Goal: Task Accomplishment & Management: Use online tool/utility

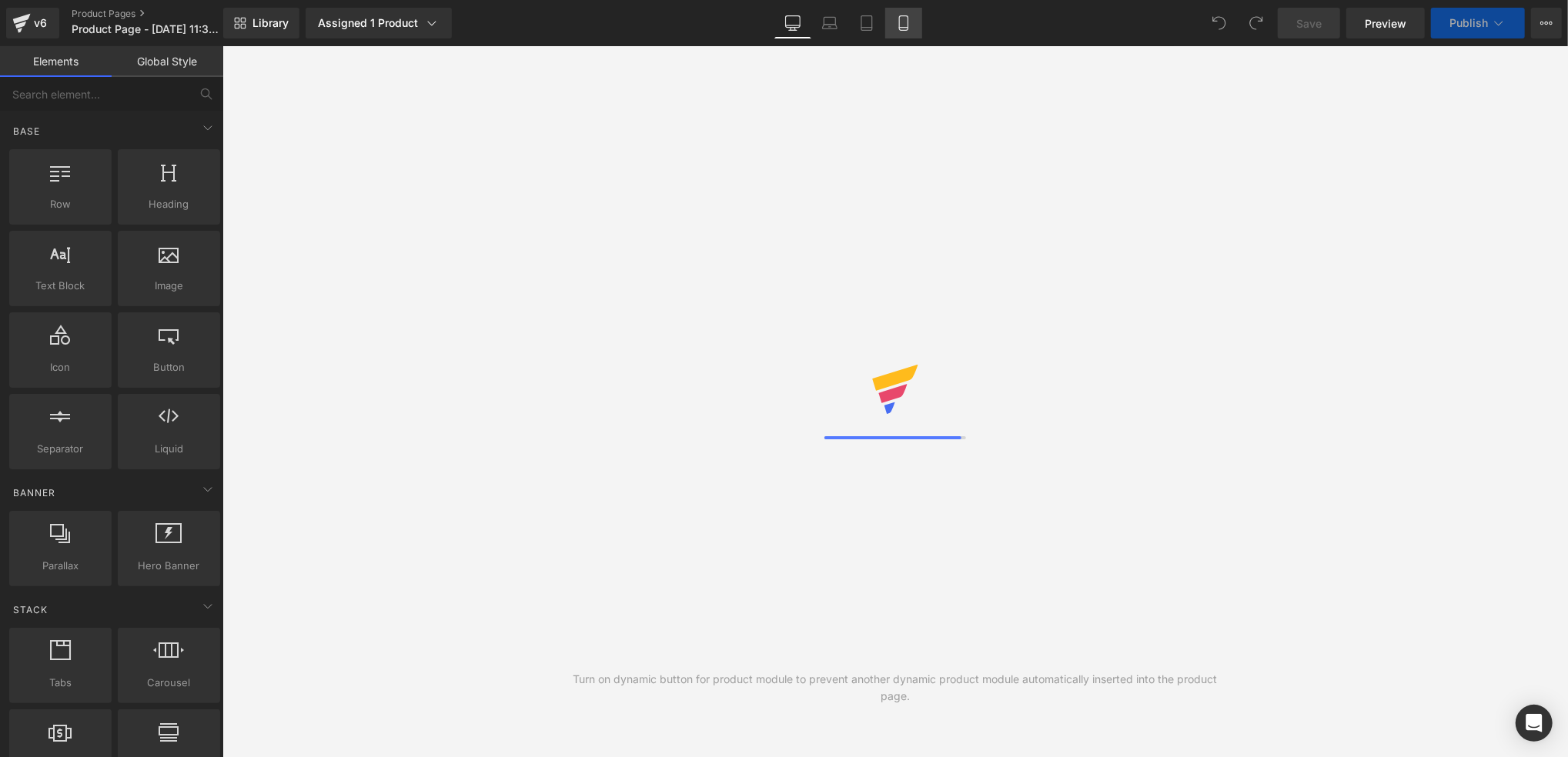
click at [885, 15] on link "Mobile" at bounding box center [904, 22] width 37 height 31
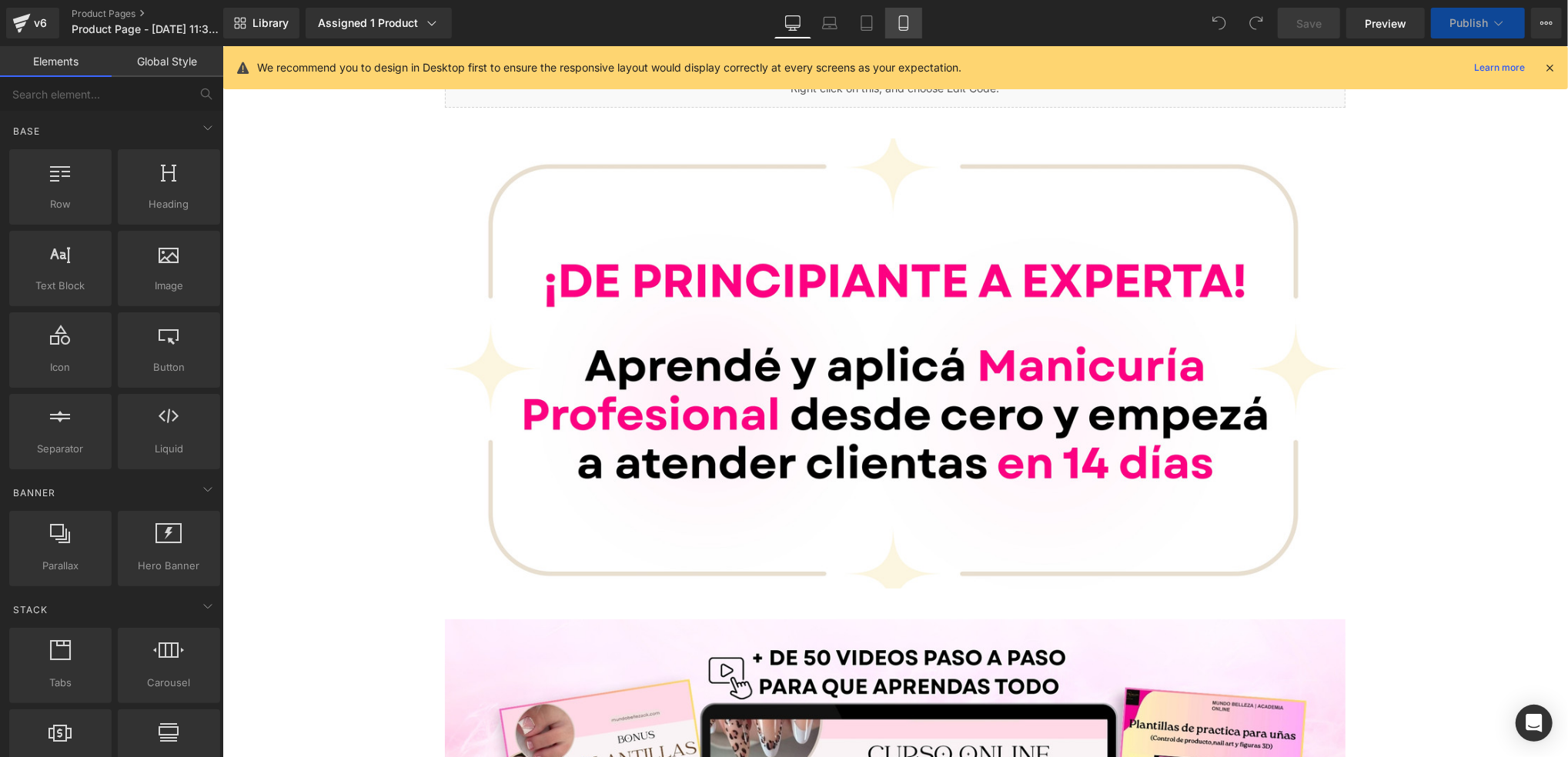
click at [891, 32] on link "Mobile" at bounding box center [904, 22] width 37 height 31
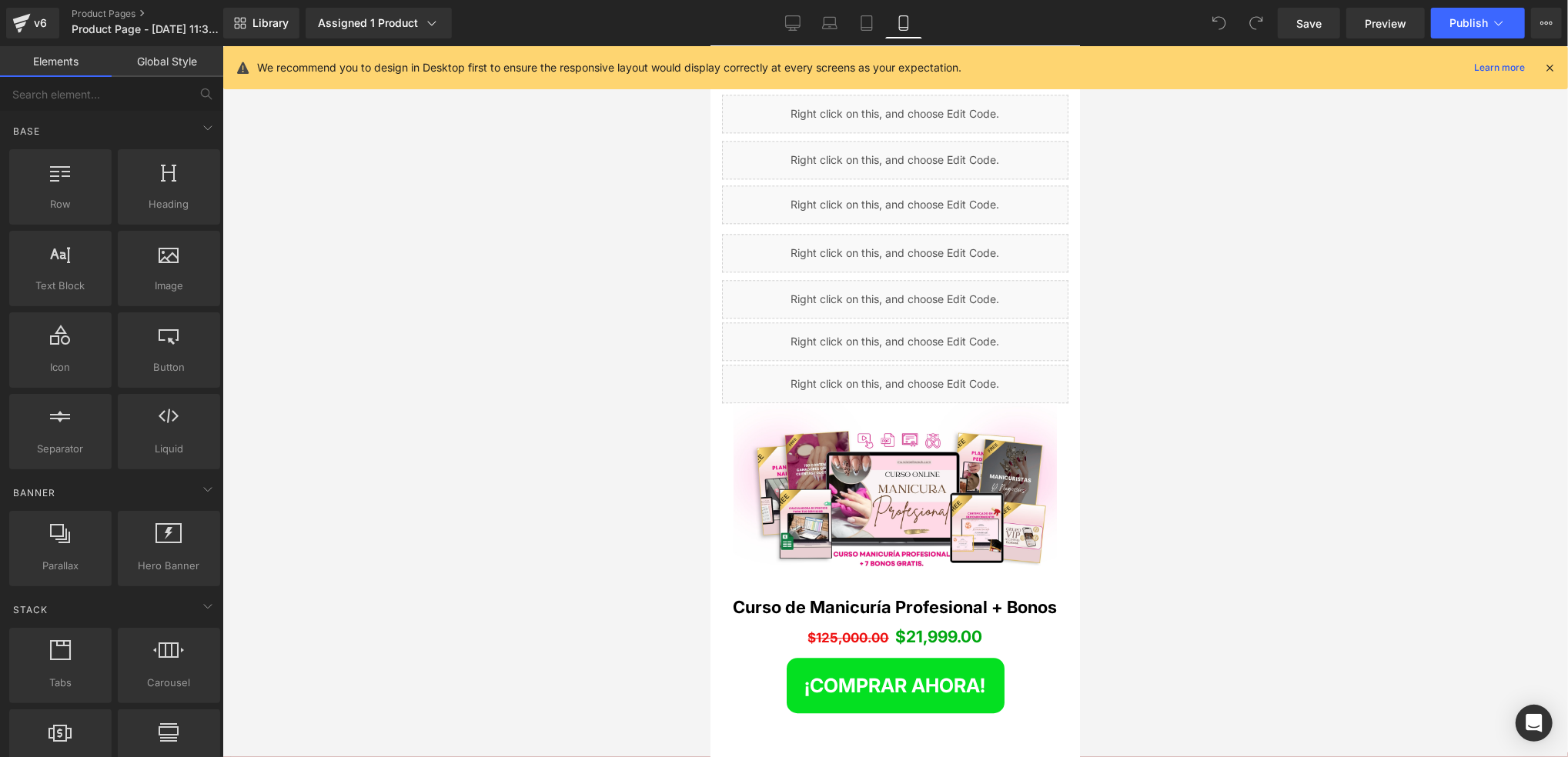
scroll to position [3283, 0]
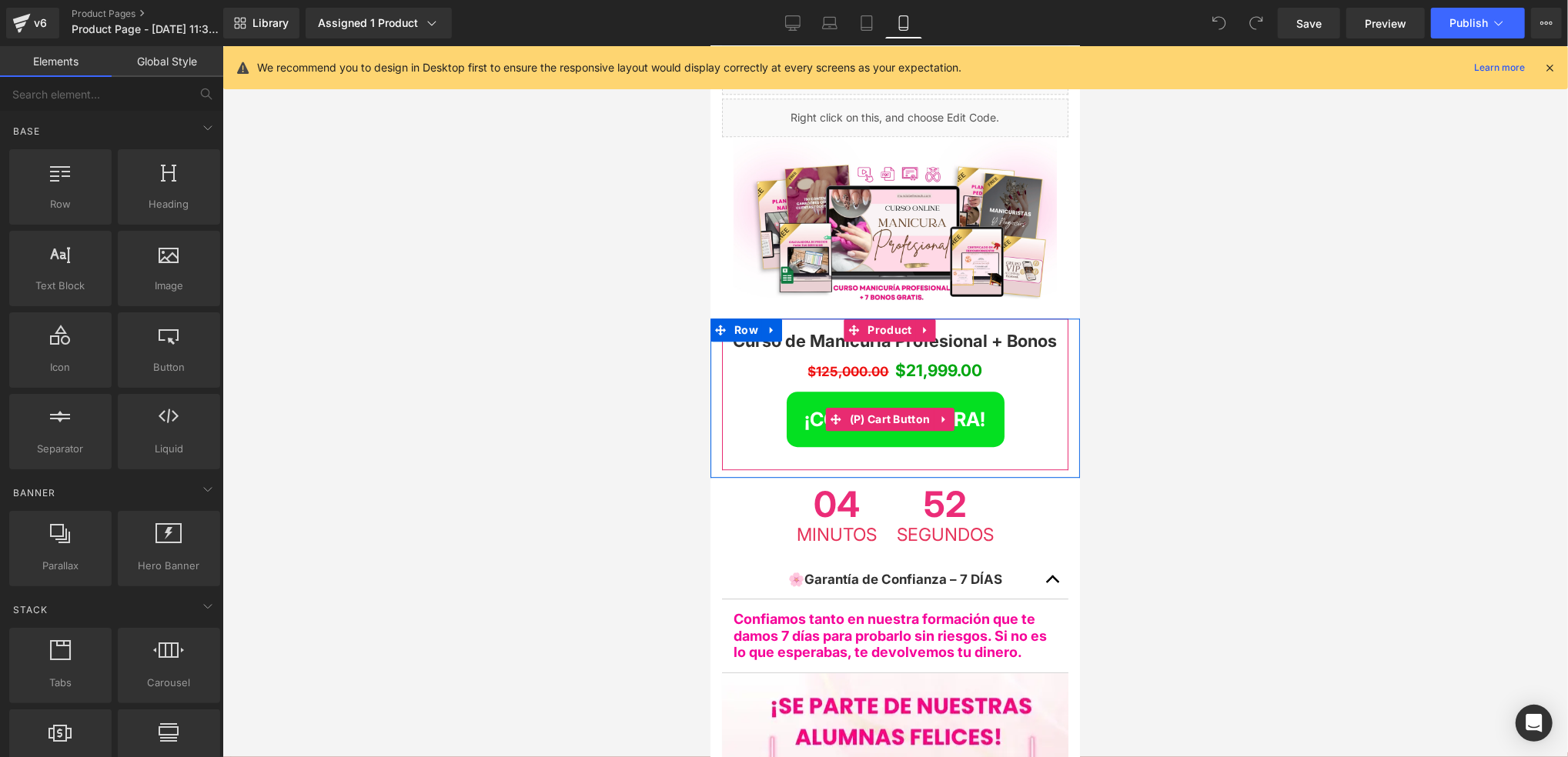
click at [969, 407] on span "¡COMPRAR AHORA!" at bounding box center [895, 419] width 181 height 23
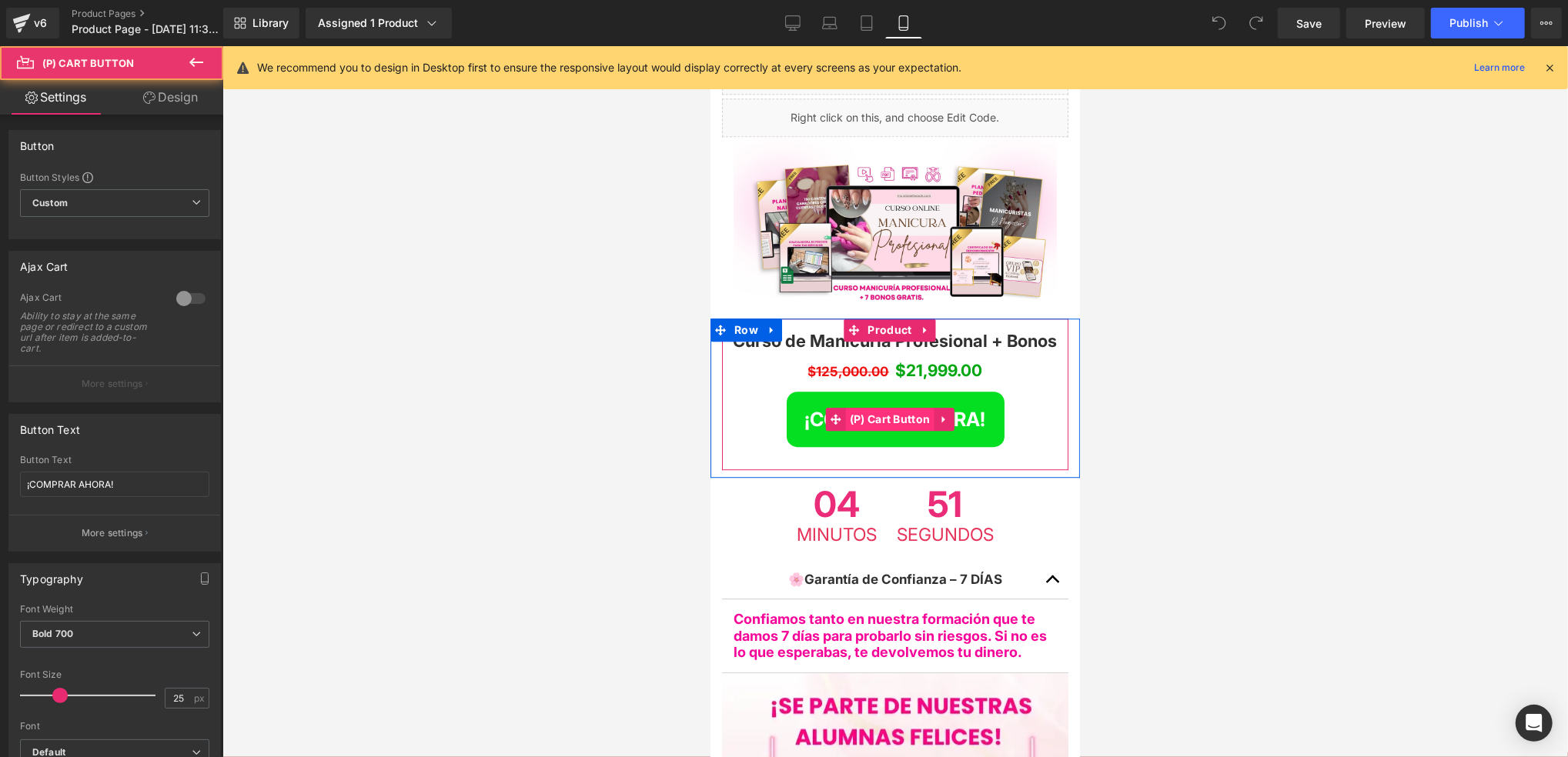
click at [900, 407] on span "(P) Cart Button" at bounding box center [889, 419] width 89 height 23
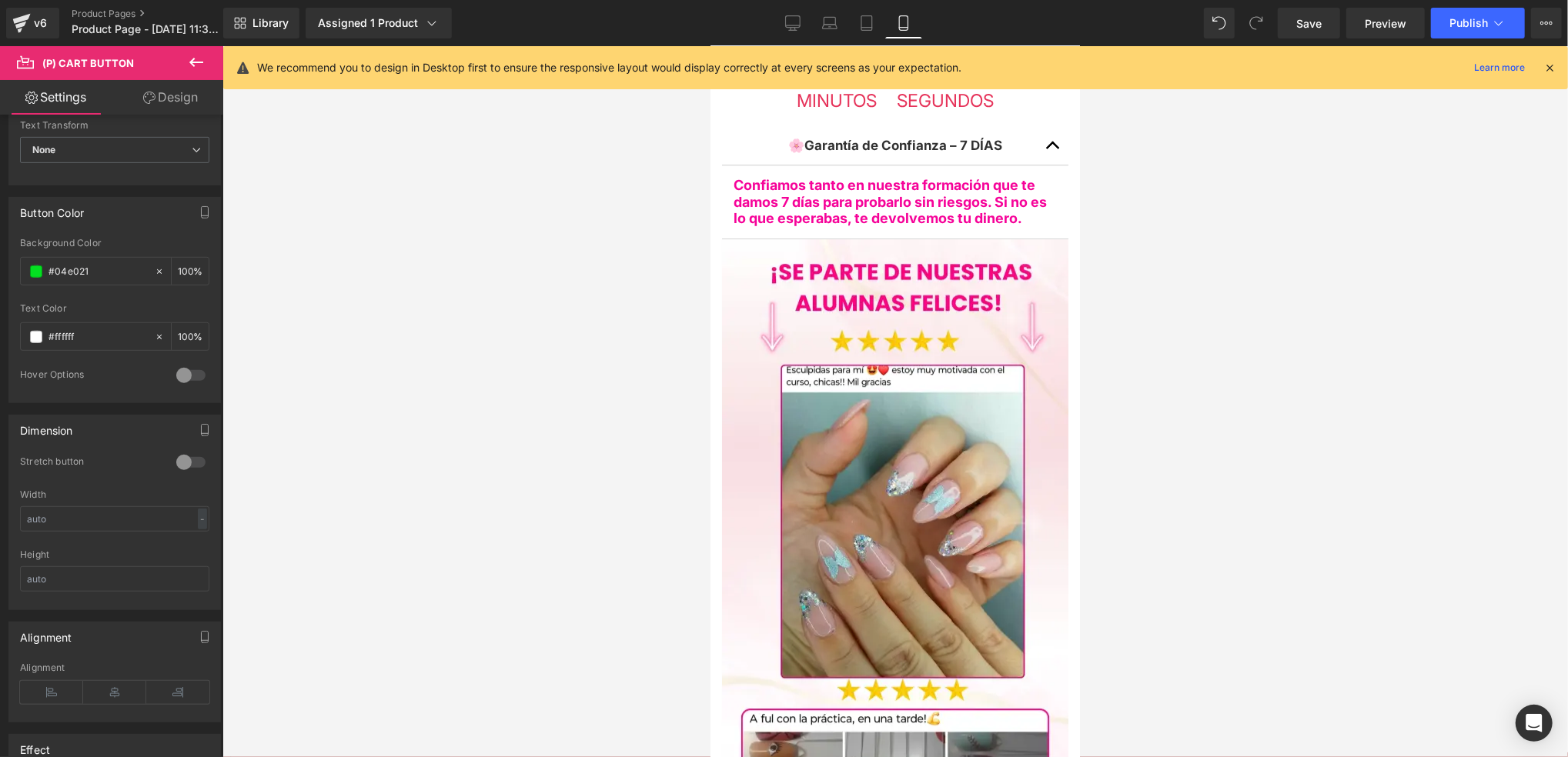
scroll to position [3489, 0]
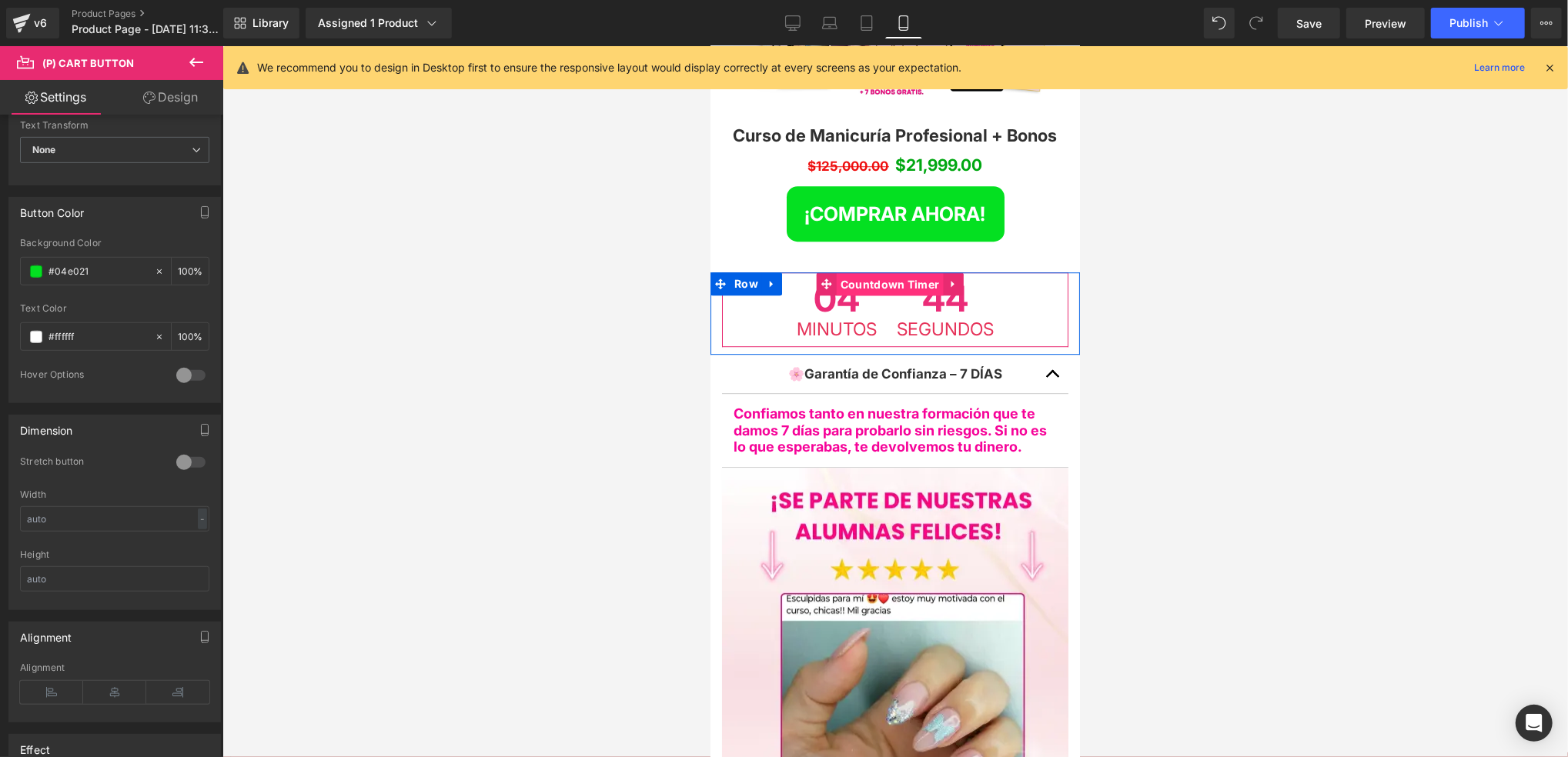
click at [885, 273] on span "Countdown Timer" at bounding box center [889, 284] width 107 height 23
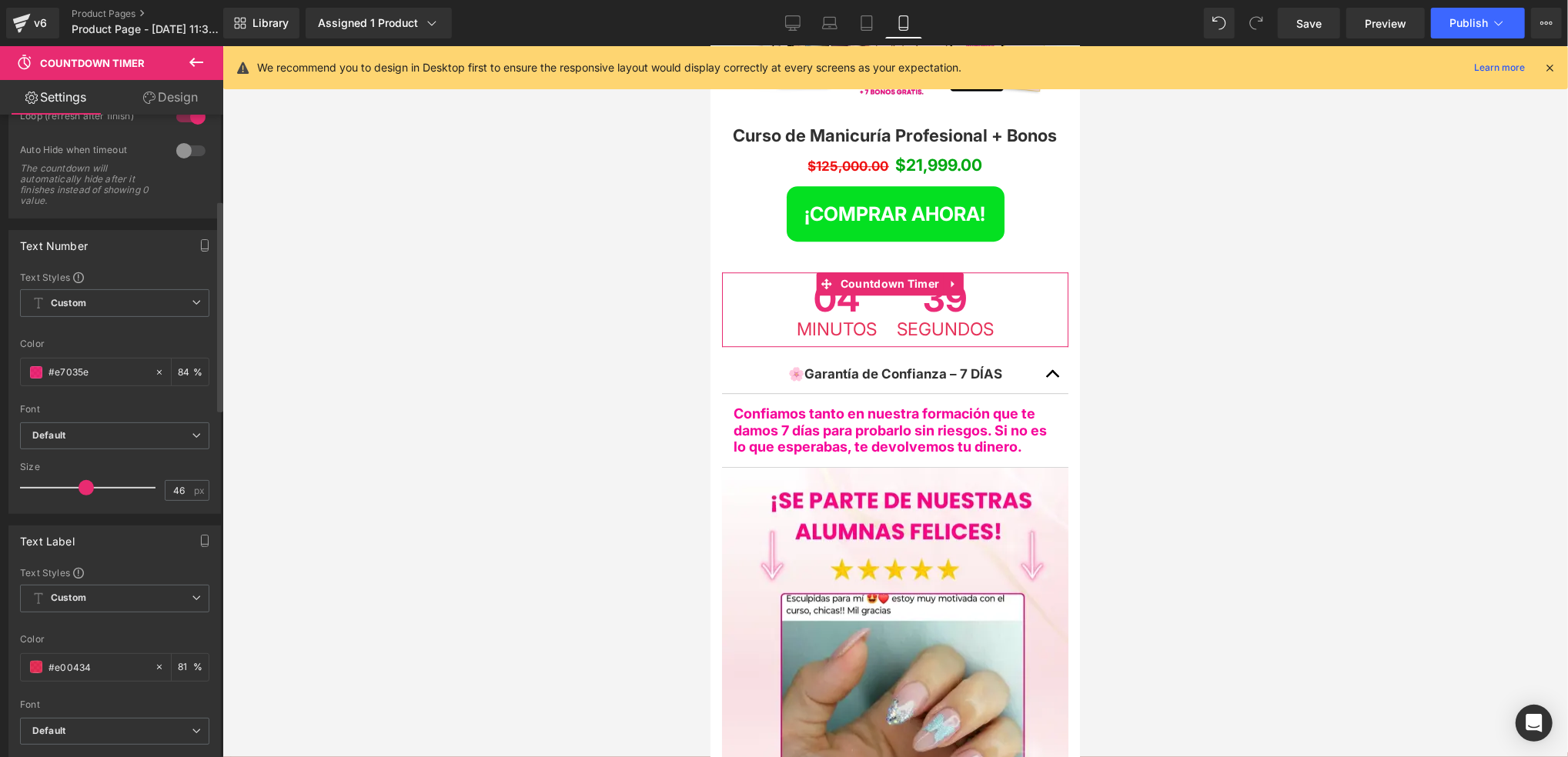
scroll to position [307, 0]
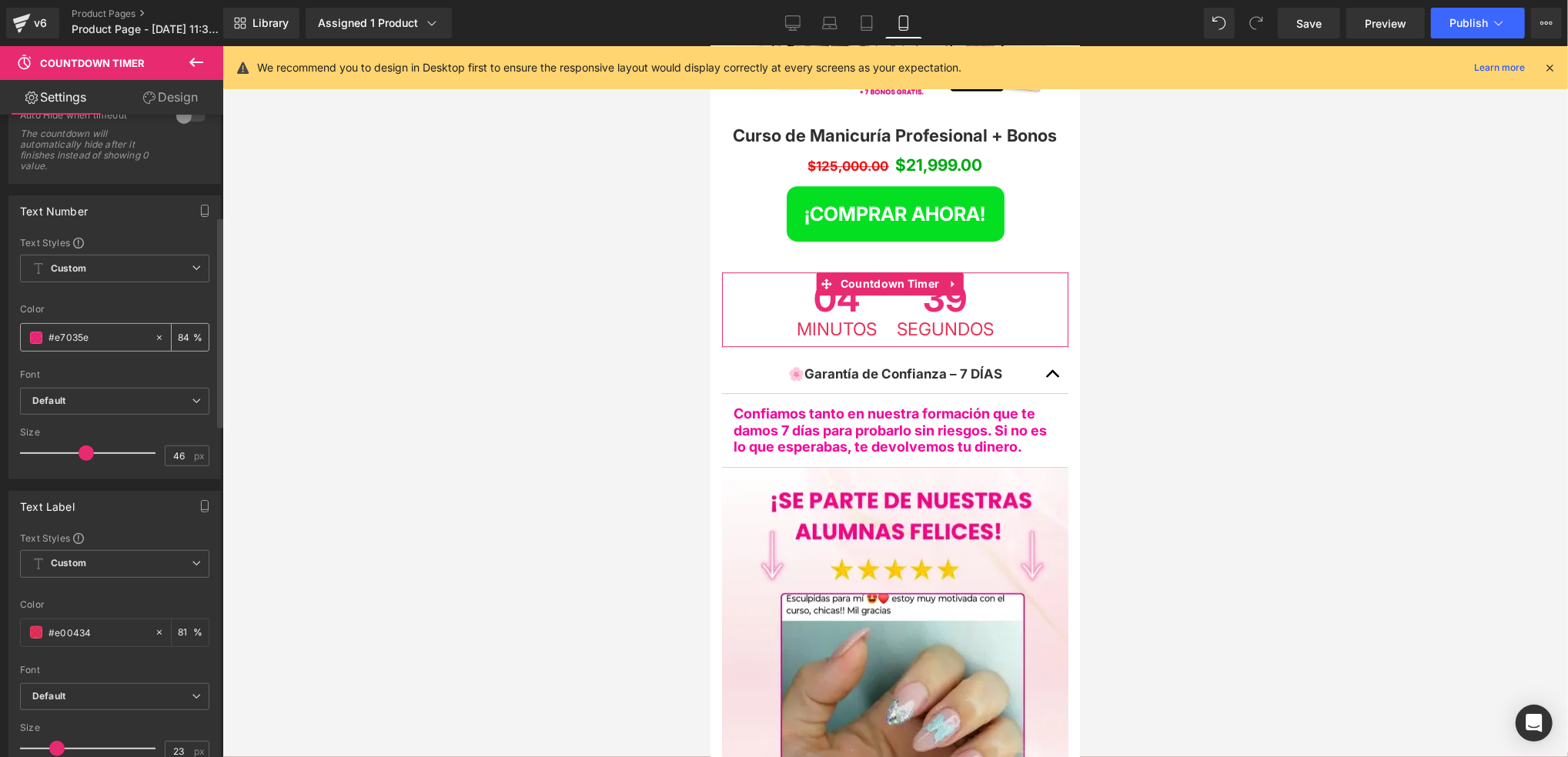
click at [116, 344] on input "#e7035e" at bounding box center [97, 337] width 98 height 17
click at [37, 335] on span at bounding box center [36, 337] width 12 height 12
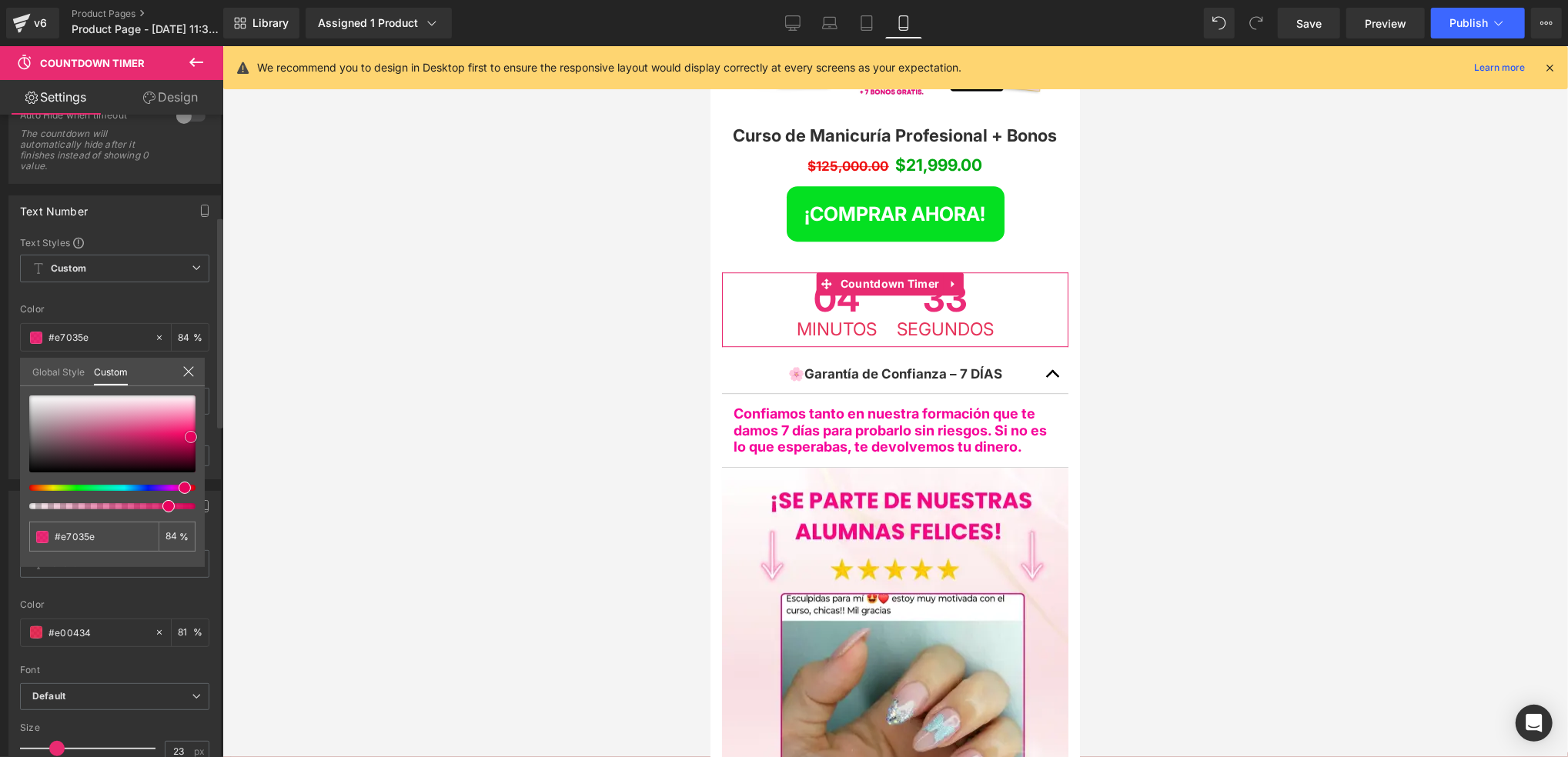
click at [191, 436] on span at bounding box center [191, 436] width 12 height 12
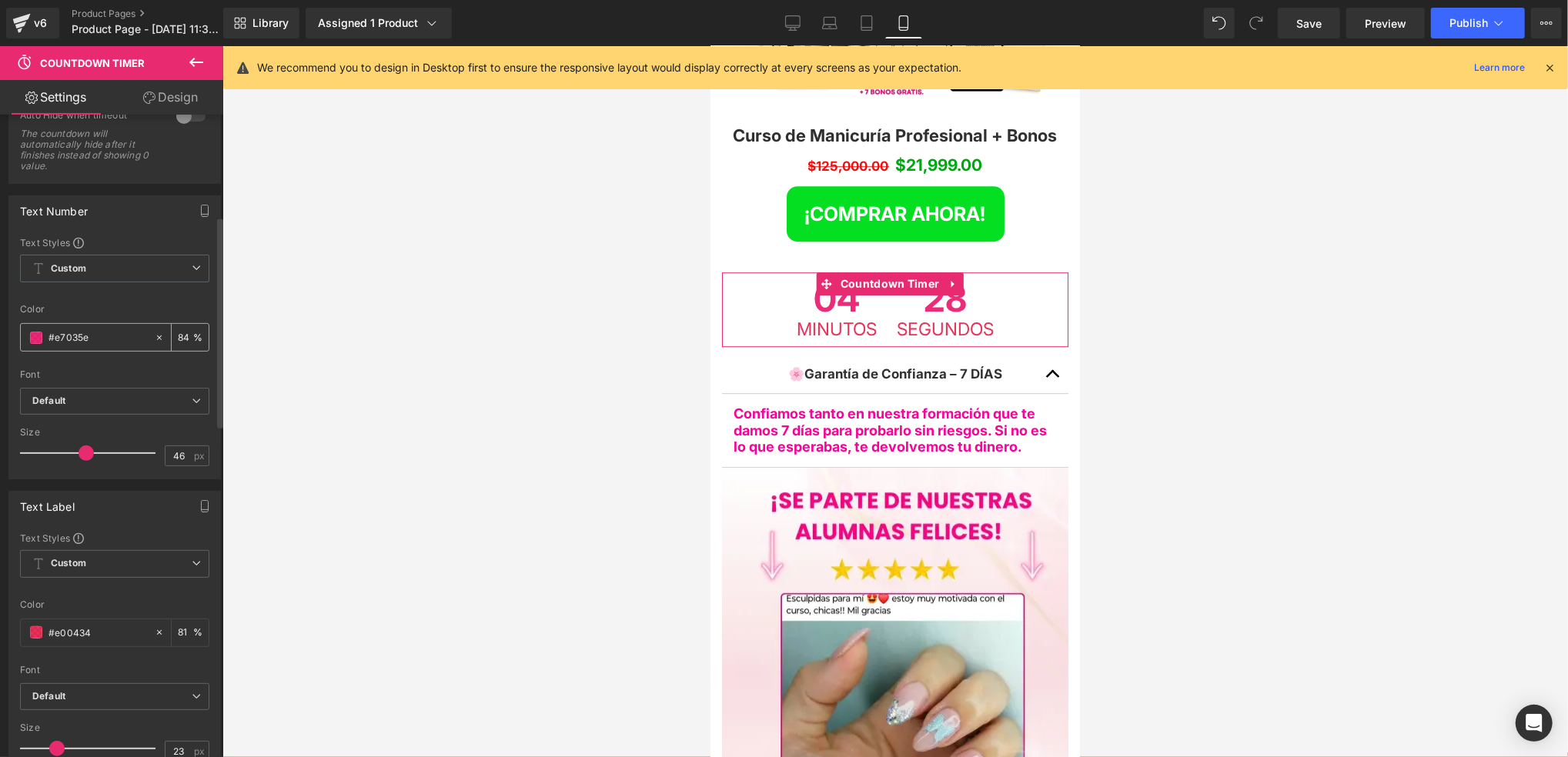
click at [39, 335] on span at bounding box center [36, 337] width 12 height 12
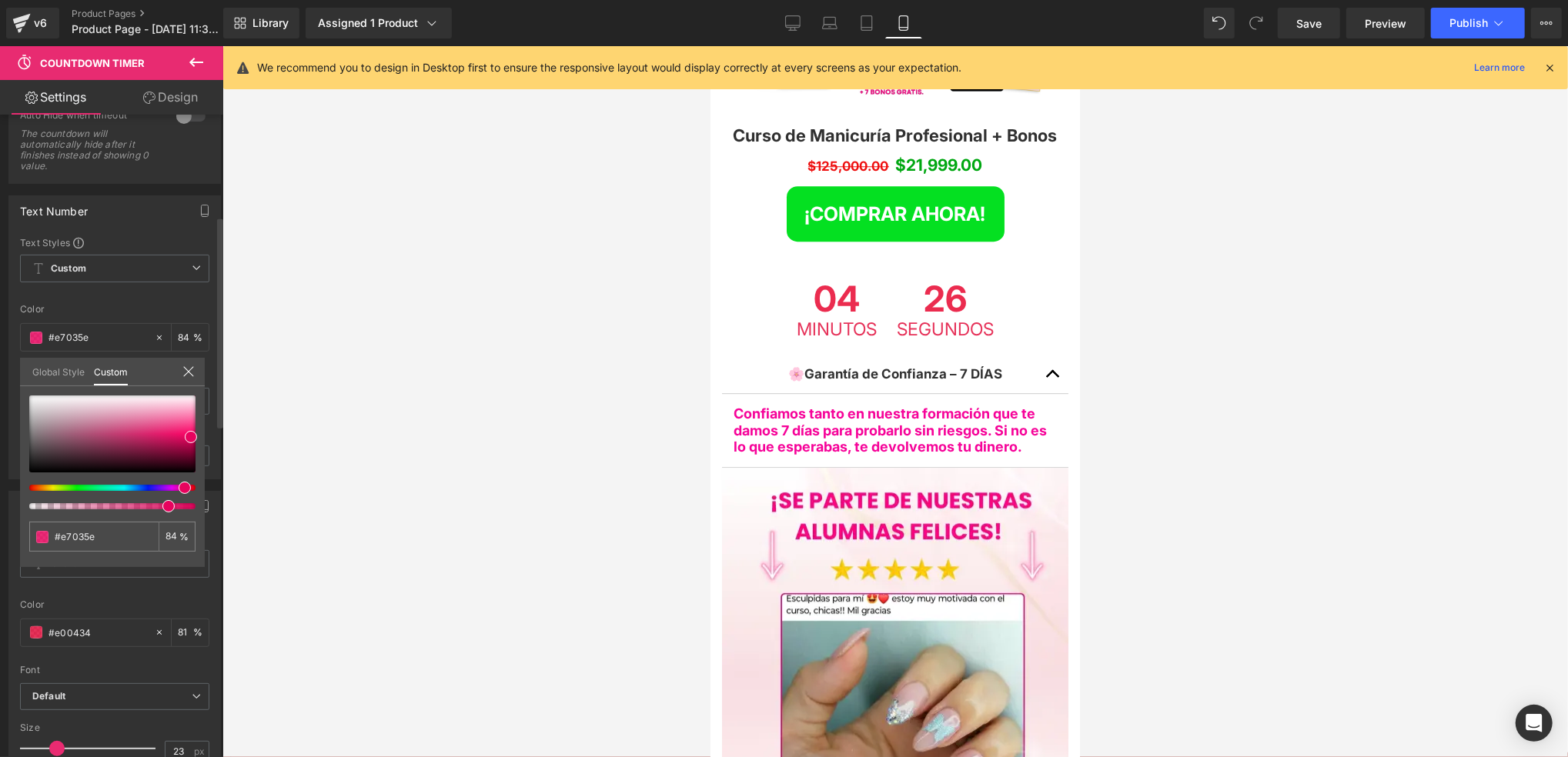
type input "#e7032d"
type input "#e7031e"
type input "#e70312"
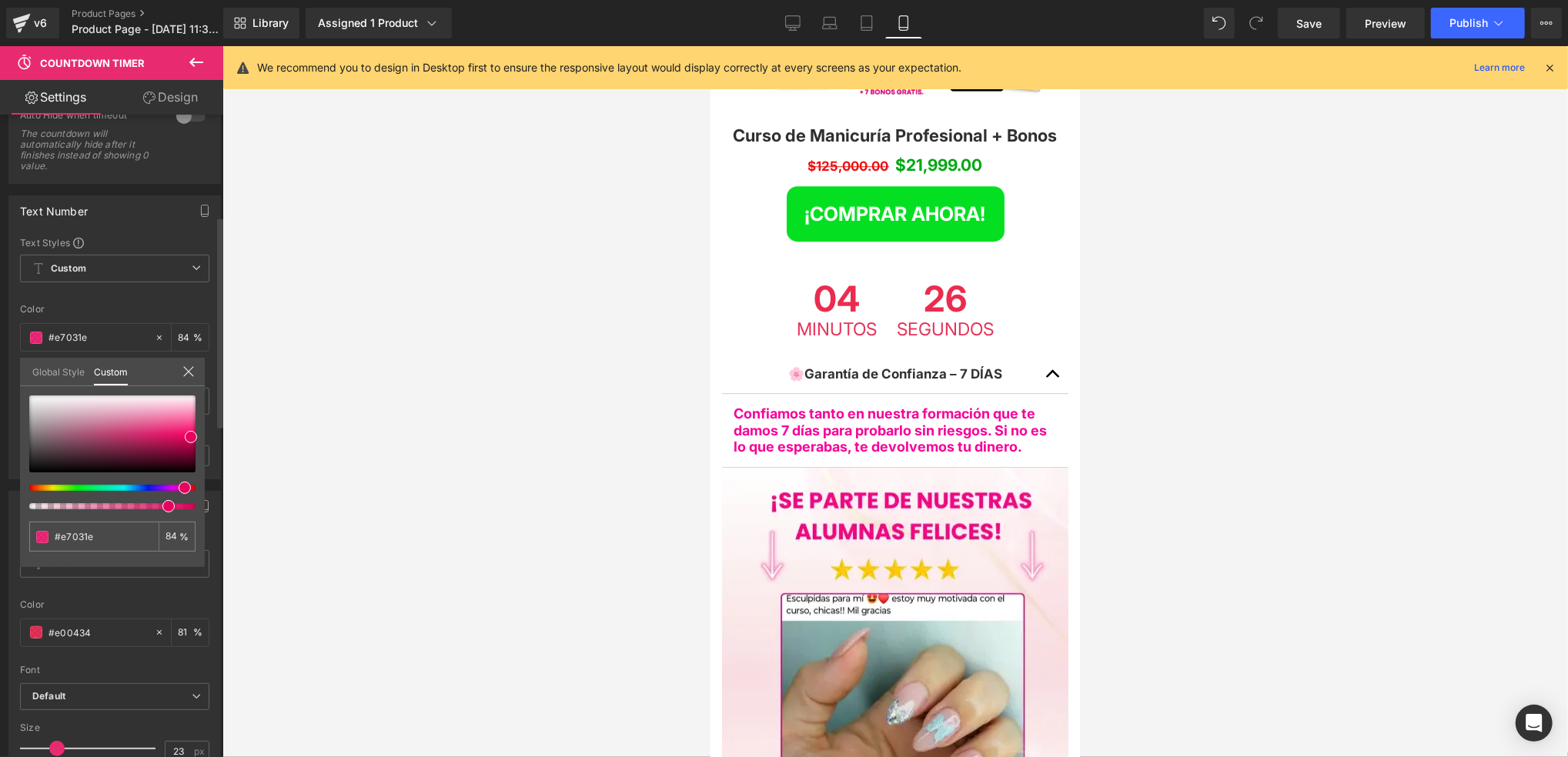
type input "#e70312"
type input "#e70307"
type input "#e70303"
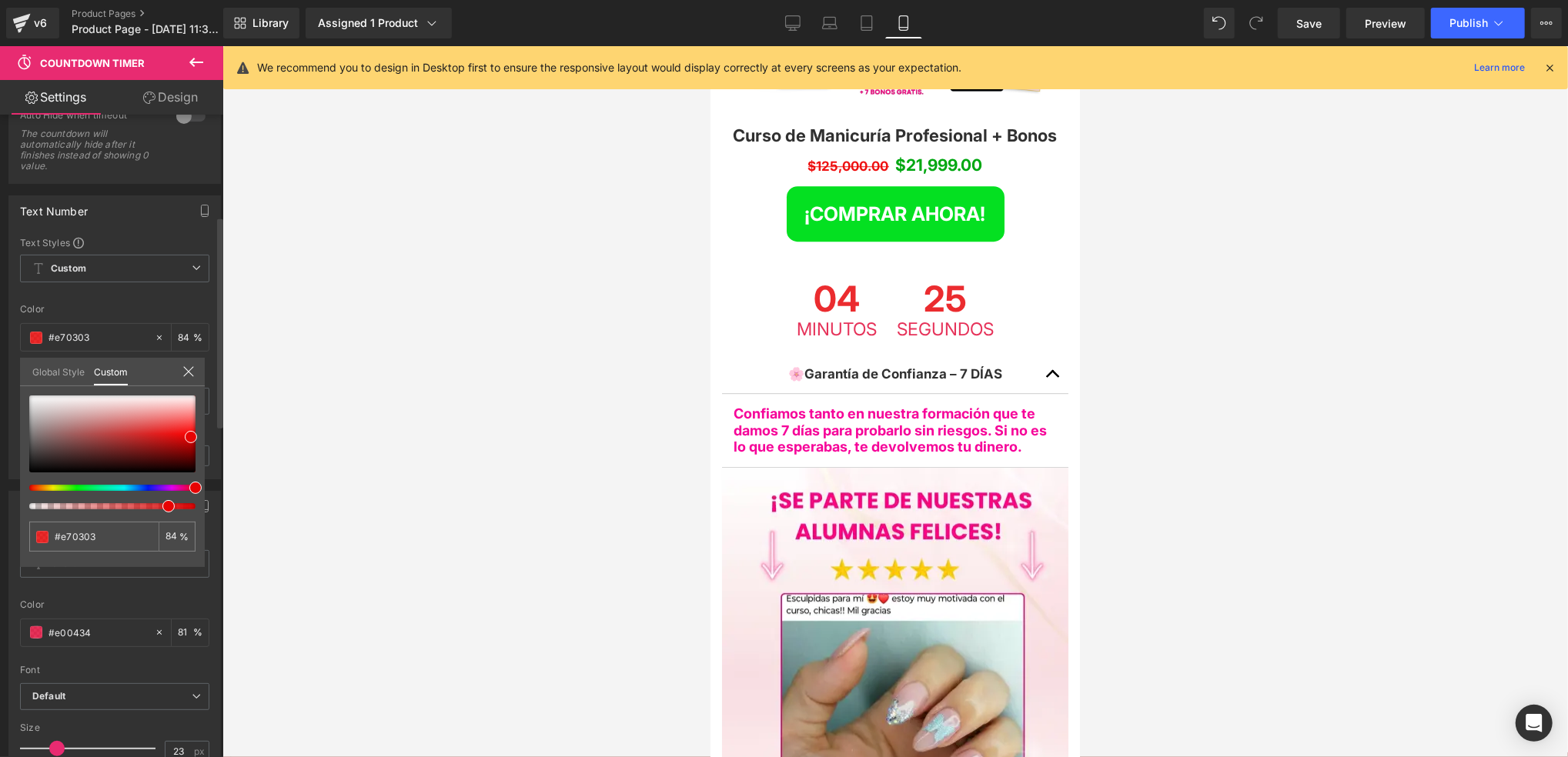
type input "#e70307"
type input "#e70312"
click at [190, 484] on span at bounding box center [193, 488] width 12 height 12
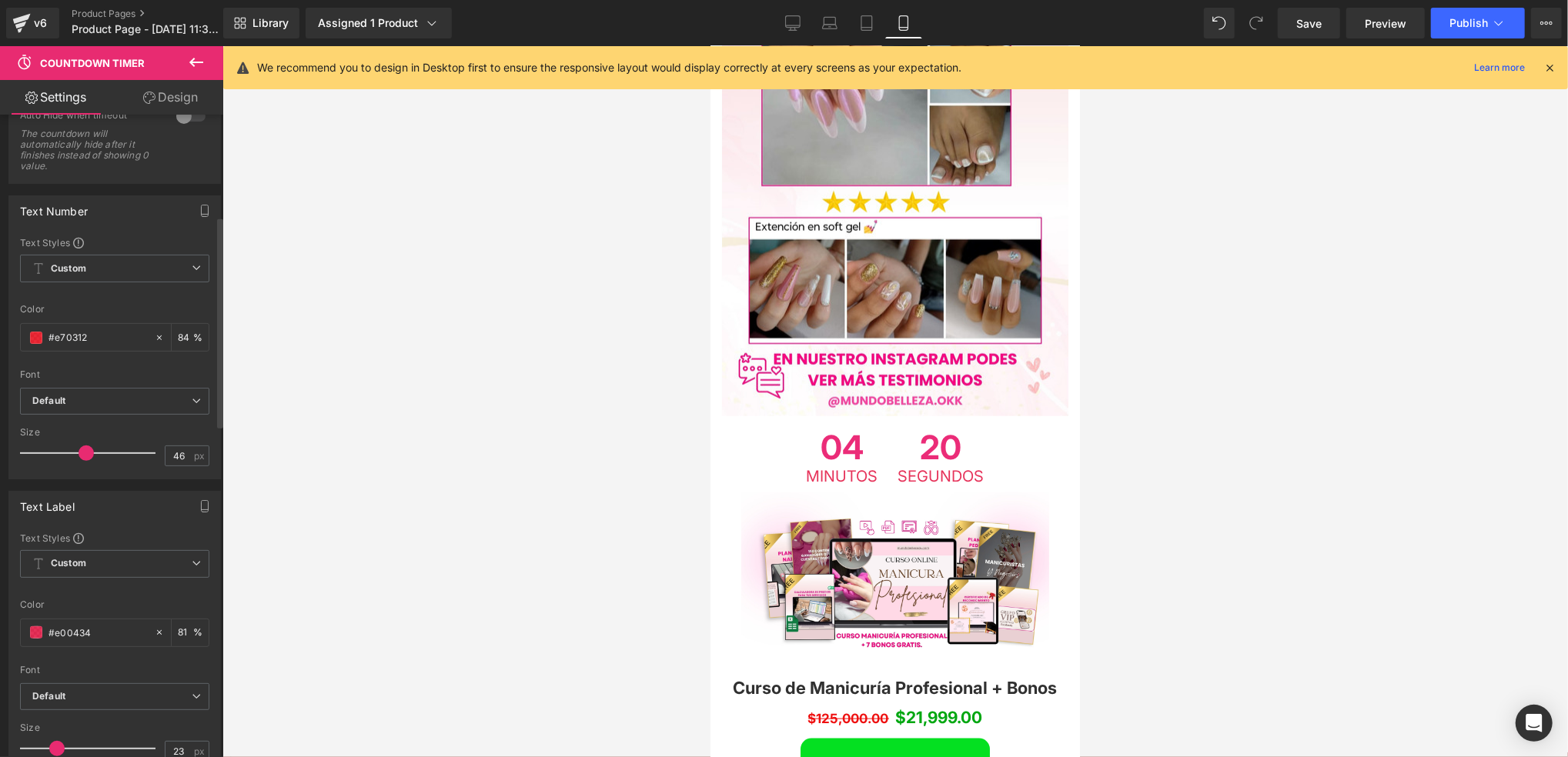
scroll to position [5951, 0]
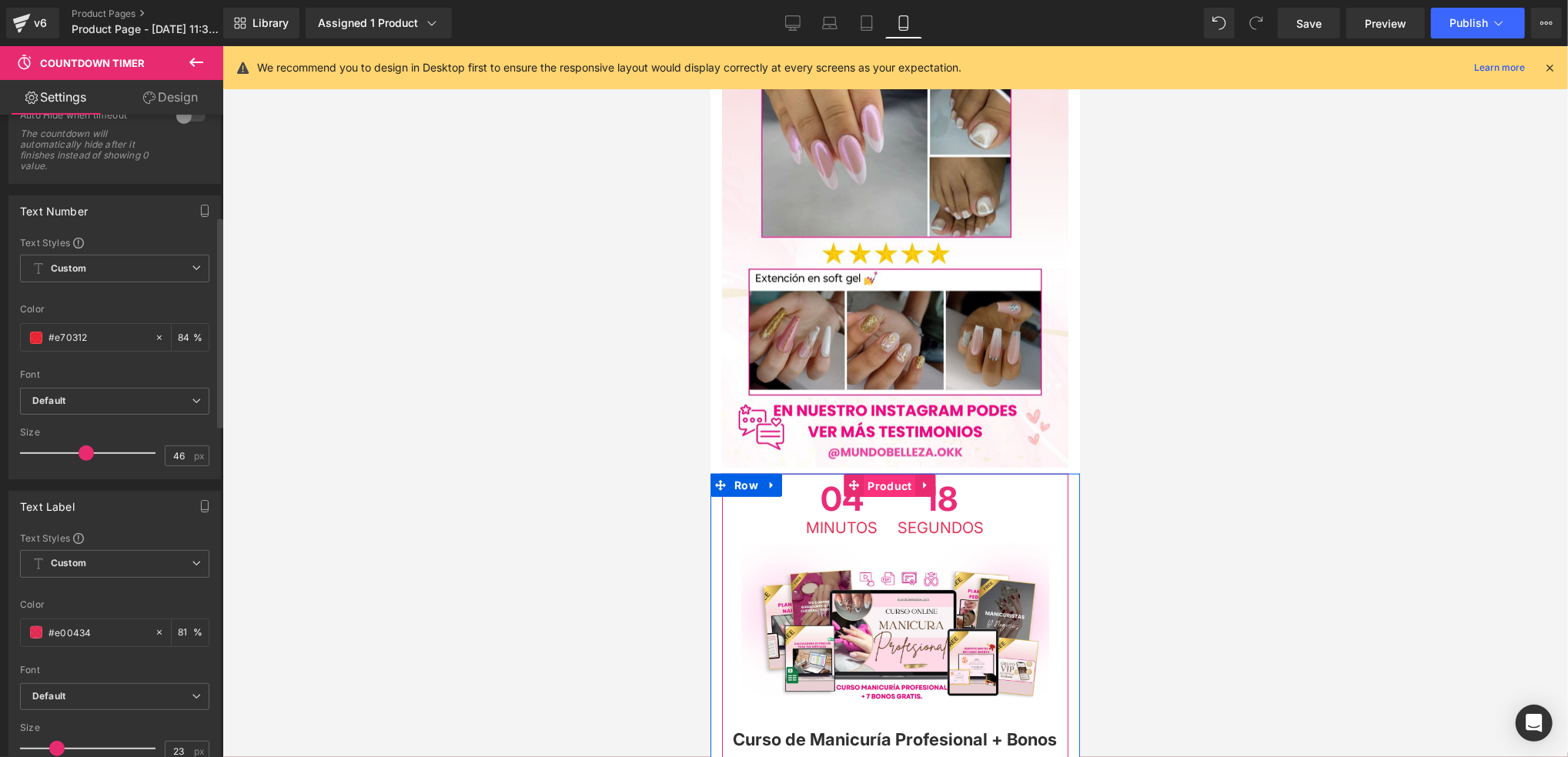
click at [897, 474] on span "Product" at bounding box center [889, 485] width 51 height 23
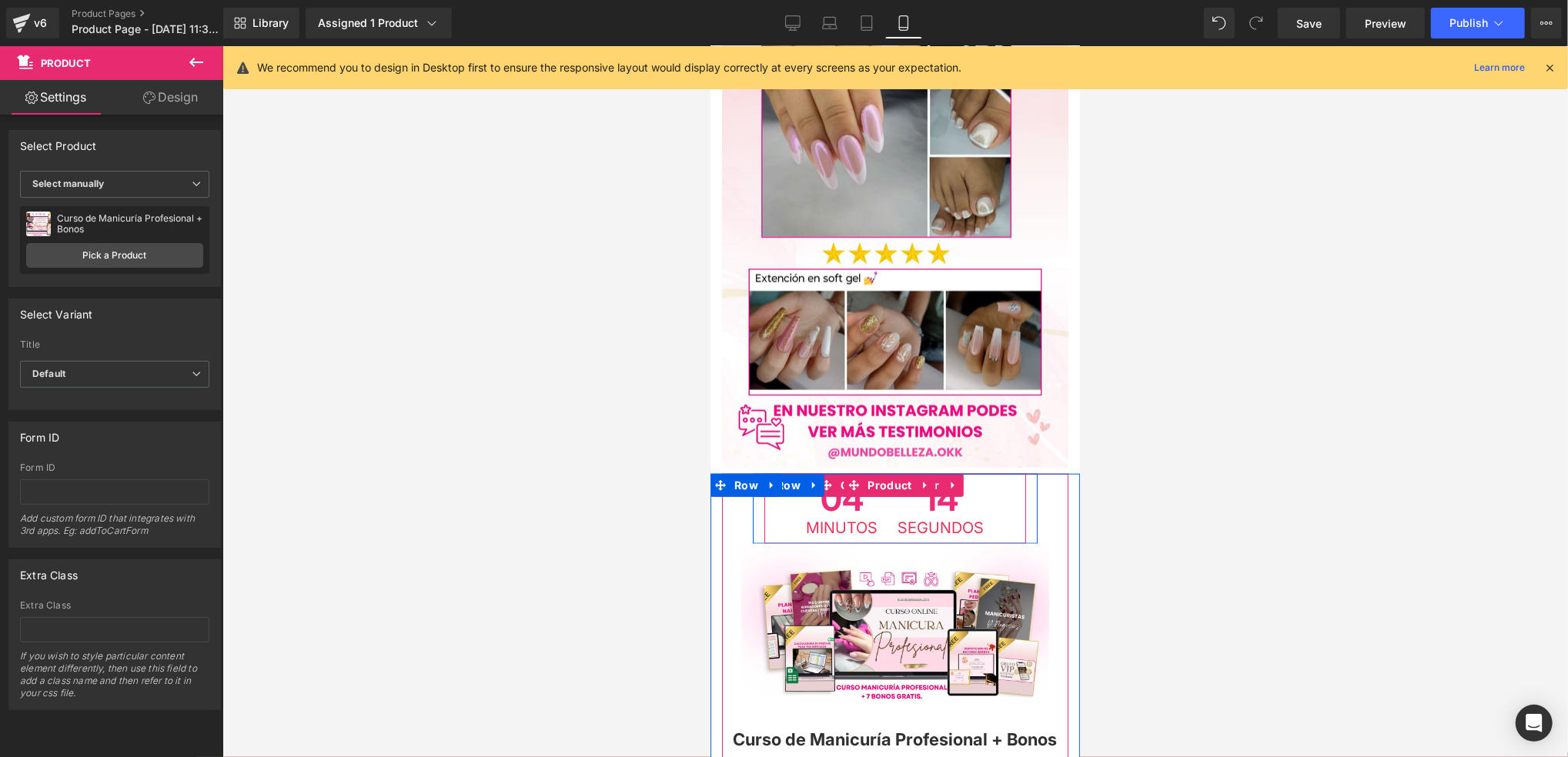
click at [897, 482] on span "14" at bounding box center [940, 501] width 86 height 37
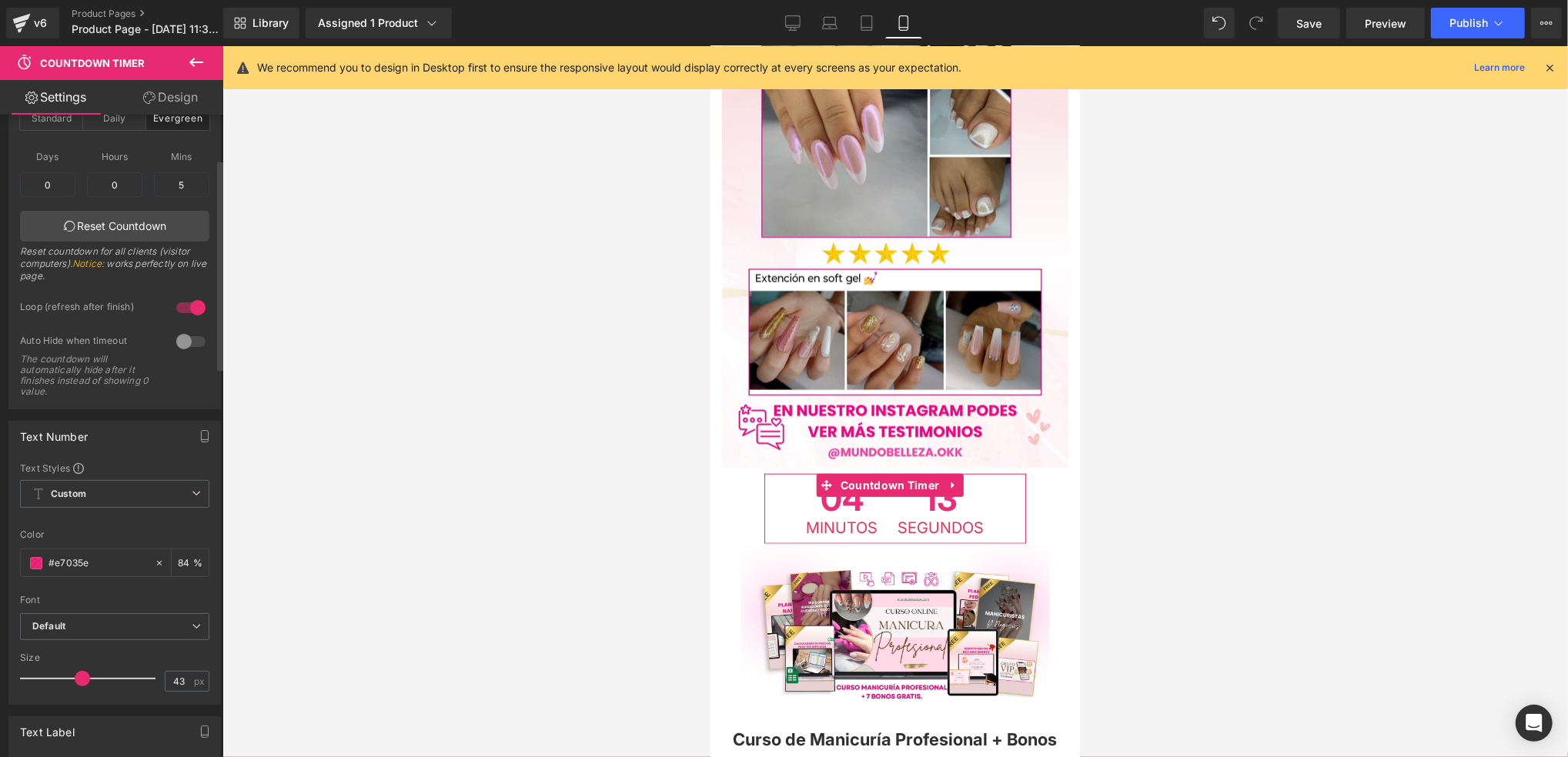
scroll to position [205, 0]
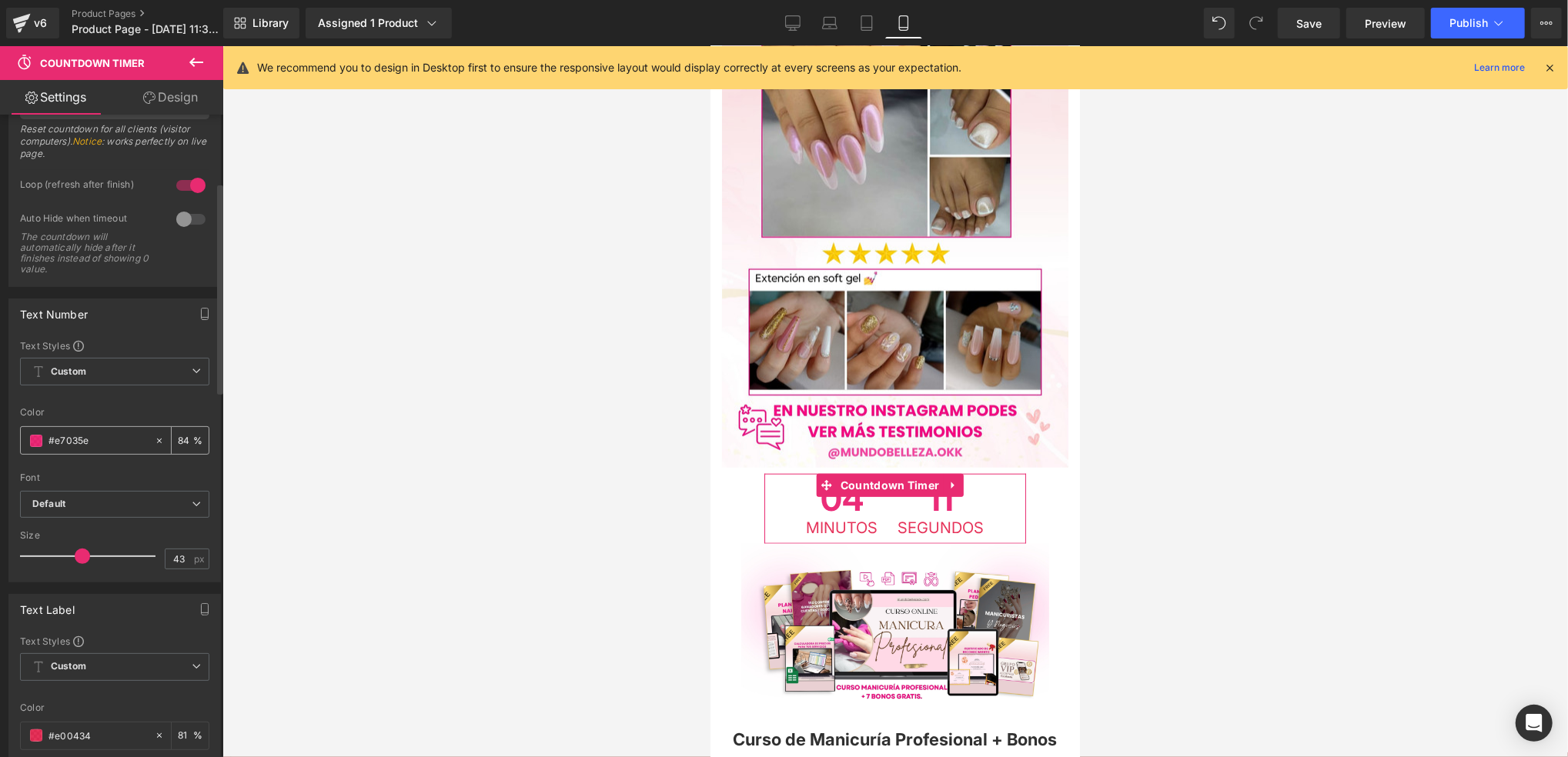
click at [132, 441] on input "#e7035e" at bounding box center [97, 441] width 98 height 17
click at [35, 444] on span at bounding box center [36, 440] width 12 height 12
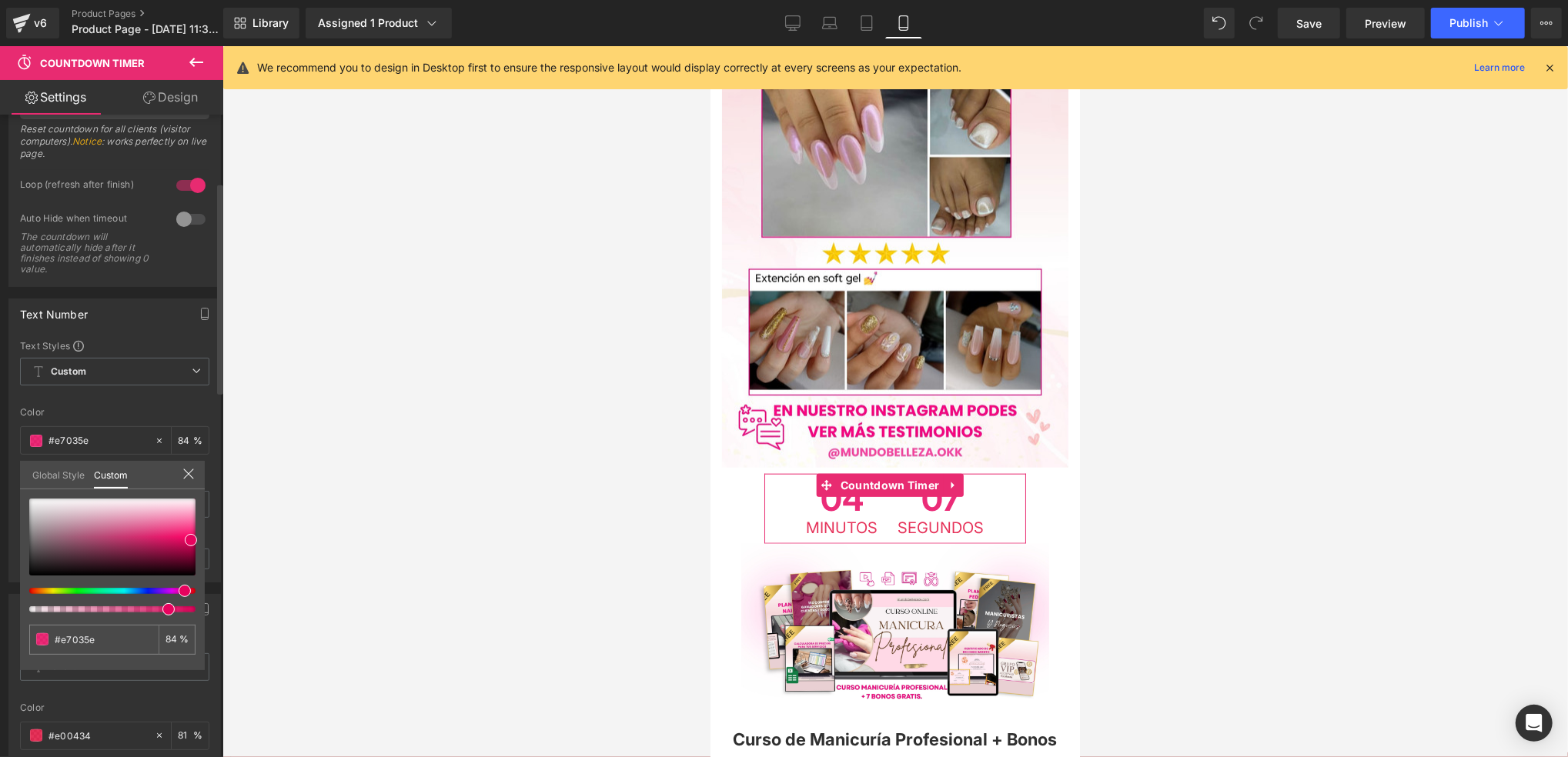
type input "#e70331"
type input "#e70325"
type input "#e7031e"
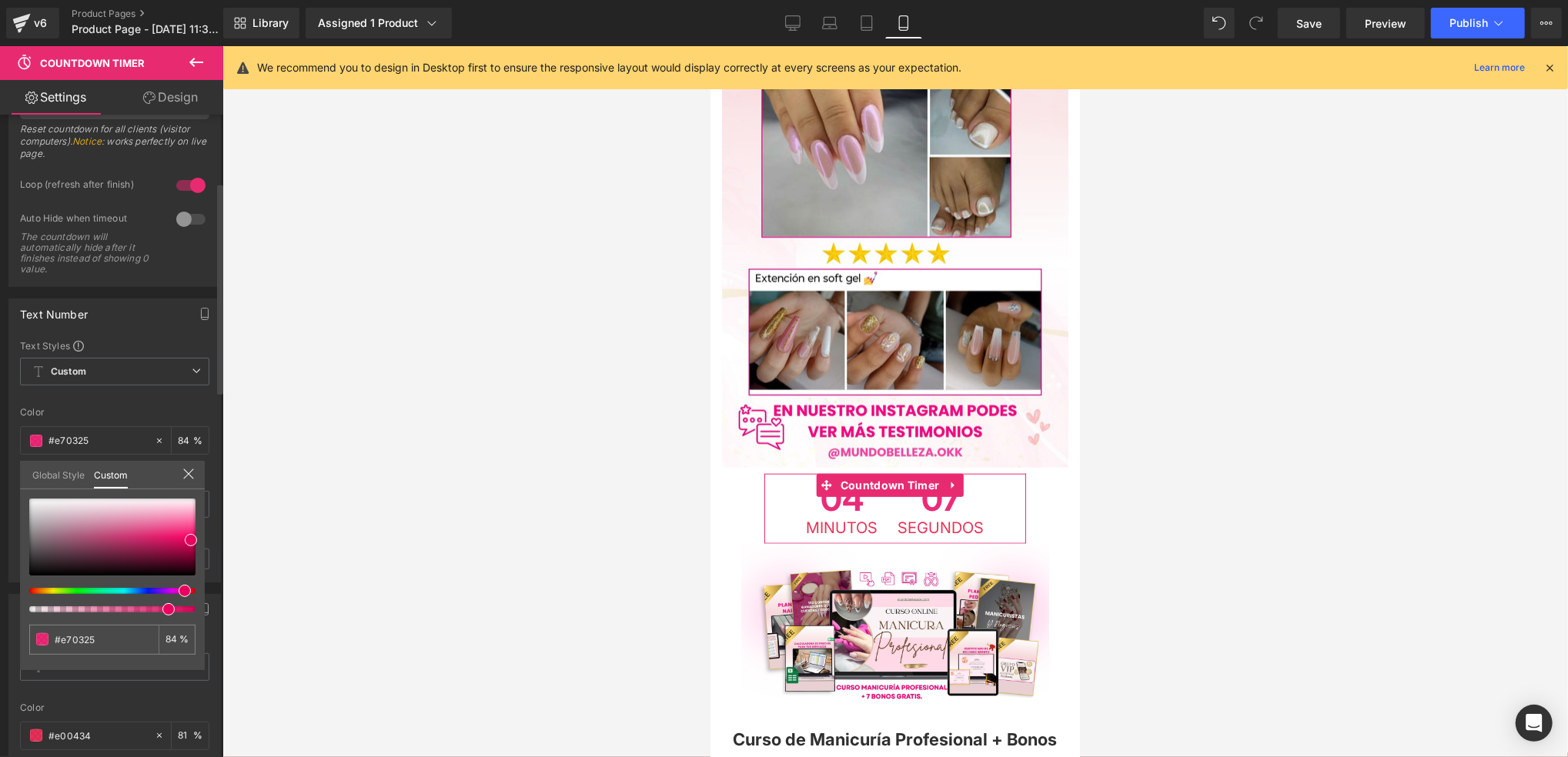
type input "#e7031e"
type input "#e70312"
type input "#e7030b"
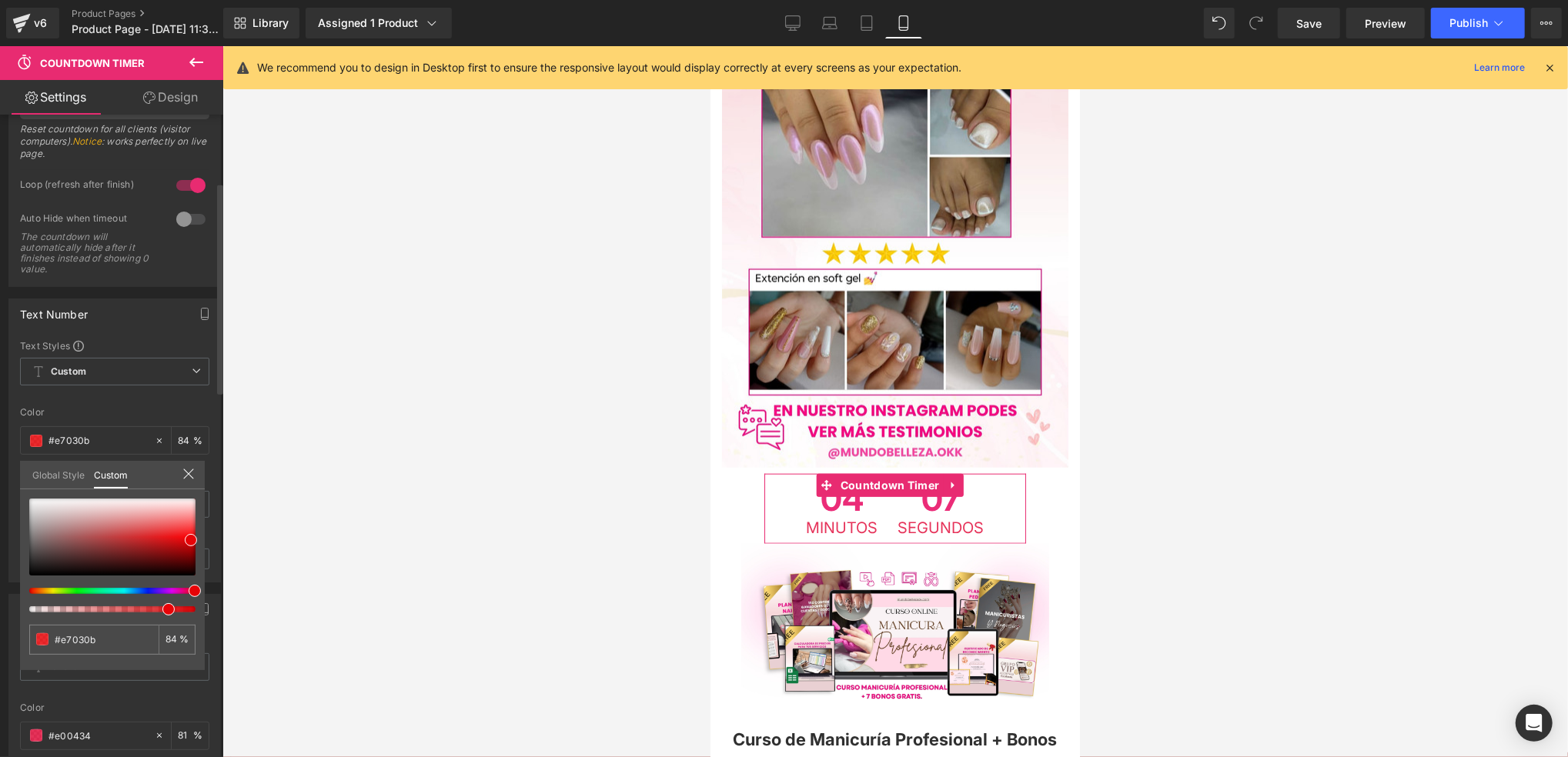
type input "#e70303"
drag, startPoint x: 180, startPoint y: 591, endPoint x: 198, endPoint y: 591, distance: 18.0
click at [198, 591] on span at bounding box center [195, 591] width 12 height 12
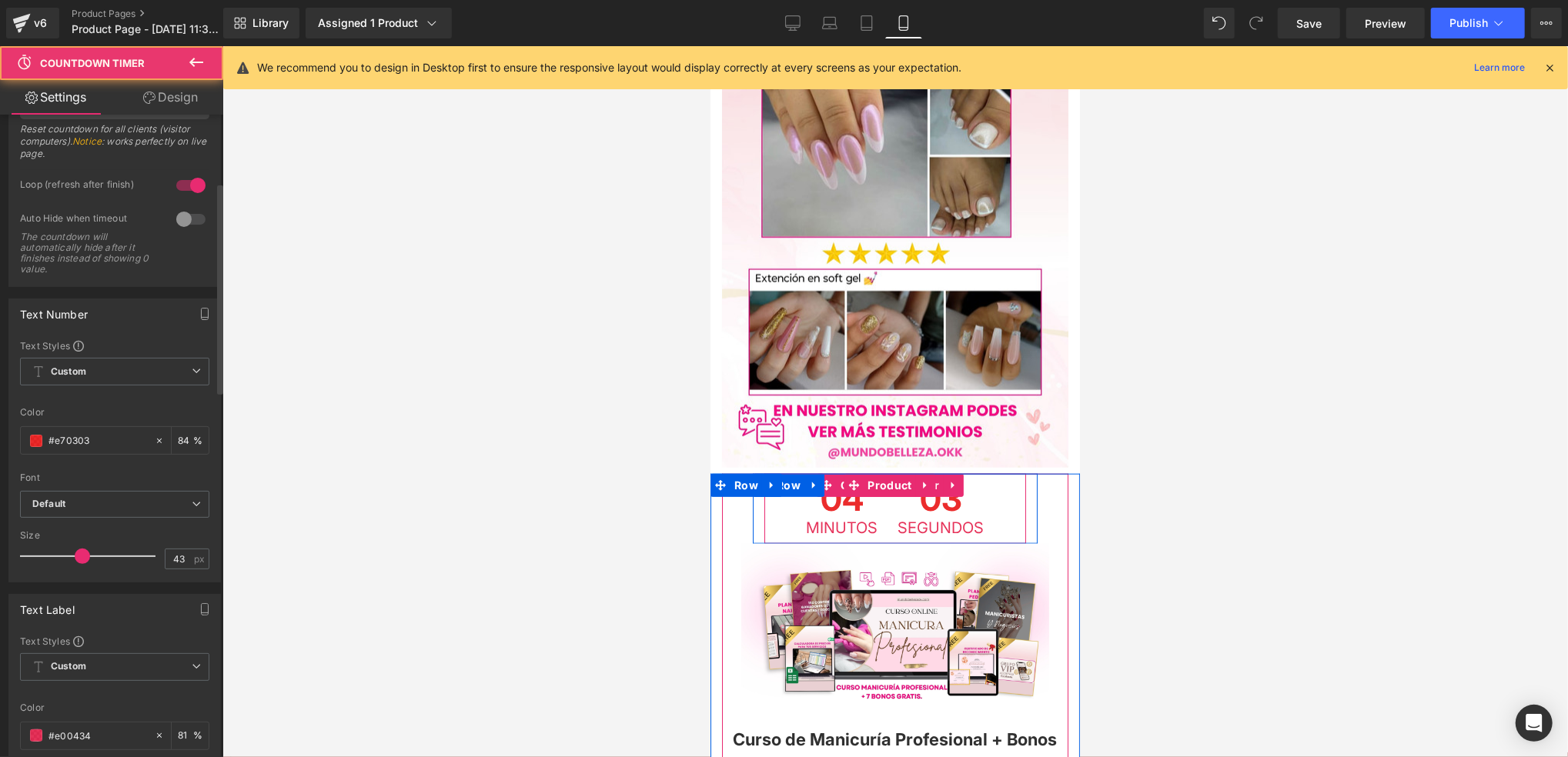
click at [940, 520] on span "Segundos" at bounding box center [940, 527] width 86 height 15
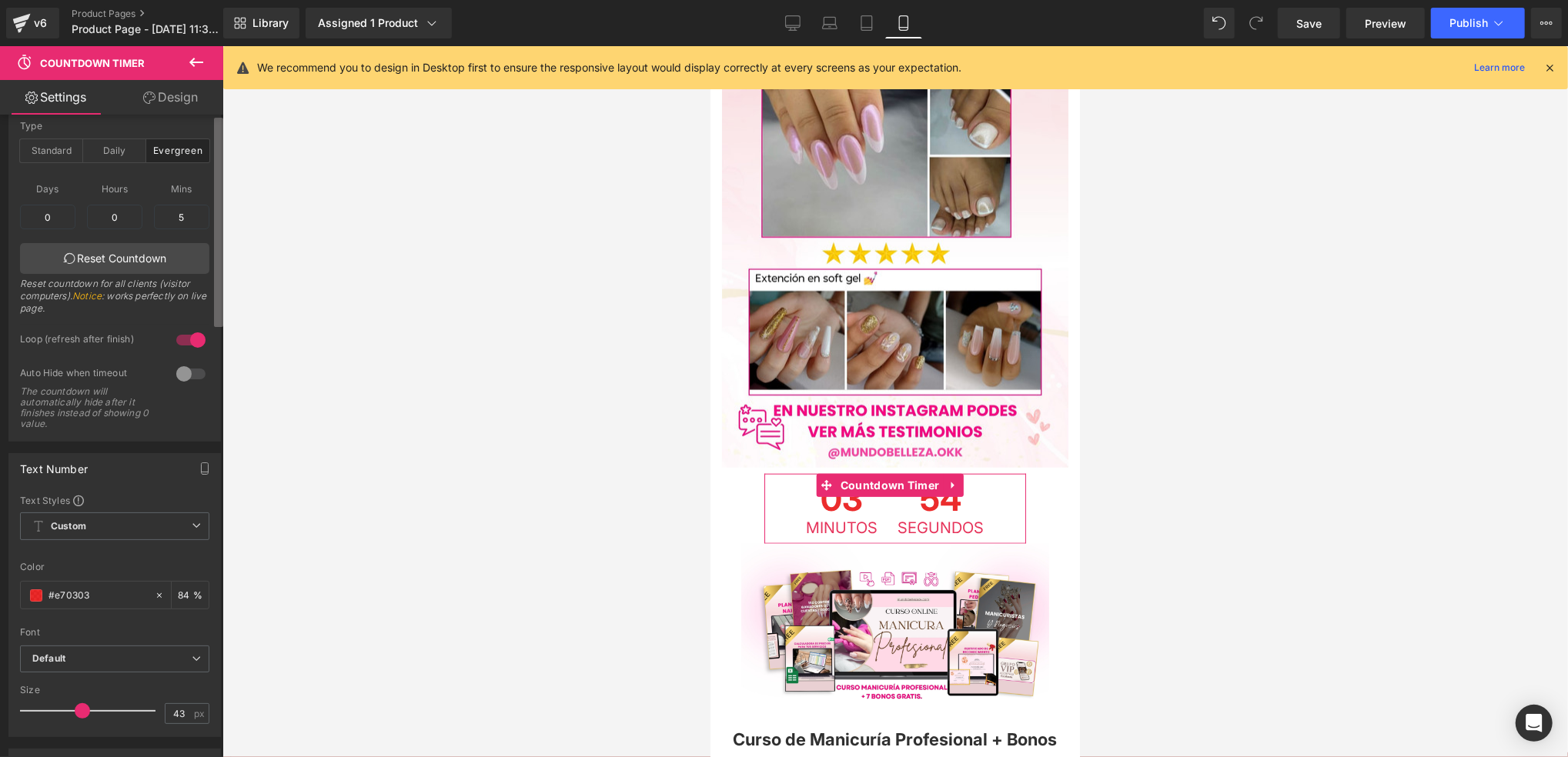
scroll to position [0, 0]
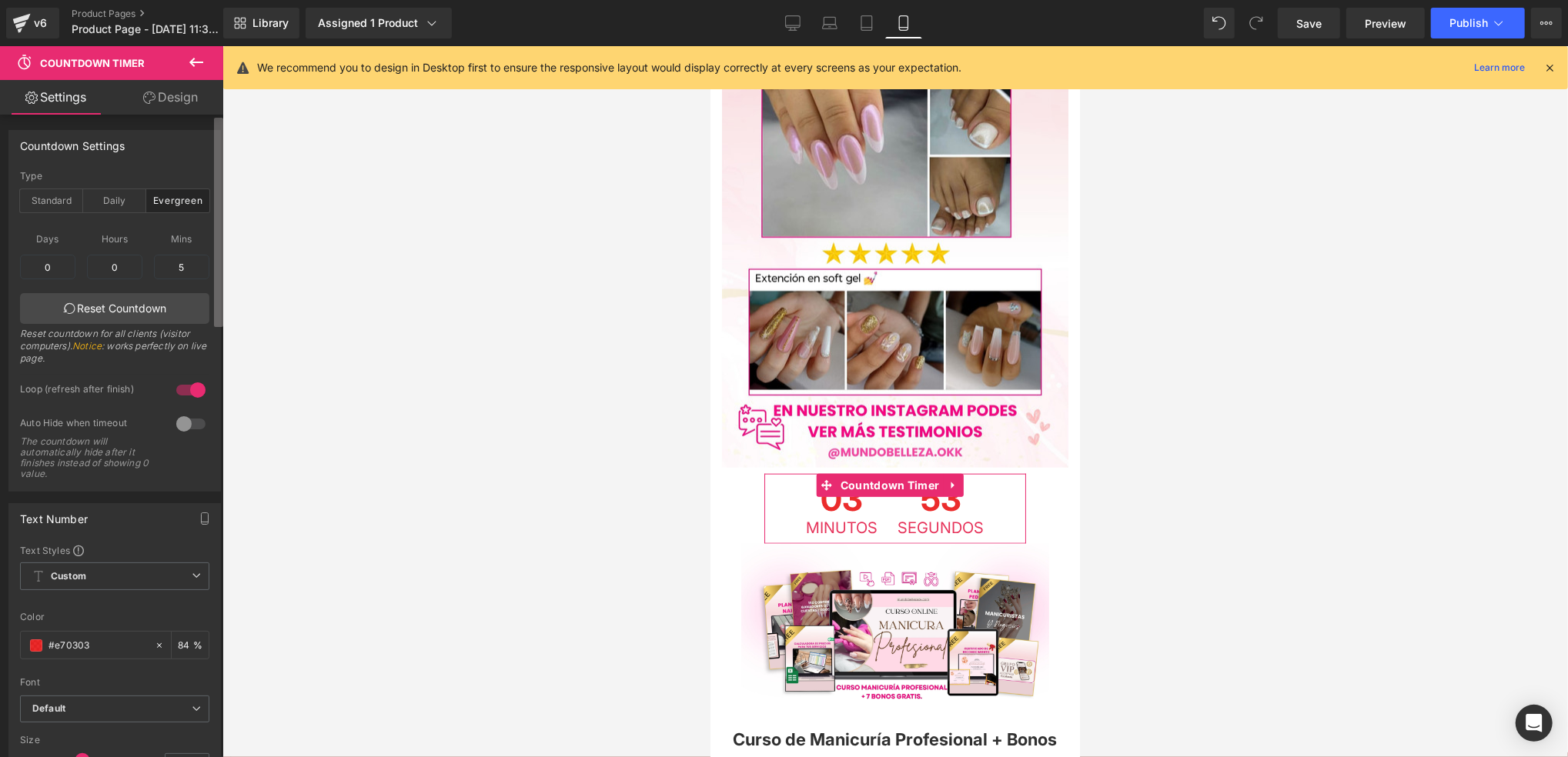
click at [183, 207] on div "Countdown Settings evergreen Type Standard Daily Evergreen 12:28:9 Date 12:28:9…" at bounding box center [111, 439] width 223 height 650
drag, startPoint x: 92, startPoint y: 190, endPoint x: 103, endPoint y: 191, distance: 11.0
click at [103, 191] on div "Daily" at bounding box center [115, 201] width 64 height 23
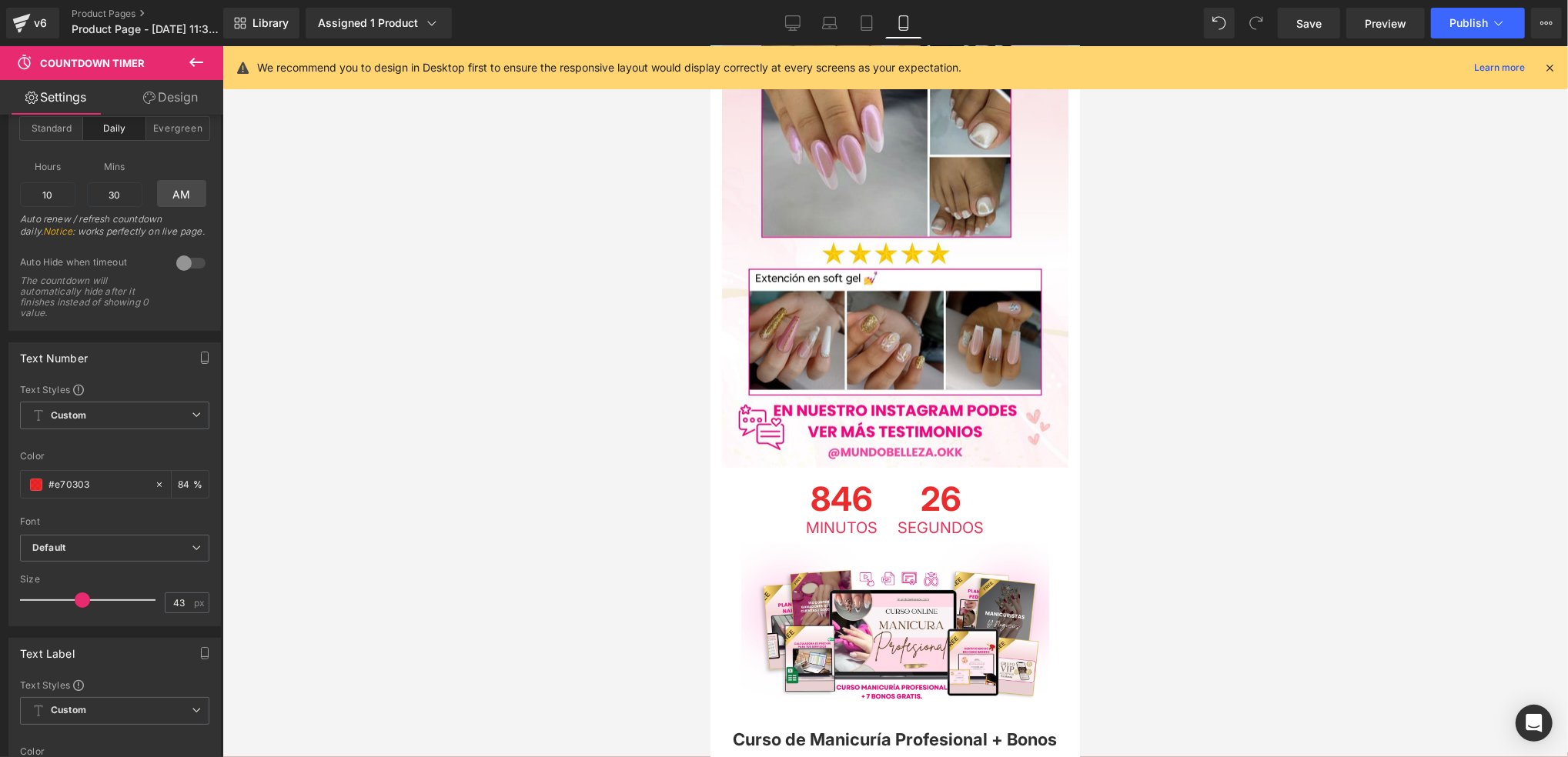
scroll to position [103, 0]
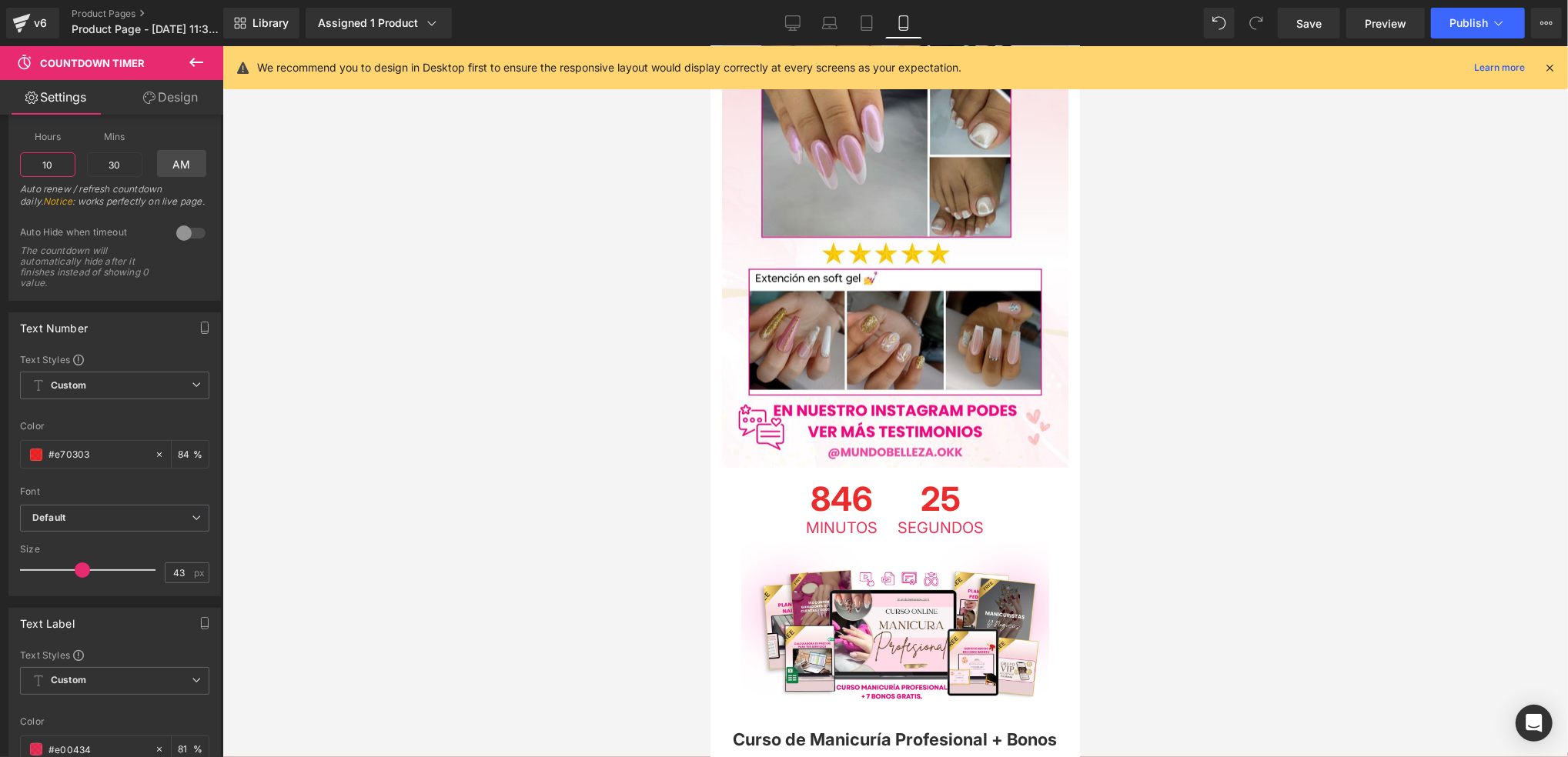
click at [43, 155] on input "10" at bounding box center [47, 164] width 55 height 24
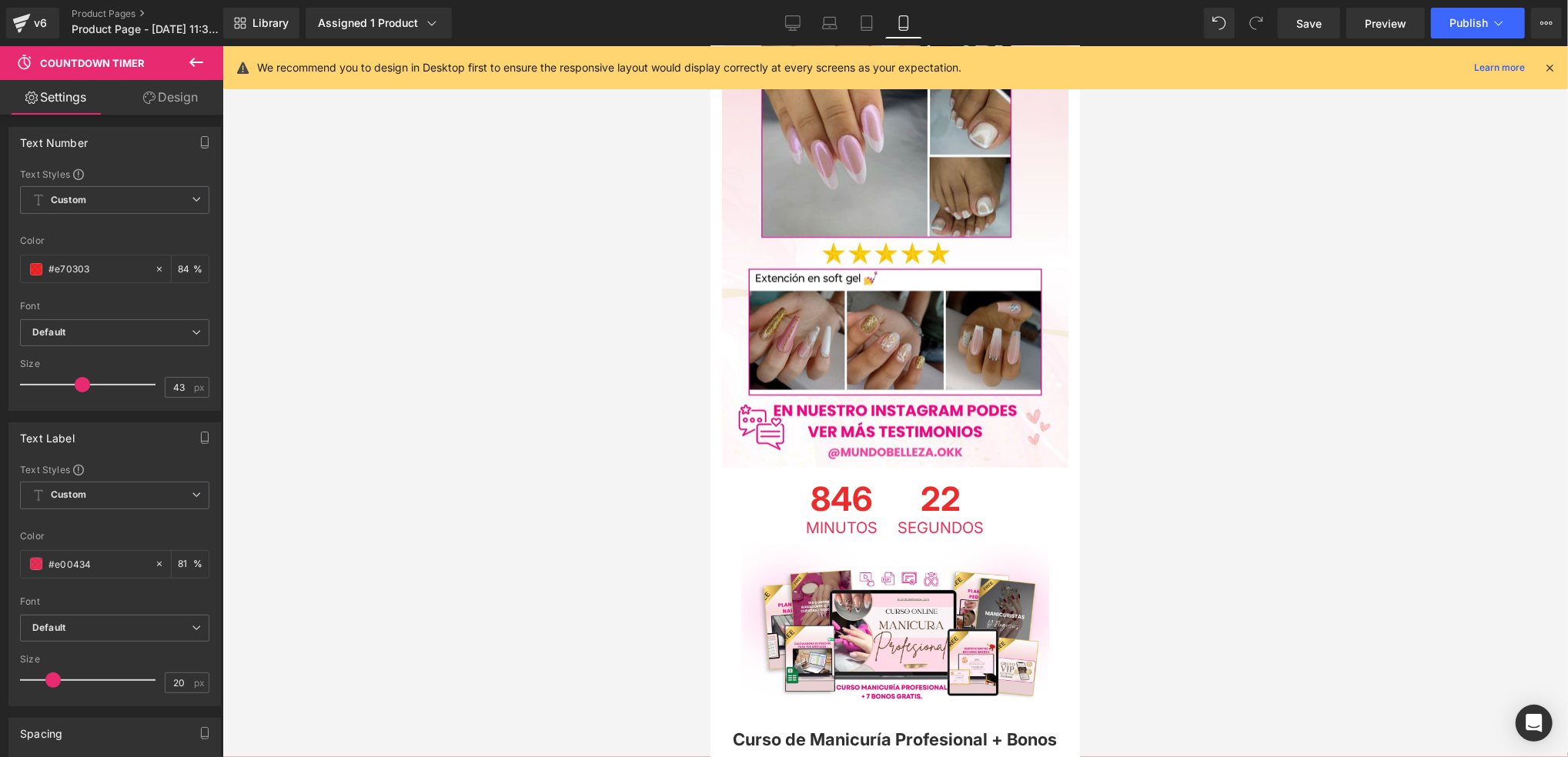
scroll to position [307, 0]
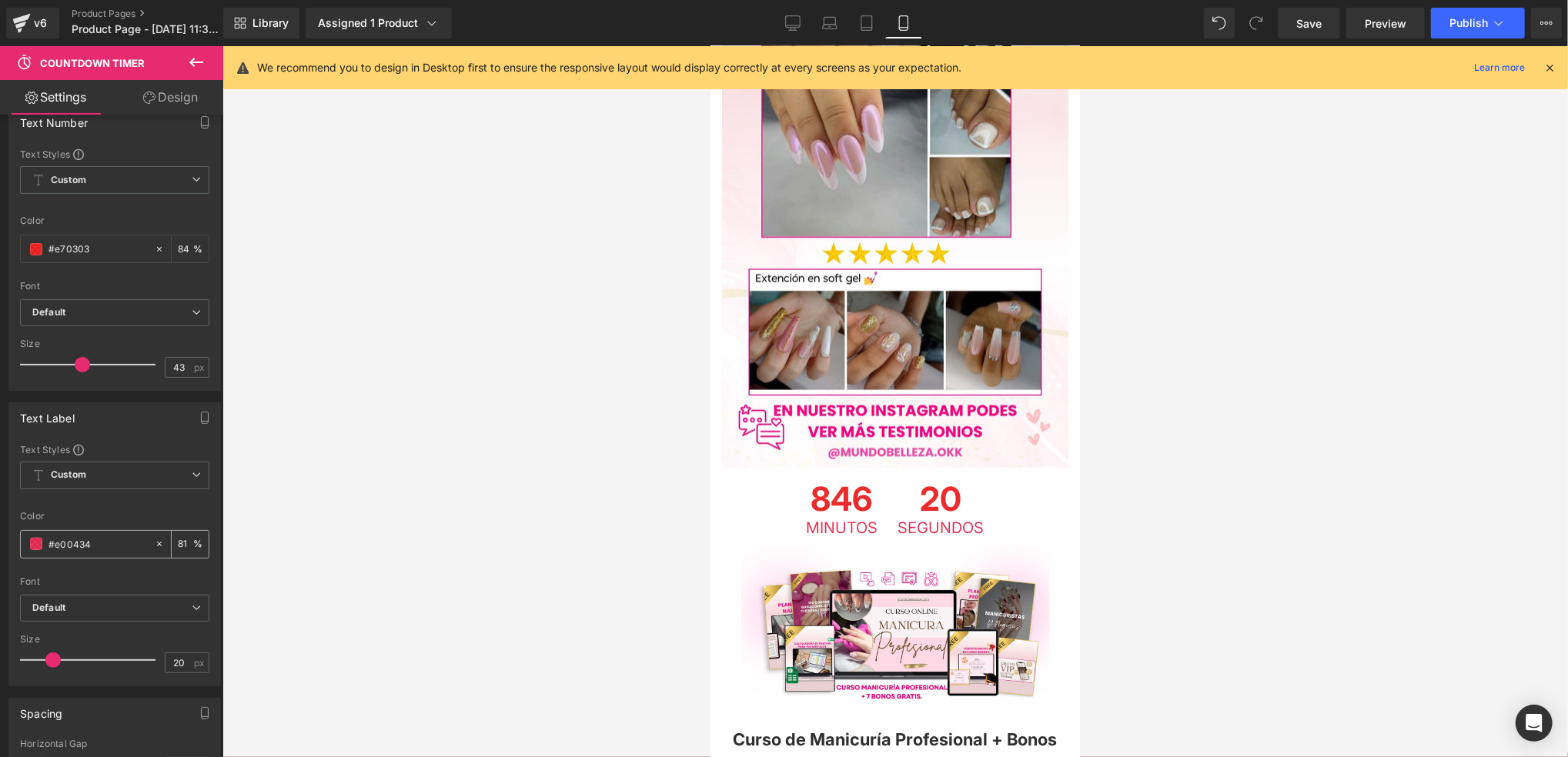
click at [36, 547] on span at bounding box center [36, 544] width 12 height 12
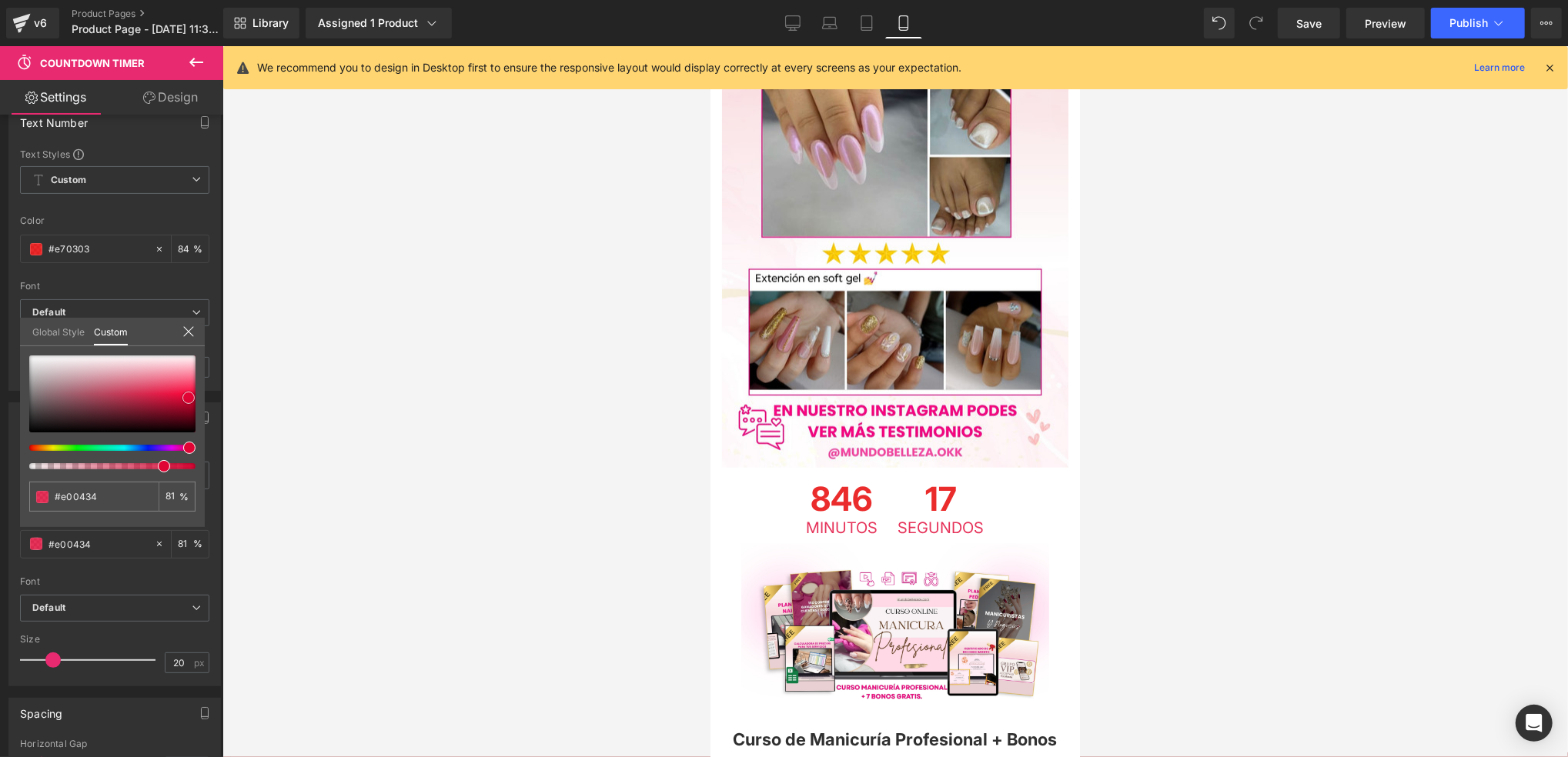
type input "#e50435"
type input "#f60338"
type input "#fc0c40"
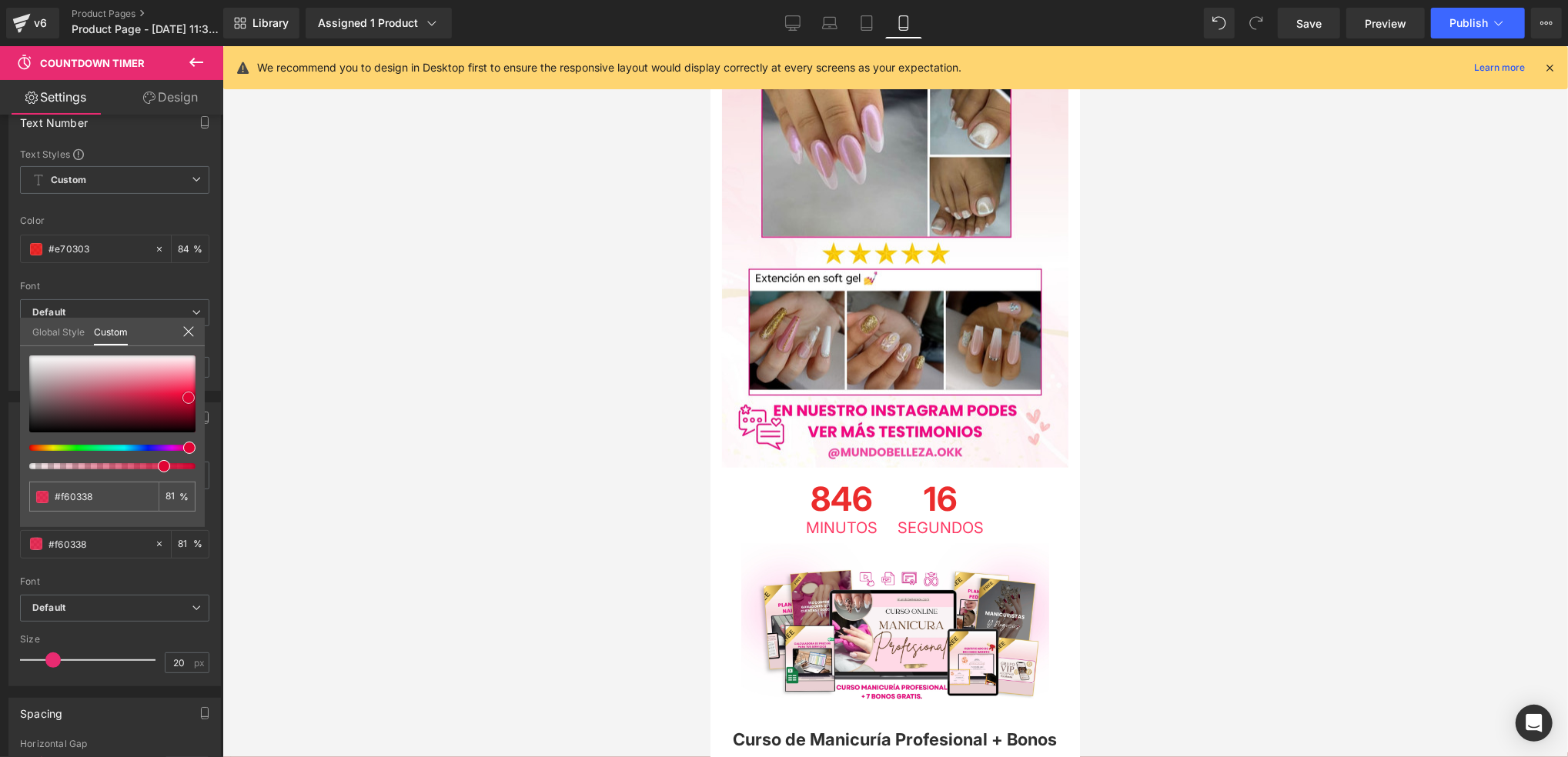
type input "#fc0c40"
type input "#fc1648"
type input "#fc2554"
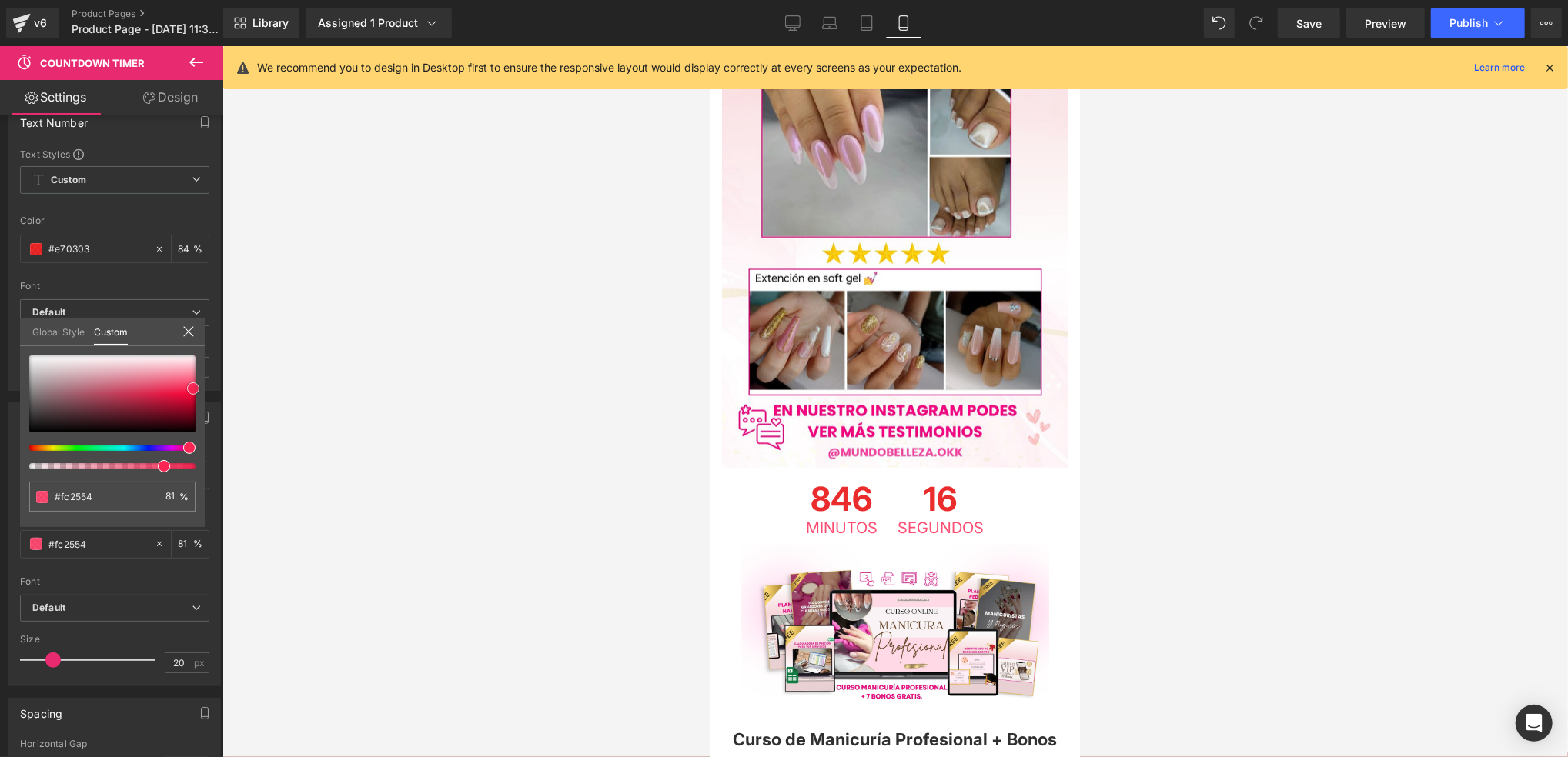
type input "#fd2453"
type input "#fd1f4f"
type input "#ff194b"
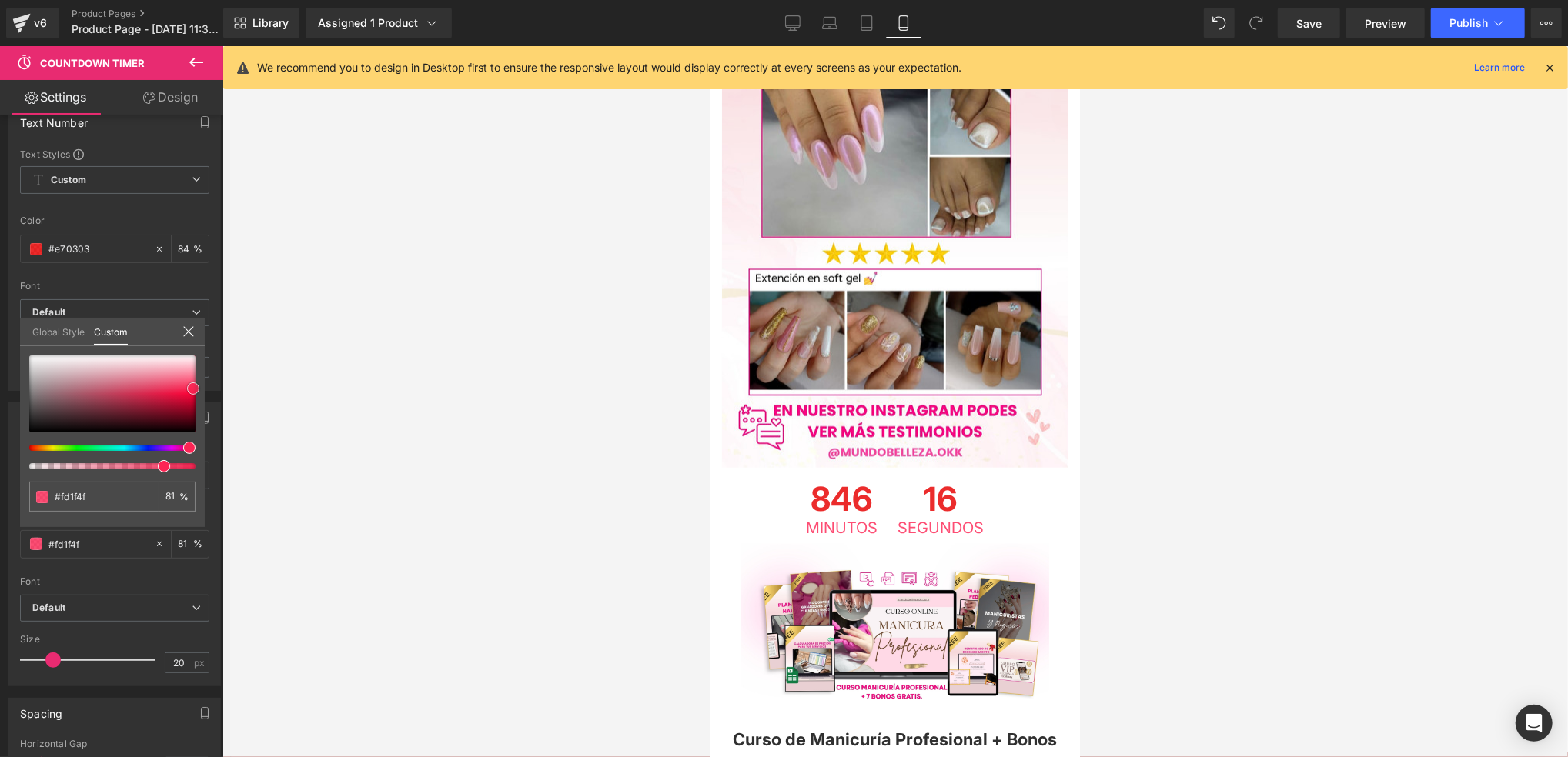
type input "#ff194b"
type input "#ff0f43"
type input "#ff053b"
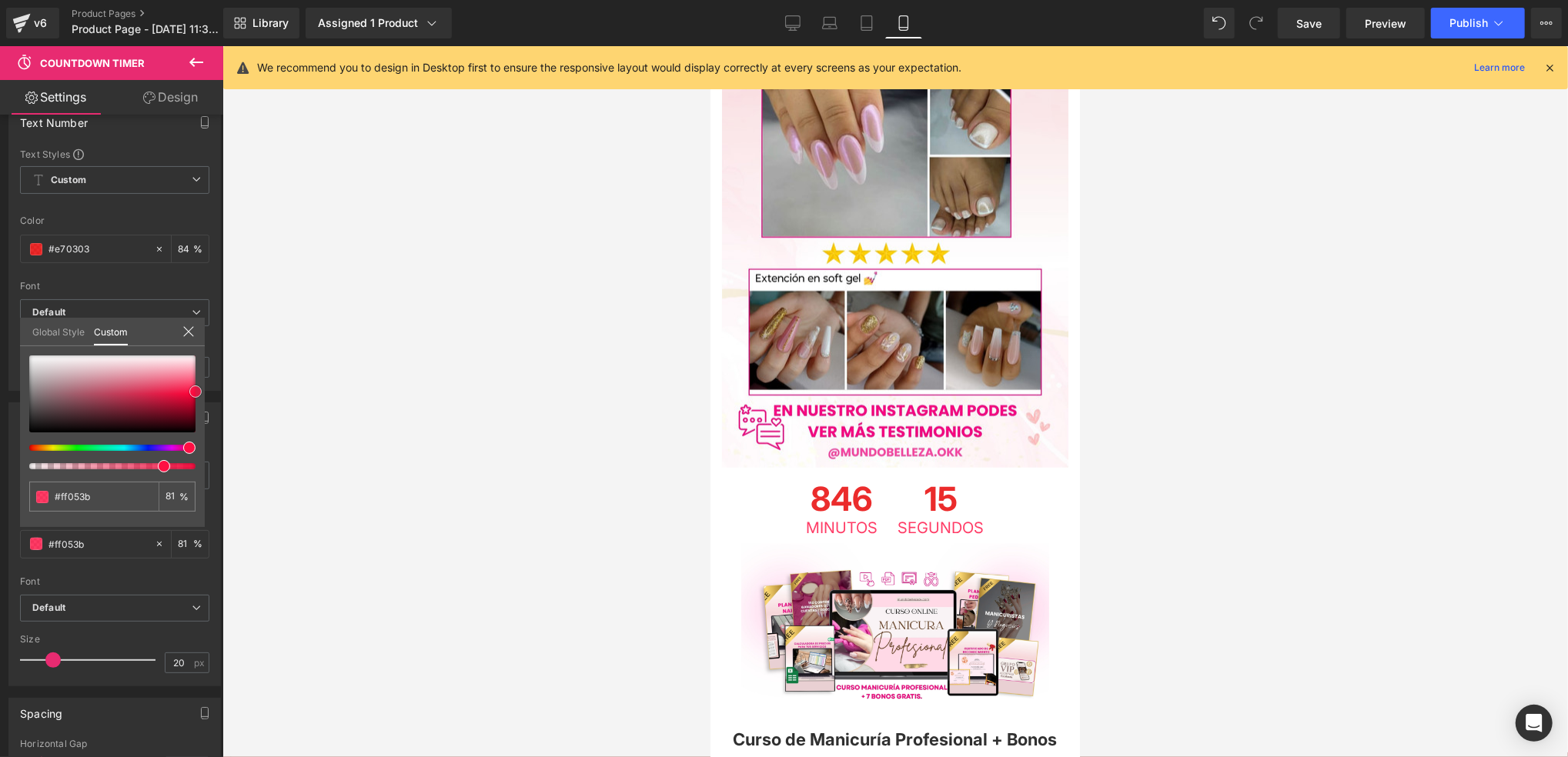
type input "#ff0037"
drag, startPoint x: 185, startPoint y: 398, endPoint x: 198, endPoint y: 394, distance: 13.6
click at [198, 394] on span at bounding box center [195, 393] width 12 height 12
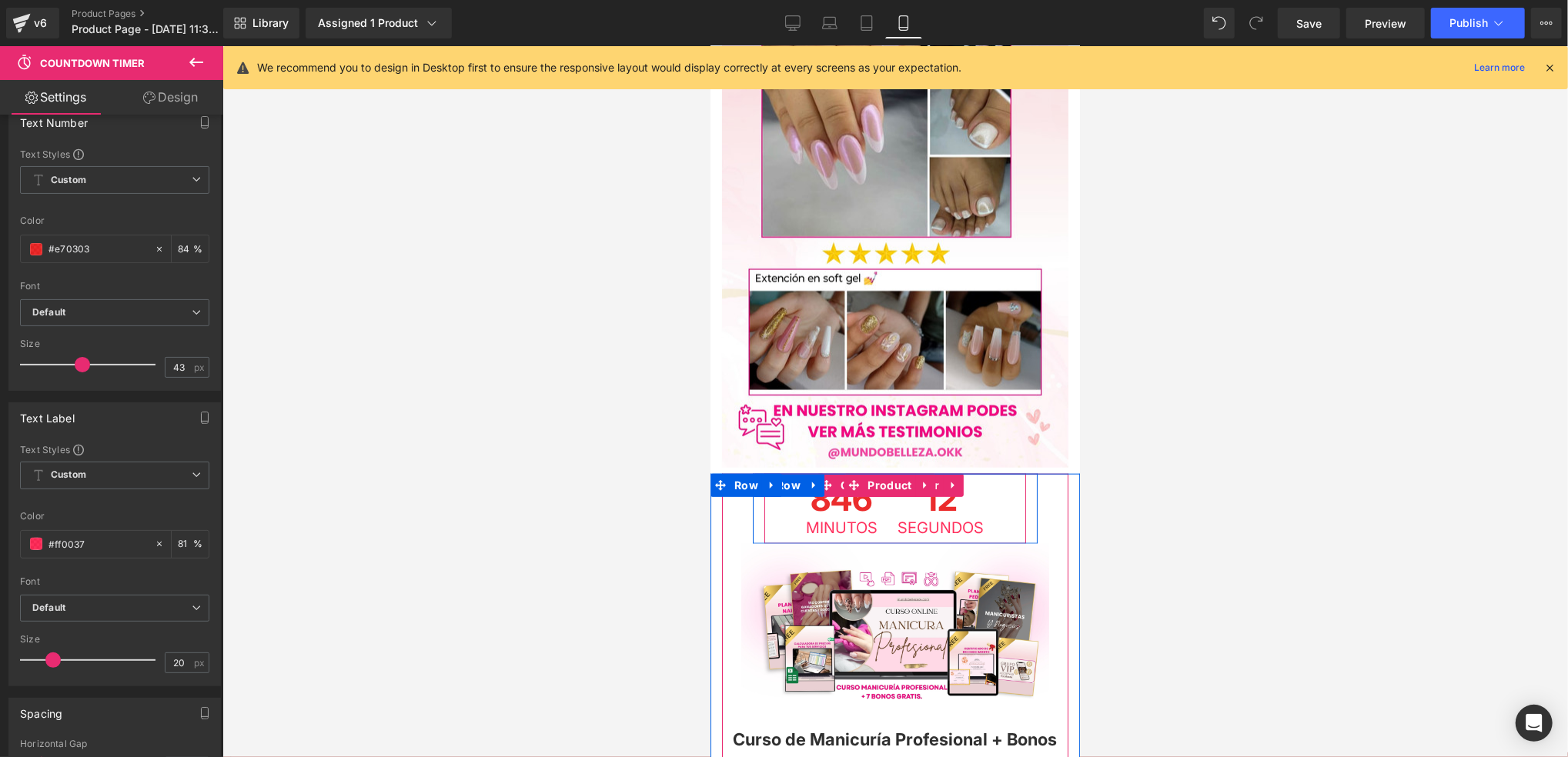
click at [822, 482] on span "846" at bounding box center [841, 501] width 72 height 37
drag, startPoint x: 822, startPoint y: 344, endPoint x: 832, endPoint y: 345, distance: 10.0
click at [832, 482] on span "846" at bounding box center [841, 501] width 72 height 37
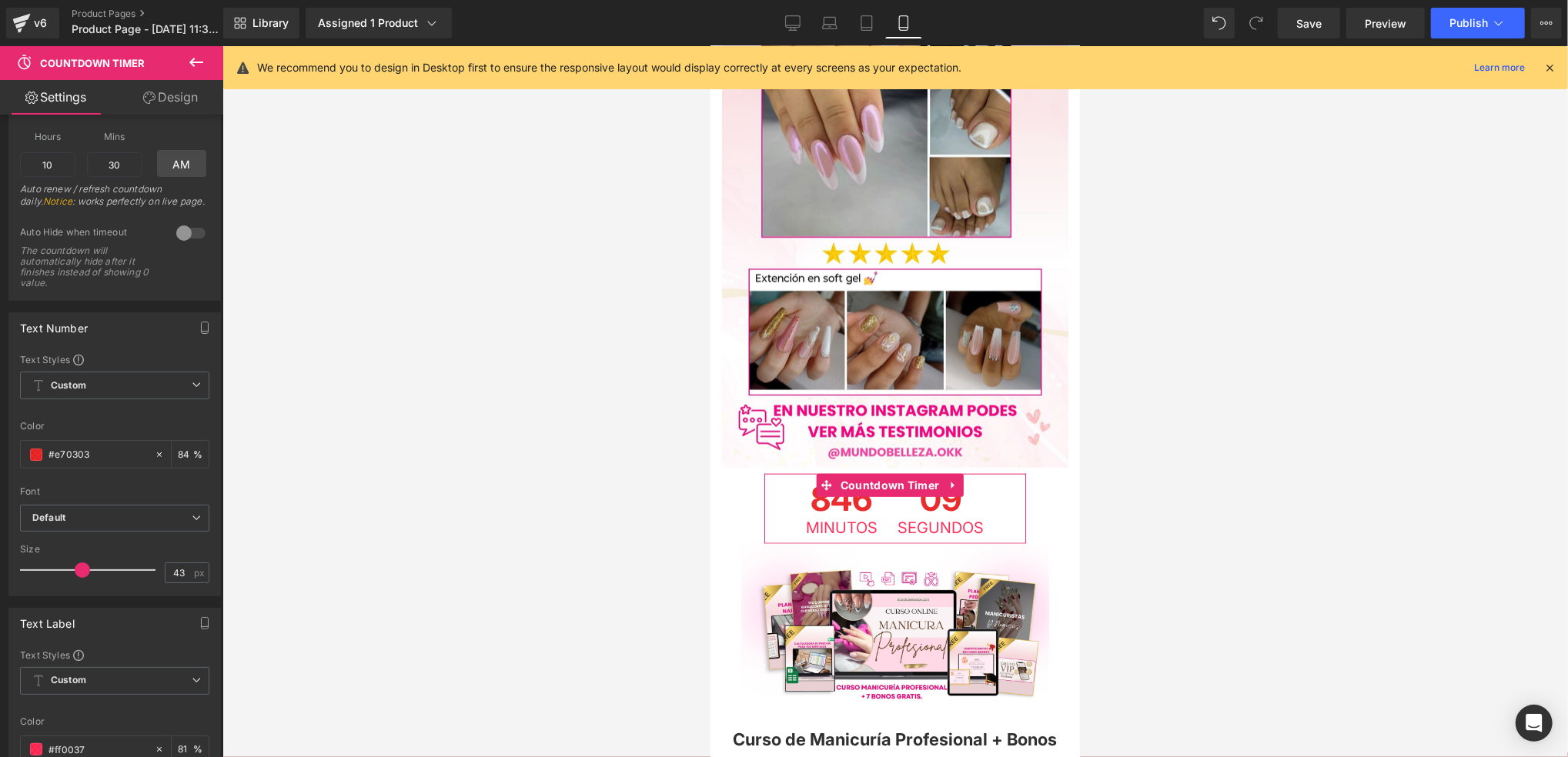
scroll to position [0, 0]
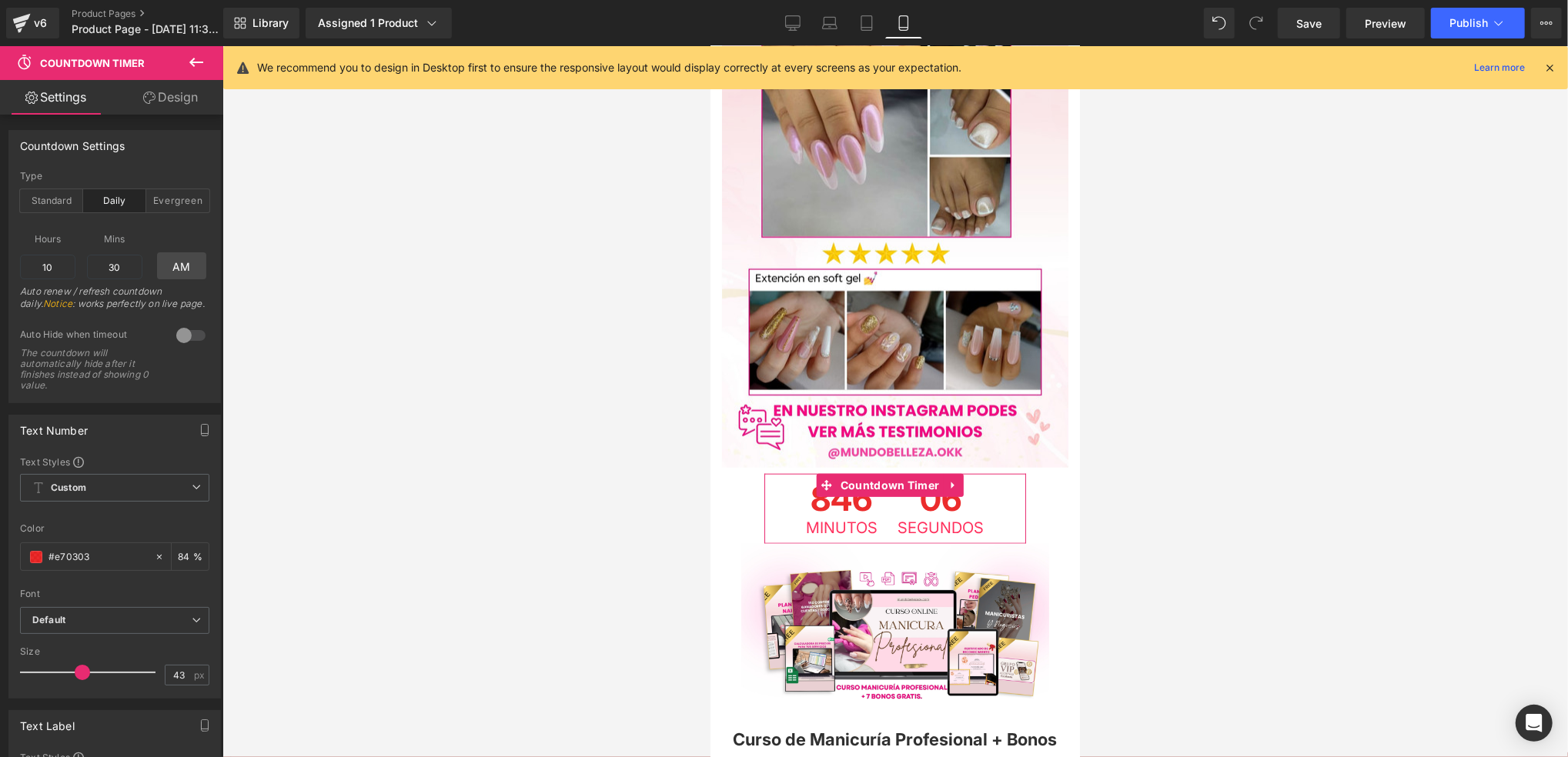
click at [124, 230] on span "Mins" at bounding box center [114, 238] width 55 height 20
click at [67, 273] on input "10" at bounding box center [47, 267] width 55 height 24
type input "1"
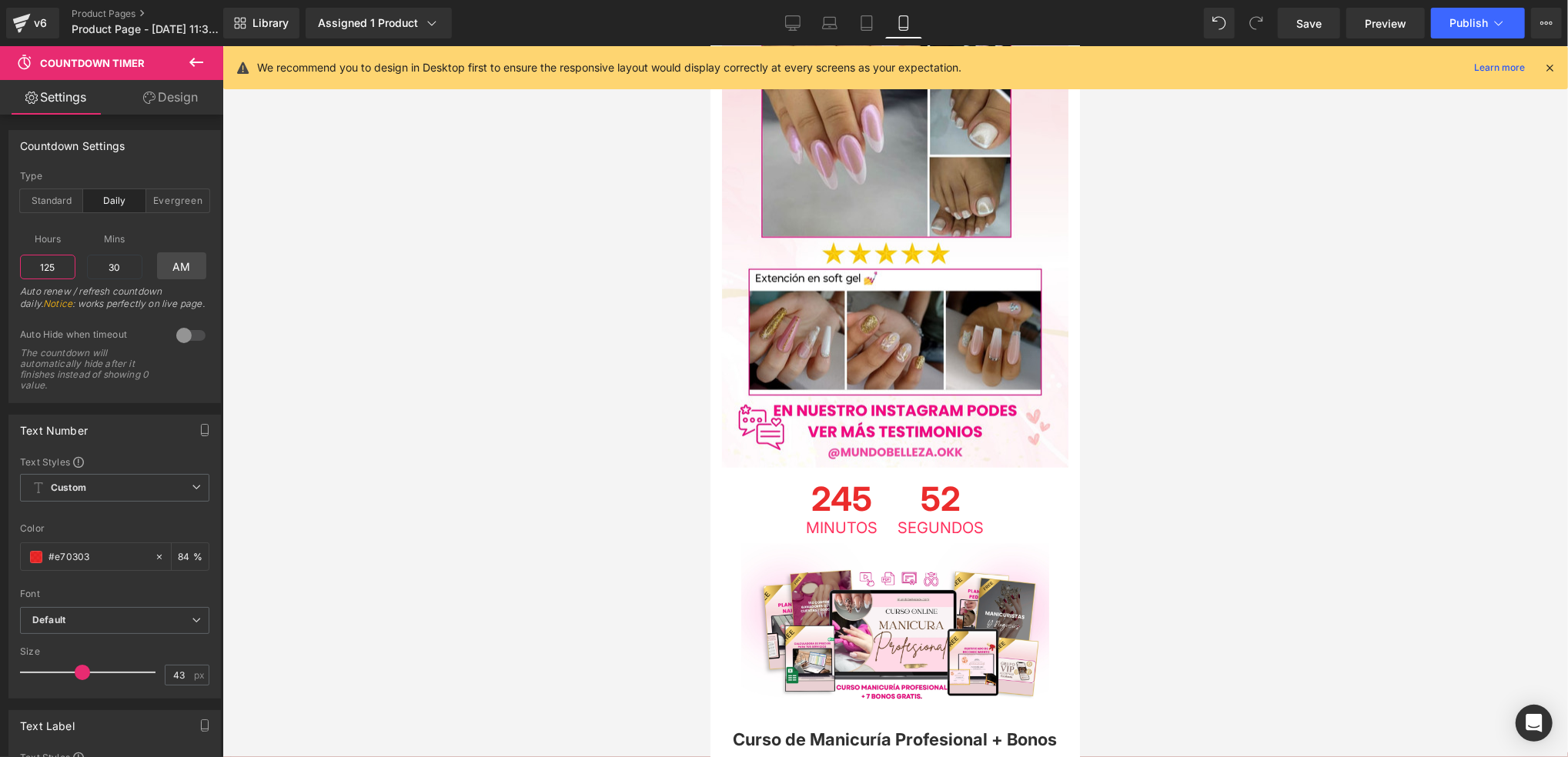
type input "125"
click at [138, 254] on div "Hours 125 125 Mins 30 30 AM Auto renew / refresh countdown daily. Notice : work…" at bounding box center [114, 270] width 190 height 98
click at [125, 267] on input "30" at bounding box center [114, 267] width 55 height 24
type input "3"
click at [64, 259] on input "125" at bounding box center [47, 267] width 55 height 24
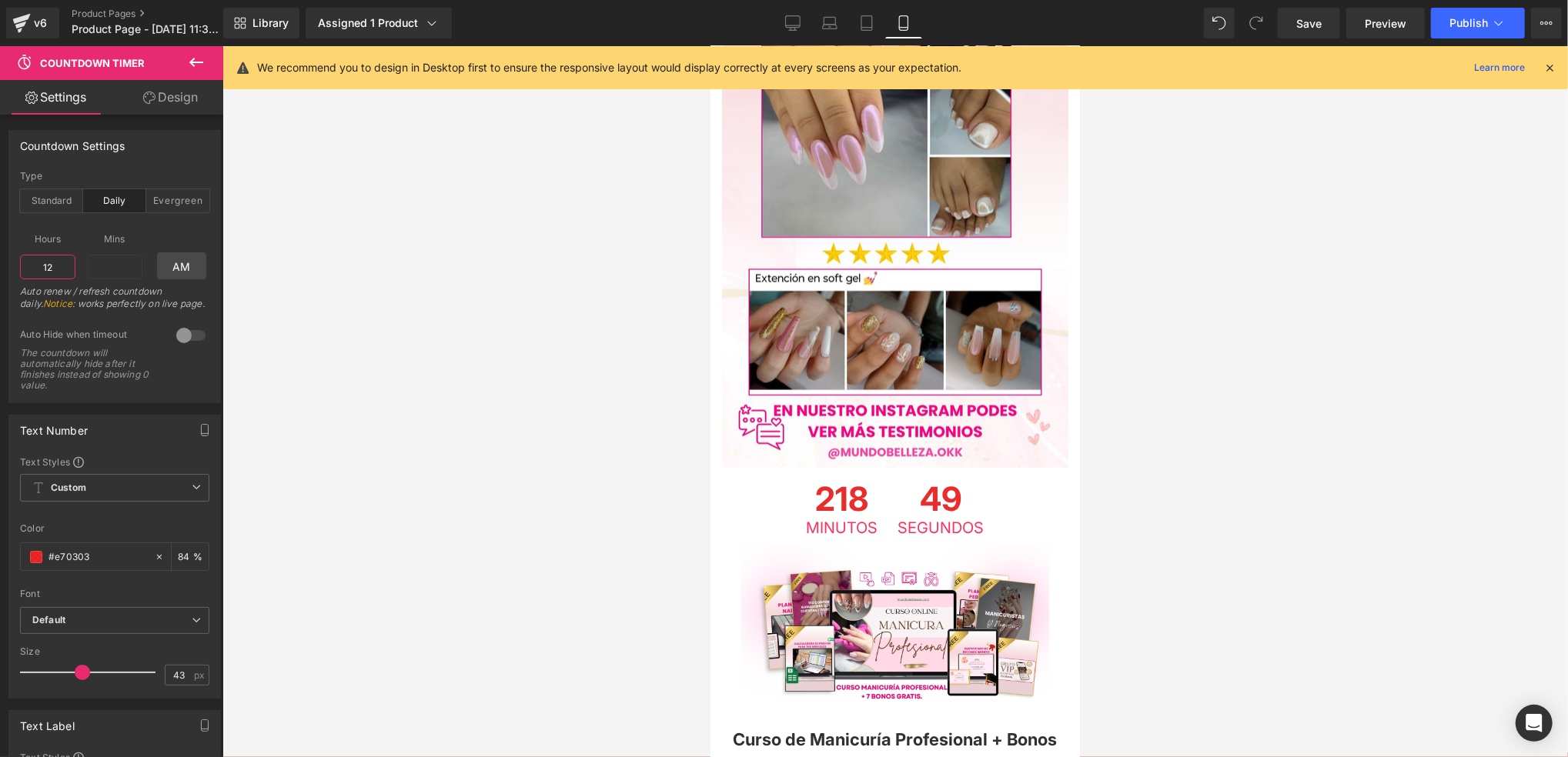
type input "1"
click at [194, 266] on link "AM" at bounding box center [182, 265] width 50 height 27
click at [194, 266] on link "PM" at bounding box center [182, 265] width 50 height 27
click at [194, 266] on link "AM" at bounding box center [182, 265] width 50 height 27
click at [44, 269] on input "text" at bounding box center [47, 267] width 55 height 24
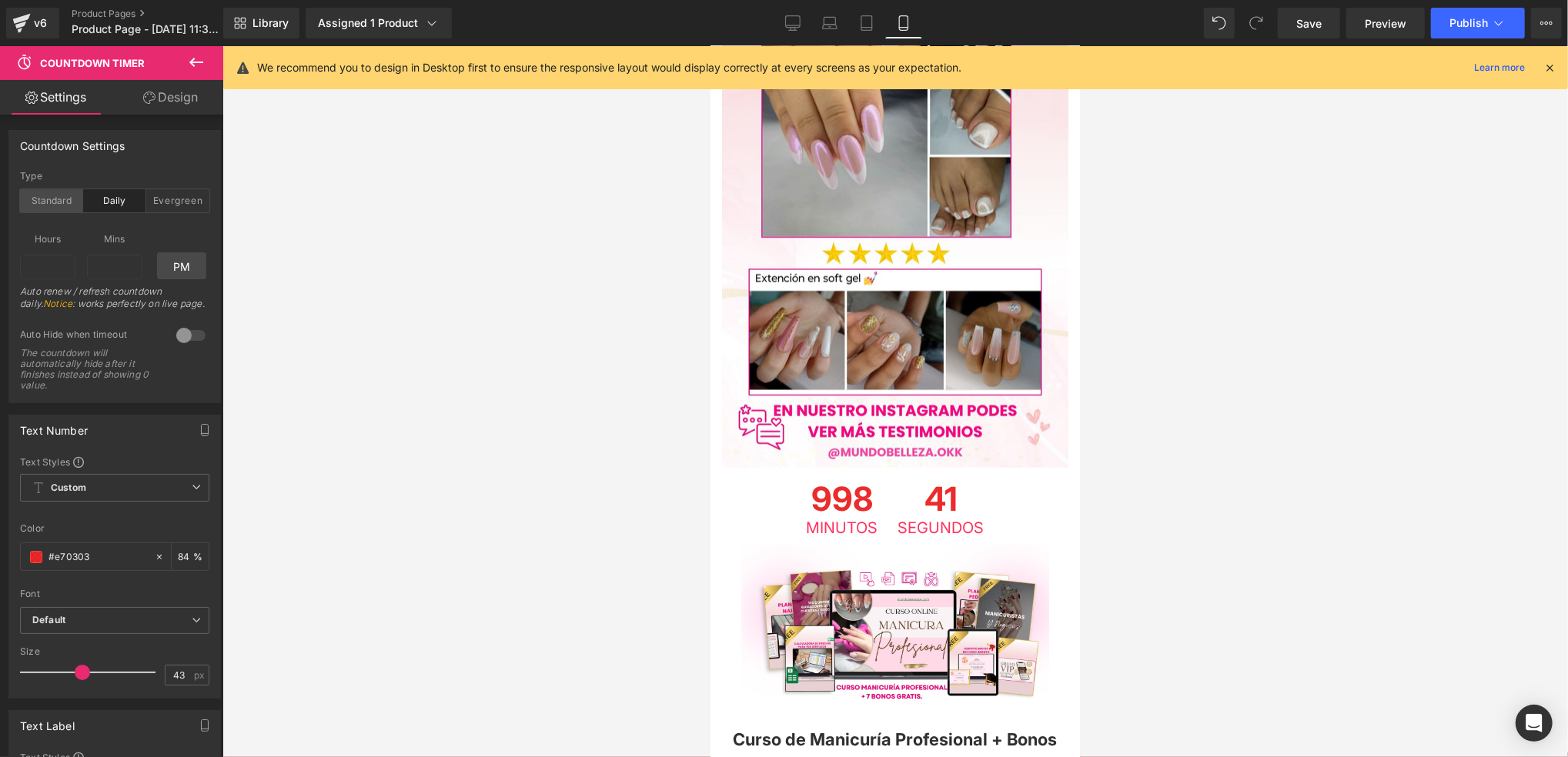
click at [42, 206] on div "Standard" at bounding box center [51, 201] width 64 height 23
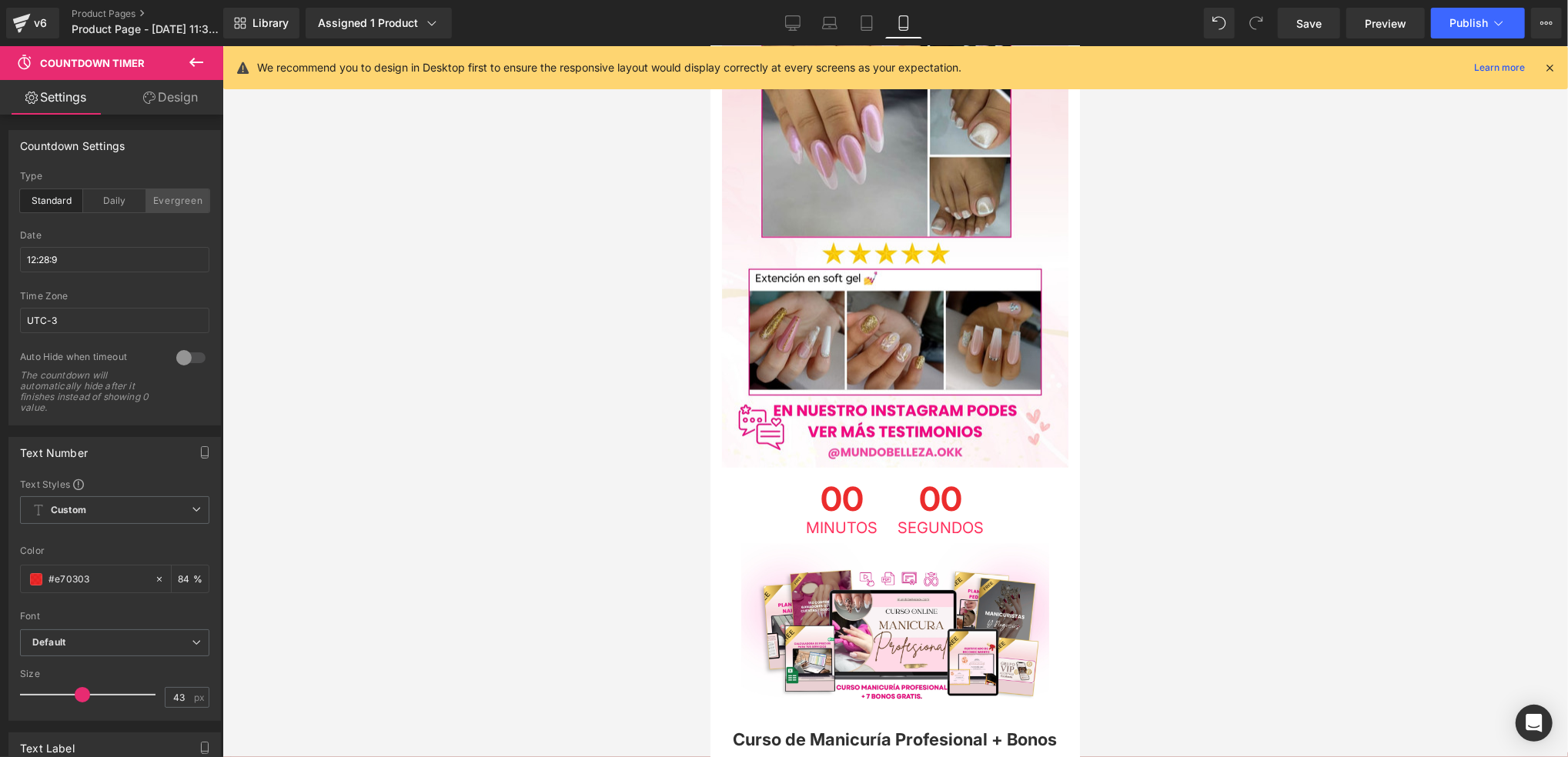
click at [146, 196] on div "Evergreen" at bounding box center [178, 201] width 64 height 23
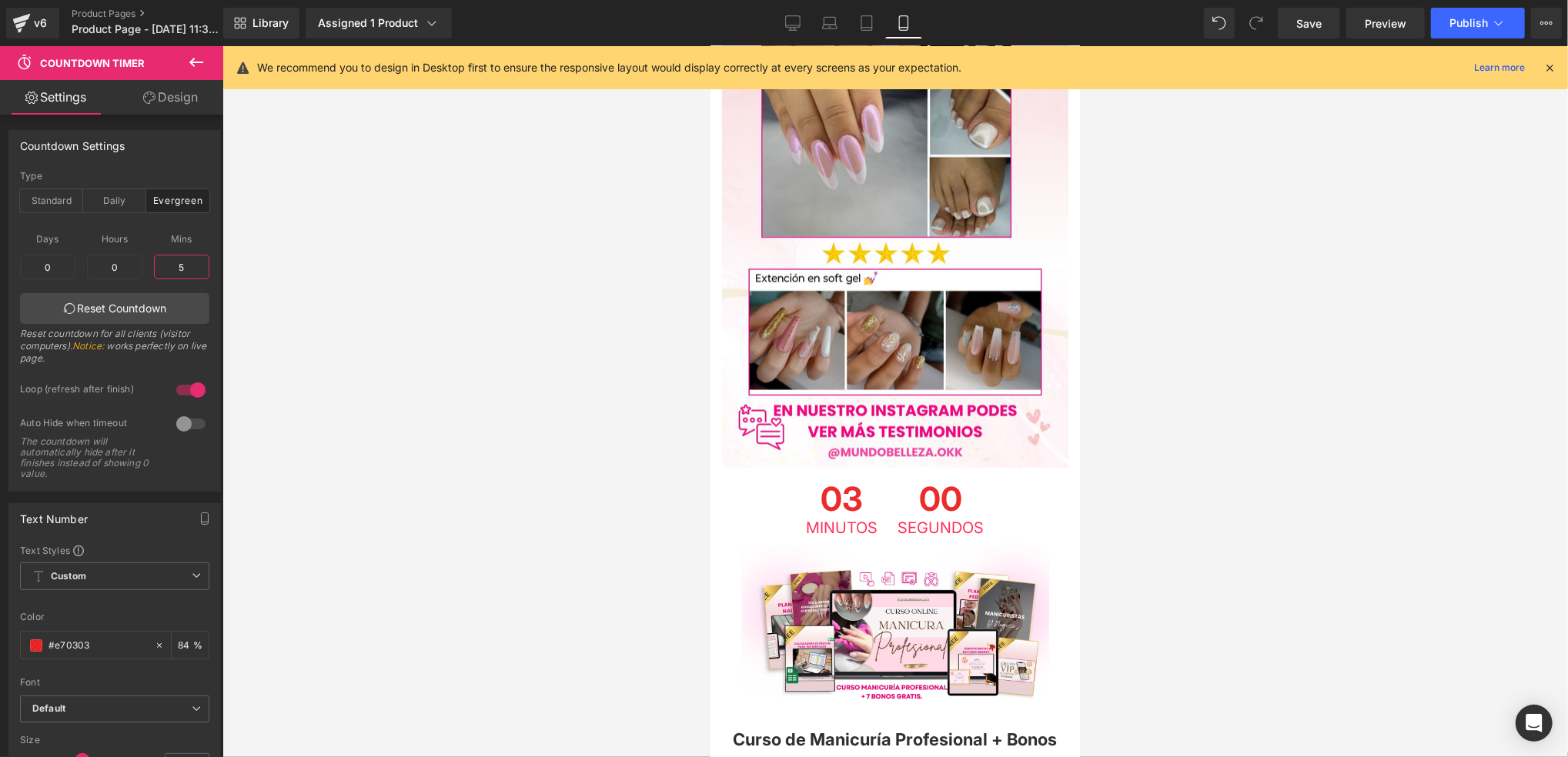
click at [189, 264] on input "5" at bounding box center [181, 267] width 55 height 24
type input "5"
type input "566"
type input "9"
type input "2"
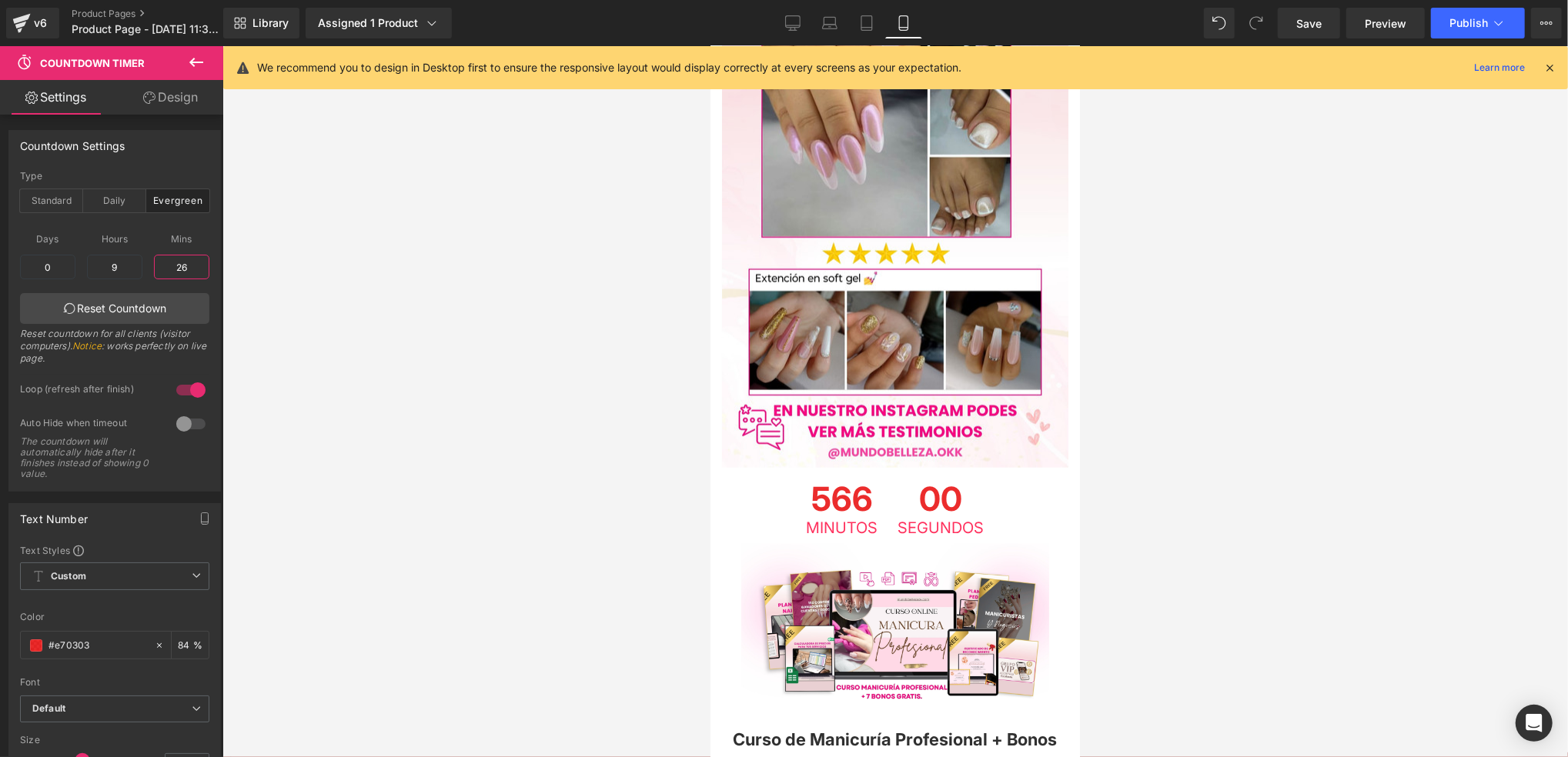
type input "265"
type input "4"
type input "2"
type input "1"
type input "105"
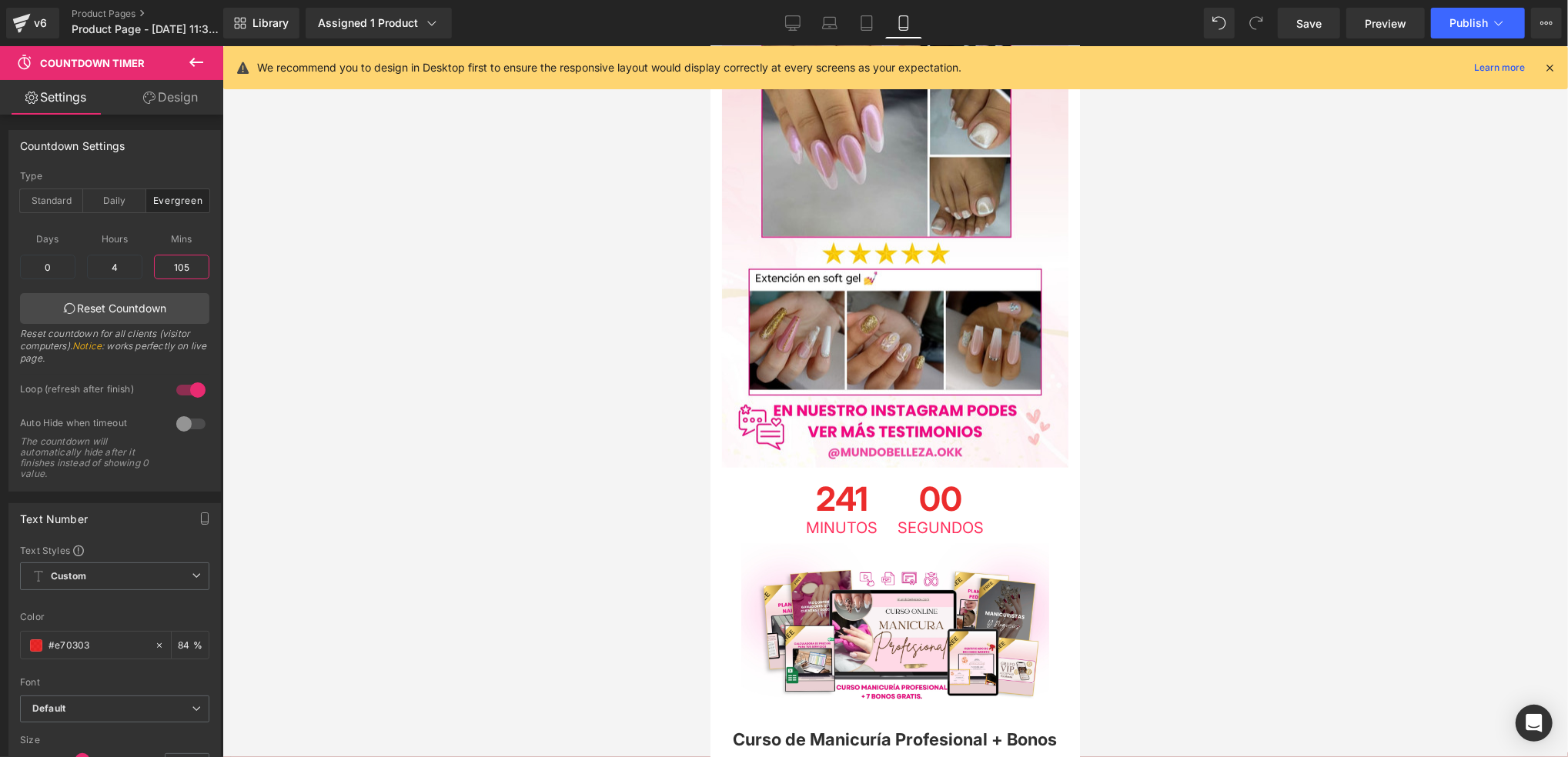
type input "1"
type input "4"
click at [169, 290] on div "Days 0 0 Hours 1 1 Mins 4 4 Reset Countdown Reset countdown for all clients (vi…" at bounding box center [114, 298] width 190 height 153
click at [175, 296] on link "Reset Countdown" at bounding box center [114, 308] width 190 height 31
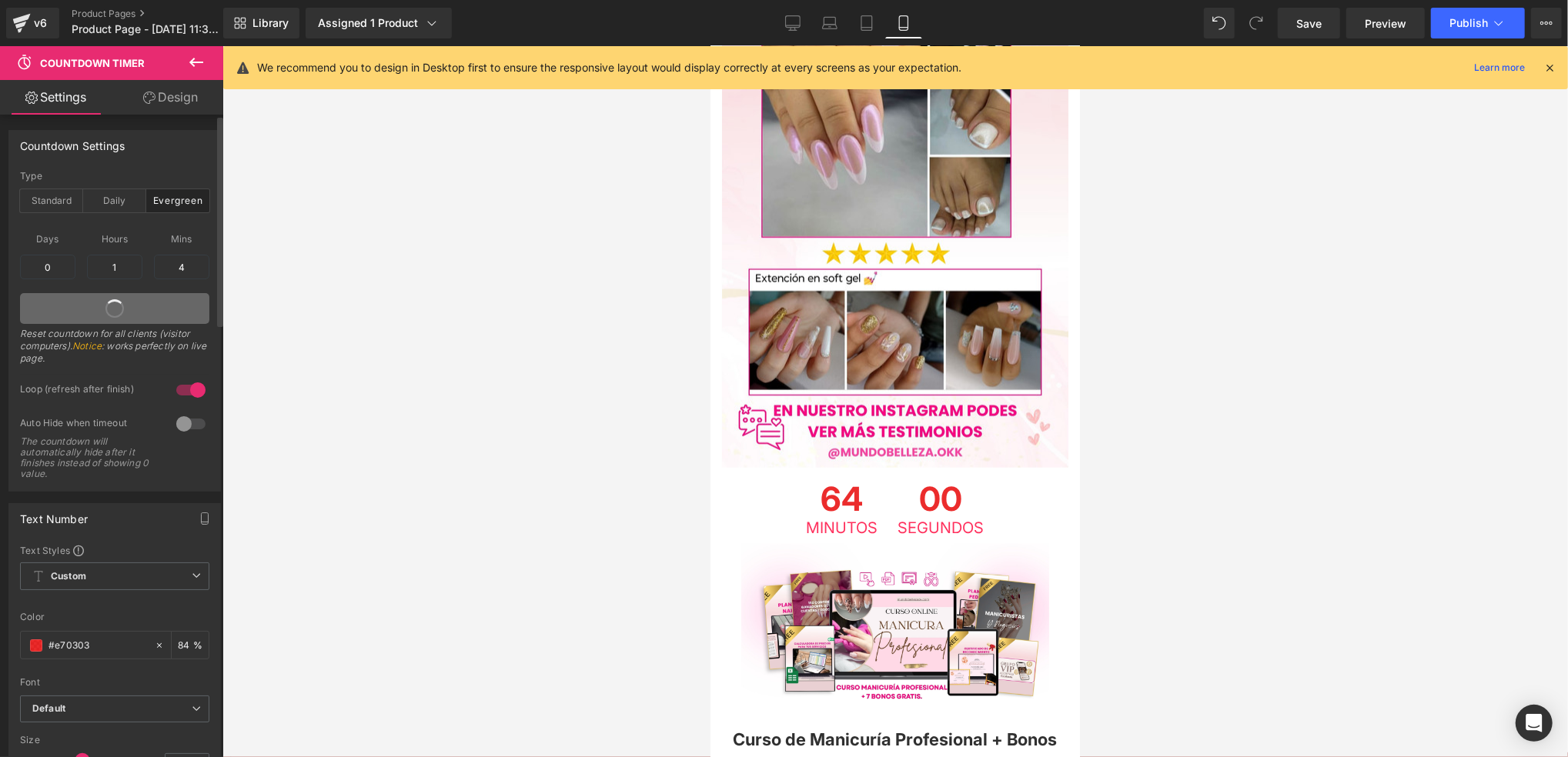
click at [177, 302] on link at bounding box center [114, 308] width 190 height 31
click at [182, 273] on input "4" at bounding box center [181, 267] width 55 height 24
click at [126, 268] on input "1" at bounding box center [114, 267] width 55 height 24
click at [128, 273] on input "10" at bounding box center [114, 267] width 55 height 24
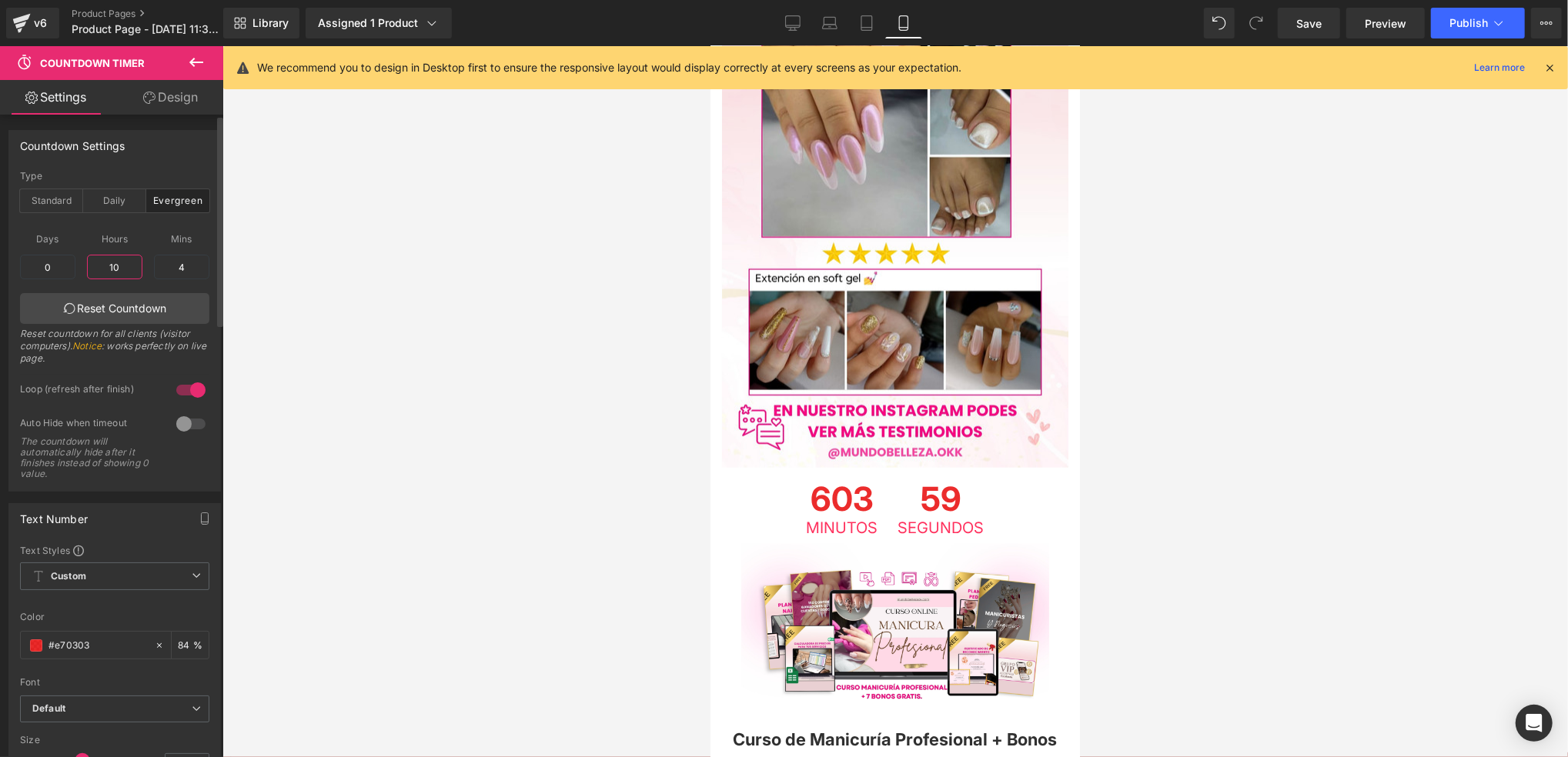
type input "1"
click at [154, 268] on input "4" at bounding box center [181, 267] width 55 height 24
click at [120, 270] on input "1" at bounding box center [114, 267] width 55 height 24
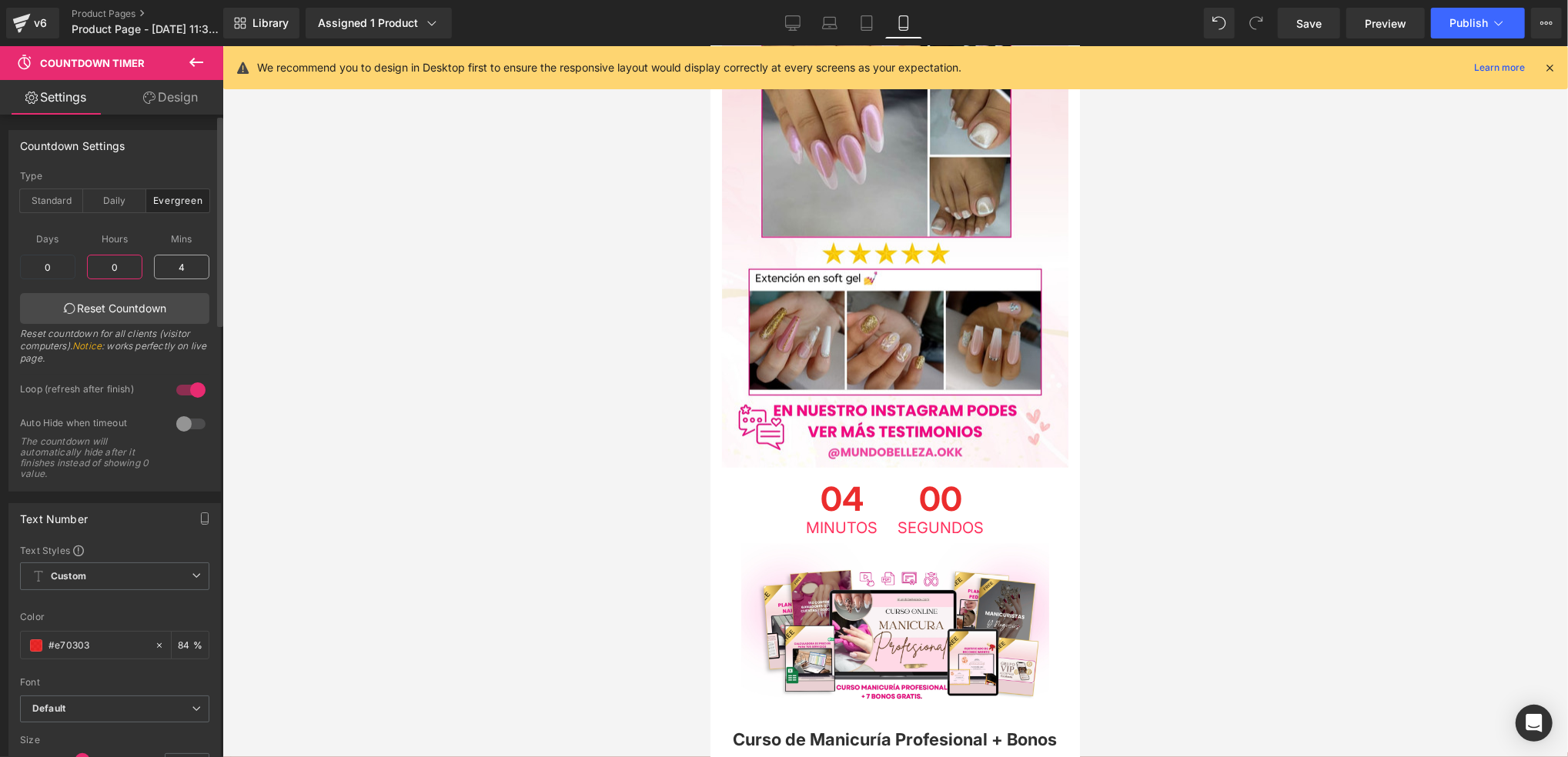
type input "0"
click at [174, 268] on input "4" at bounding box center [181, 267] width 55 height 24
click at [192, 267] on input "4" at bounding box center [181, 267] width 55 height 24
click at [193, 267] on input "4" at bounding box center [181, 267] width 55 height 24
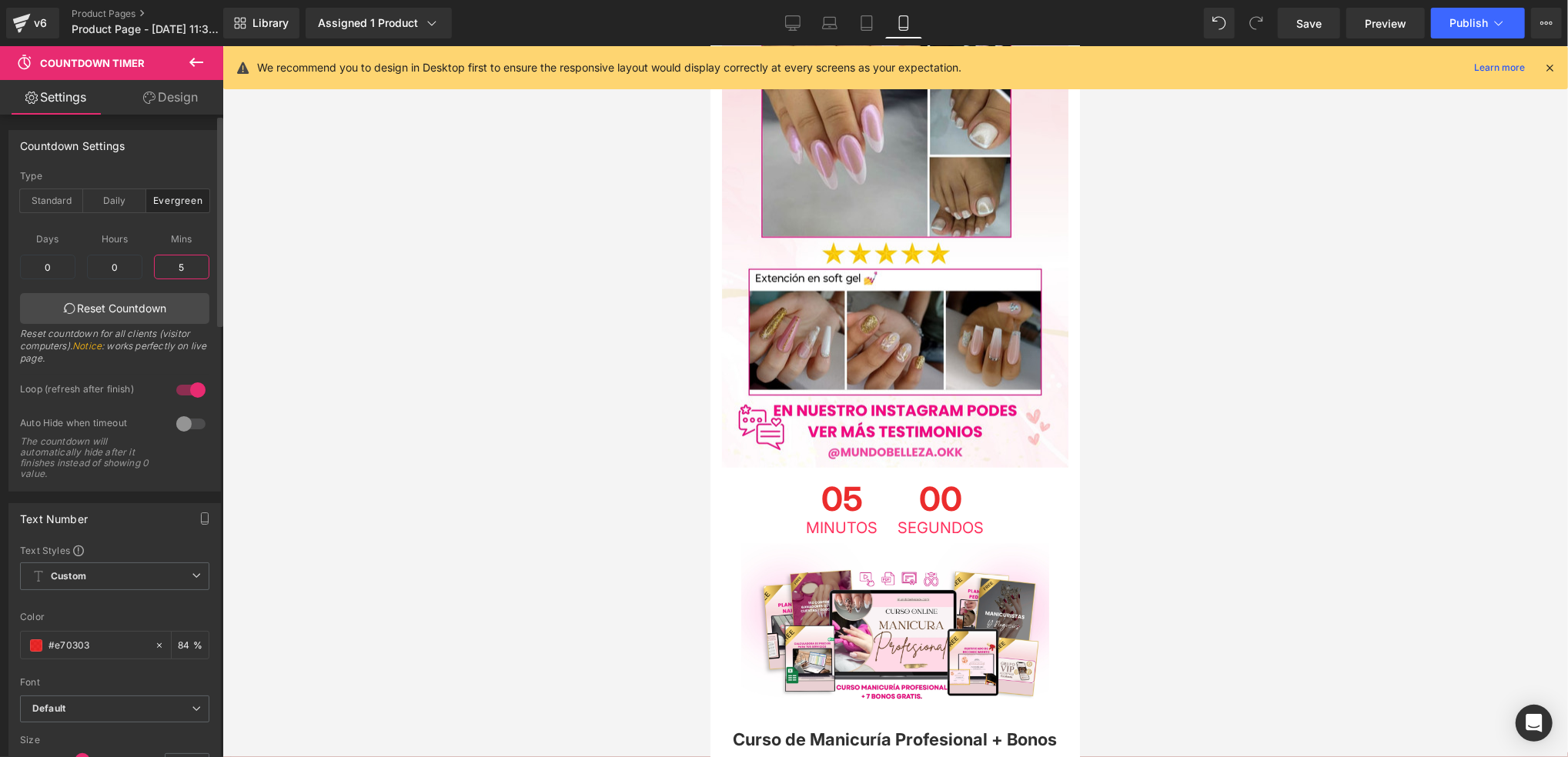
type input "5"
click at [199, 236] on span "Mins" at bounding box center [181, 238] width 55 height 20
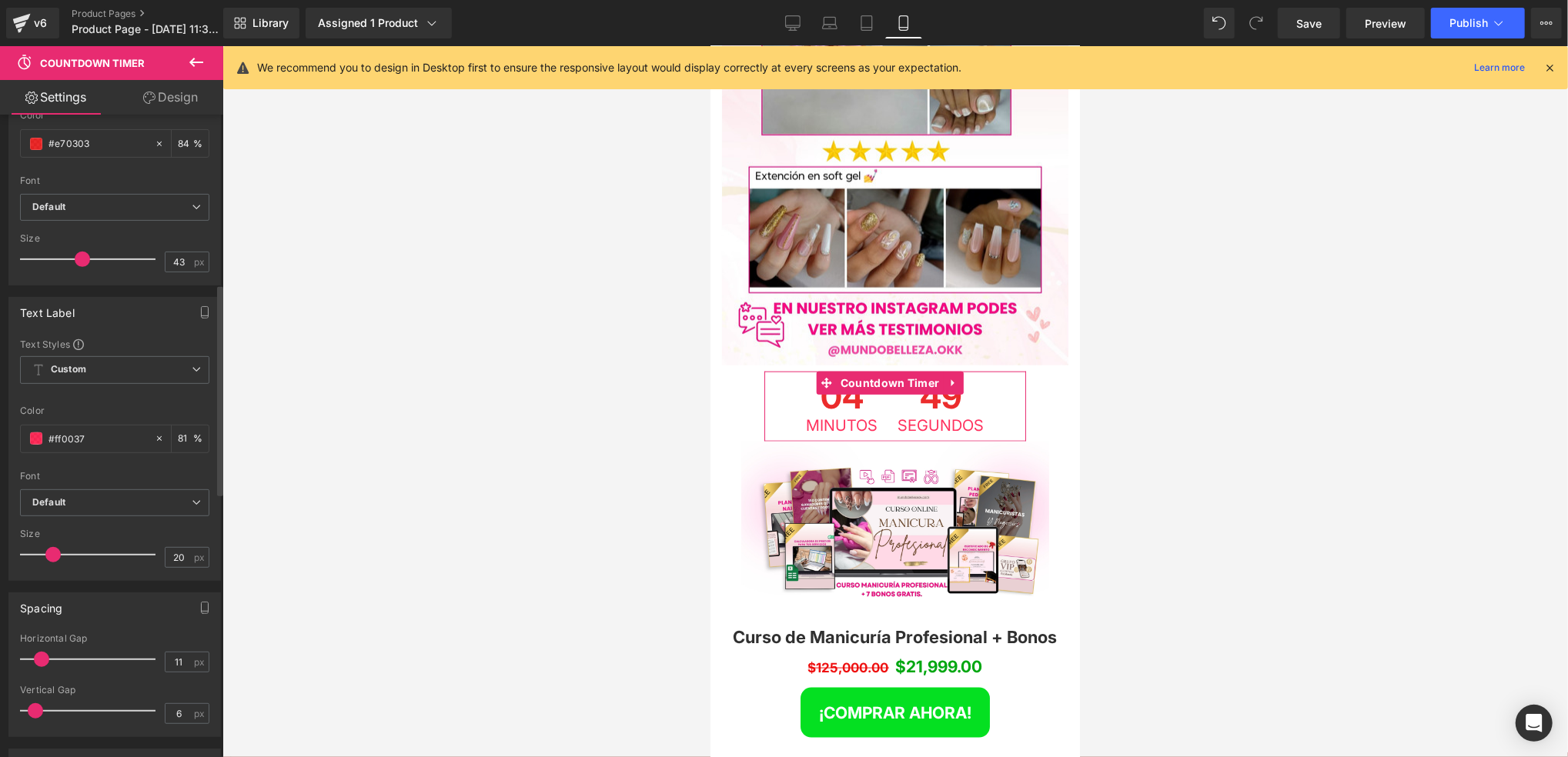
scroll to position [512, 0]
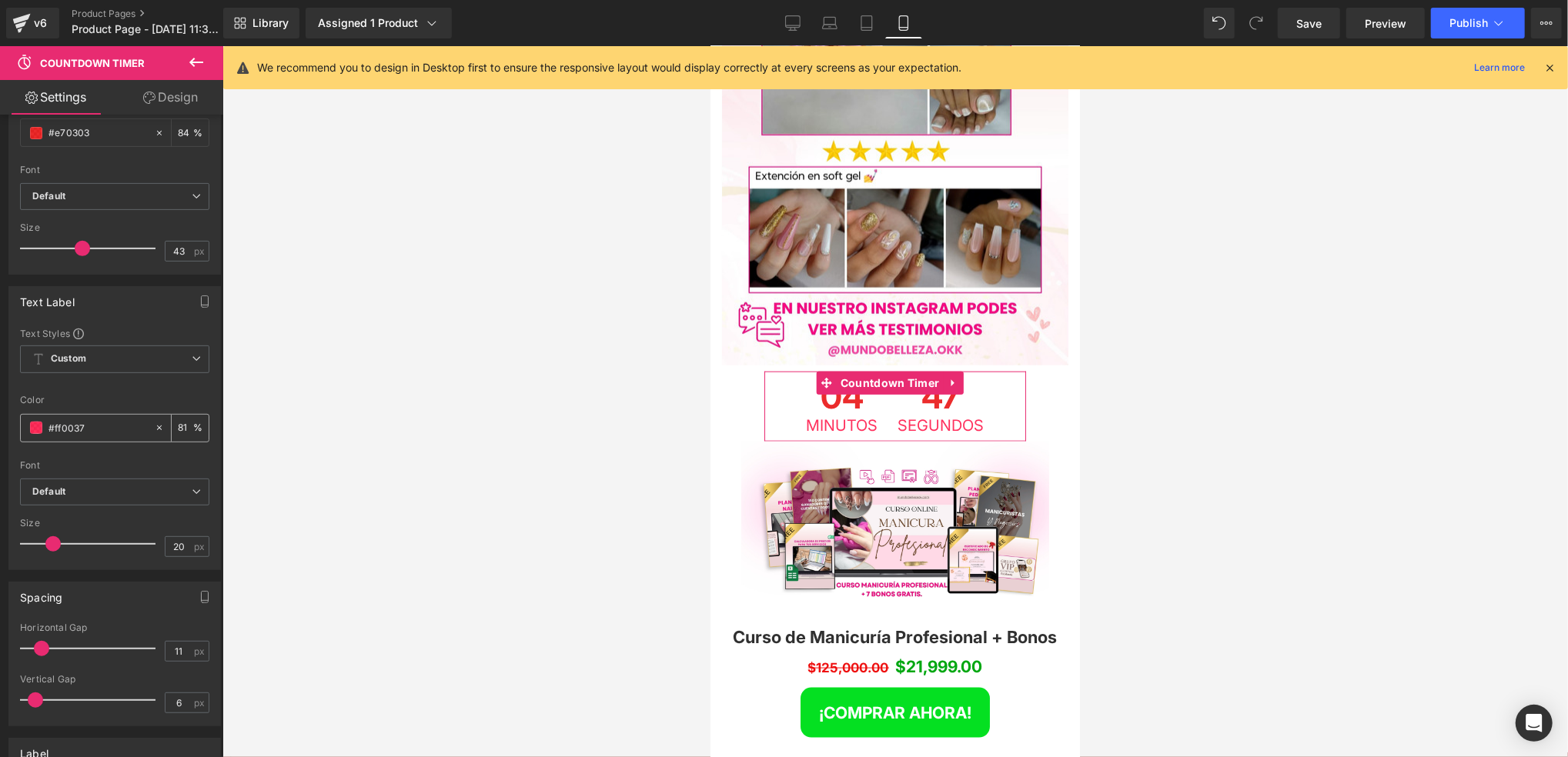
click at [71, 429] on input "#ff0037" at bounding box center [97, 428] width 98 height 17
click at [39, 430] on span at bounding box center [36, 427] width 12 height 12
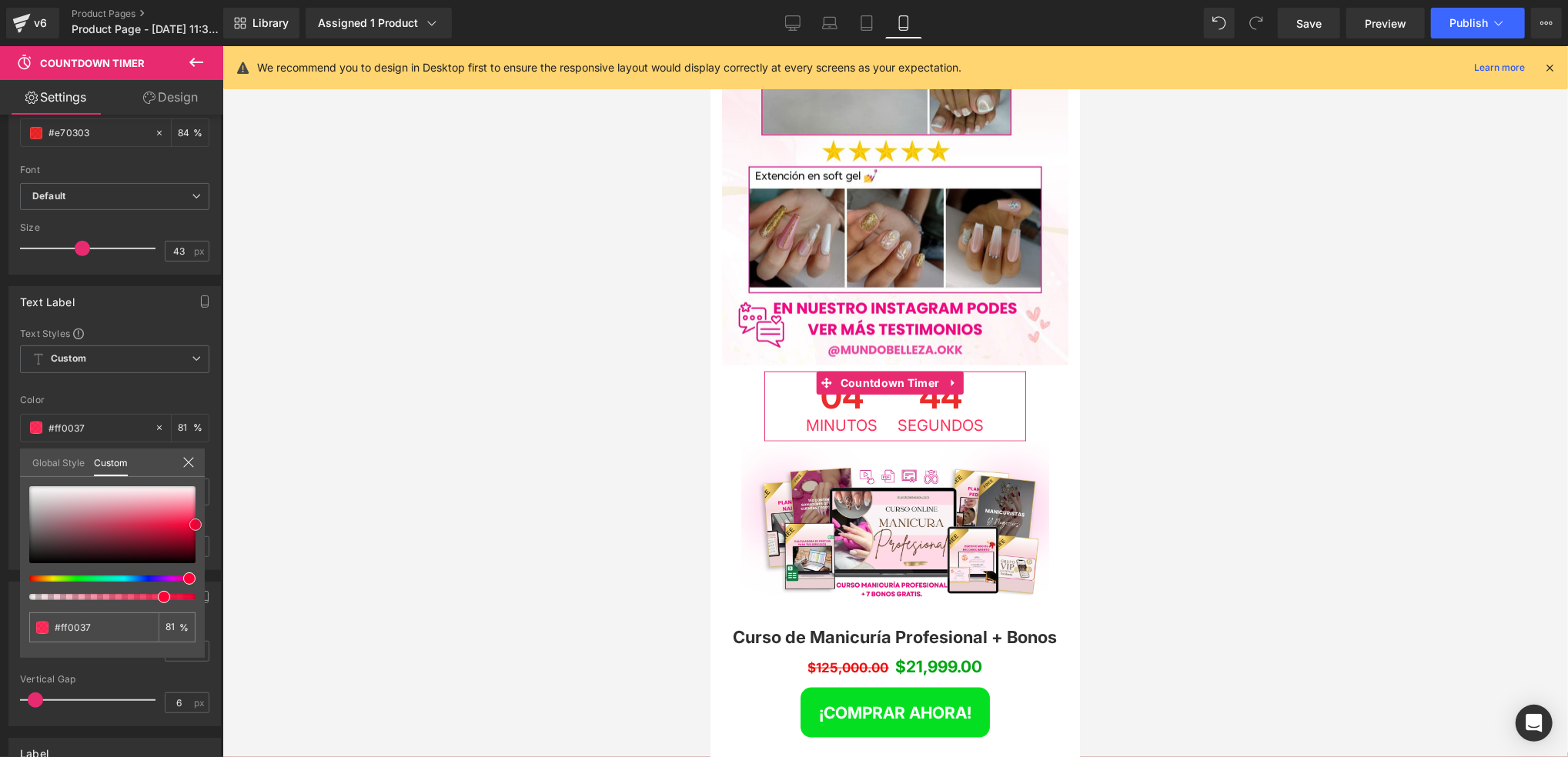
type input "#ff053b"
type input "#ff0a3f"
type input "#ff0f43"
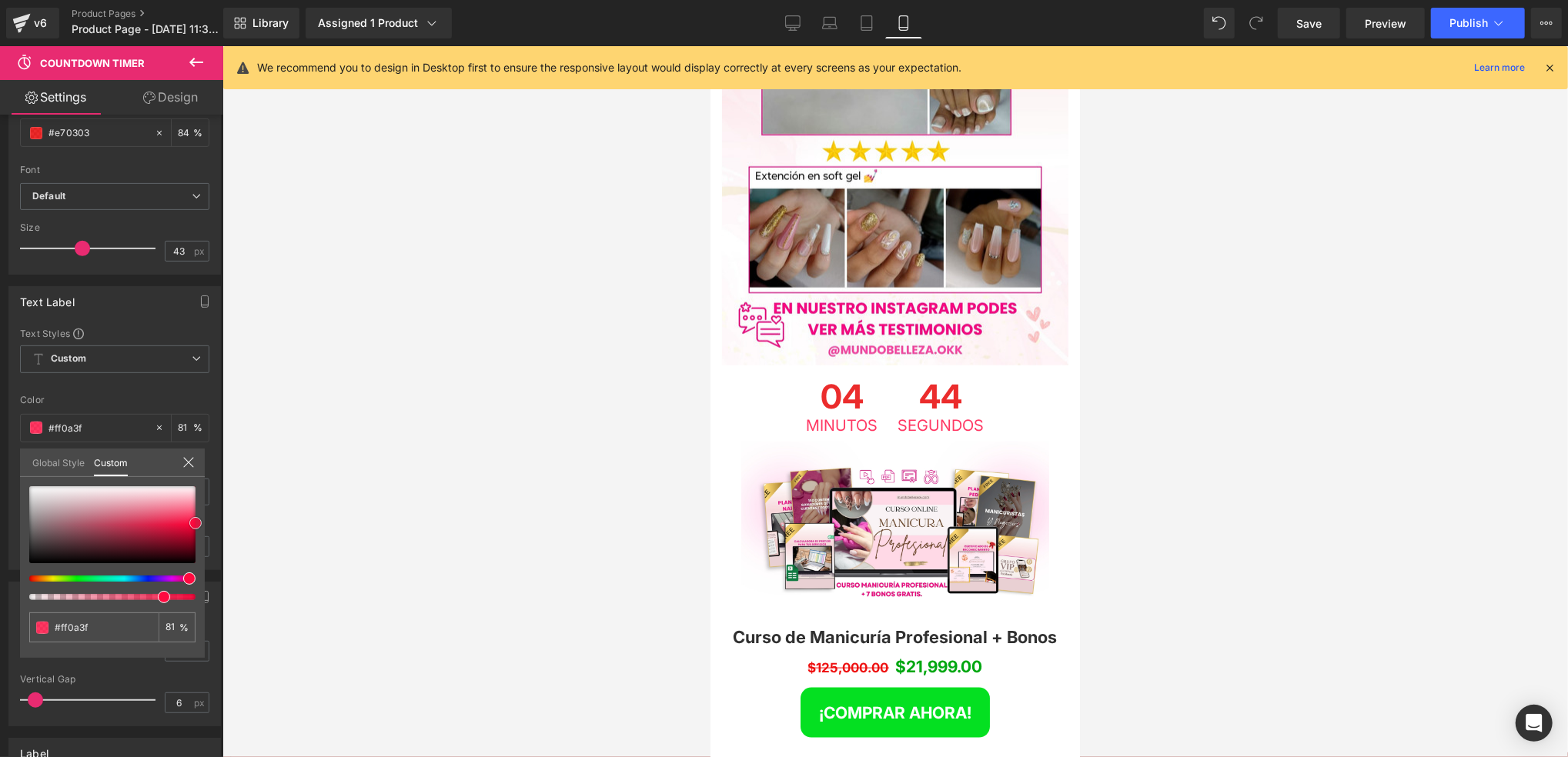
type input "#ff0f43"
type input "#ff1447"
type input "#ff1e4f"
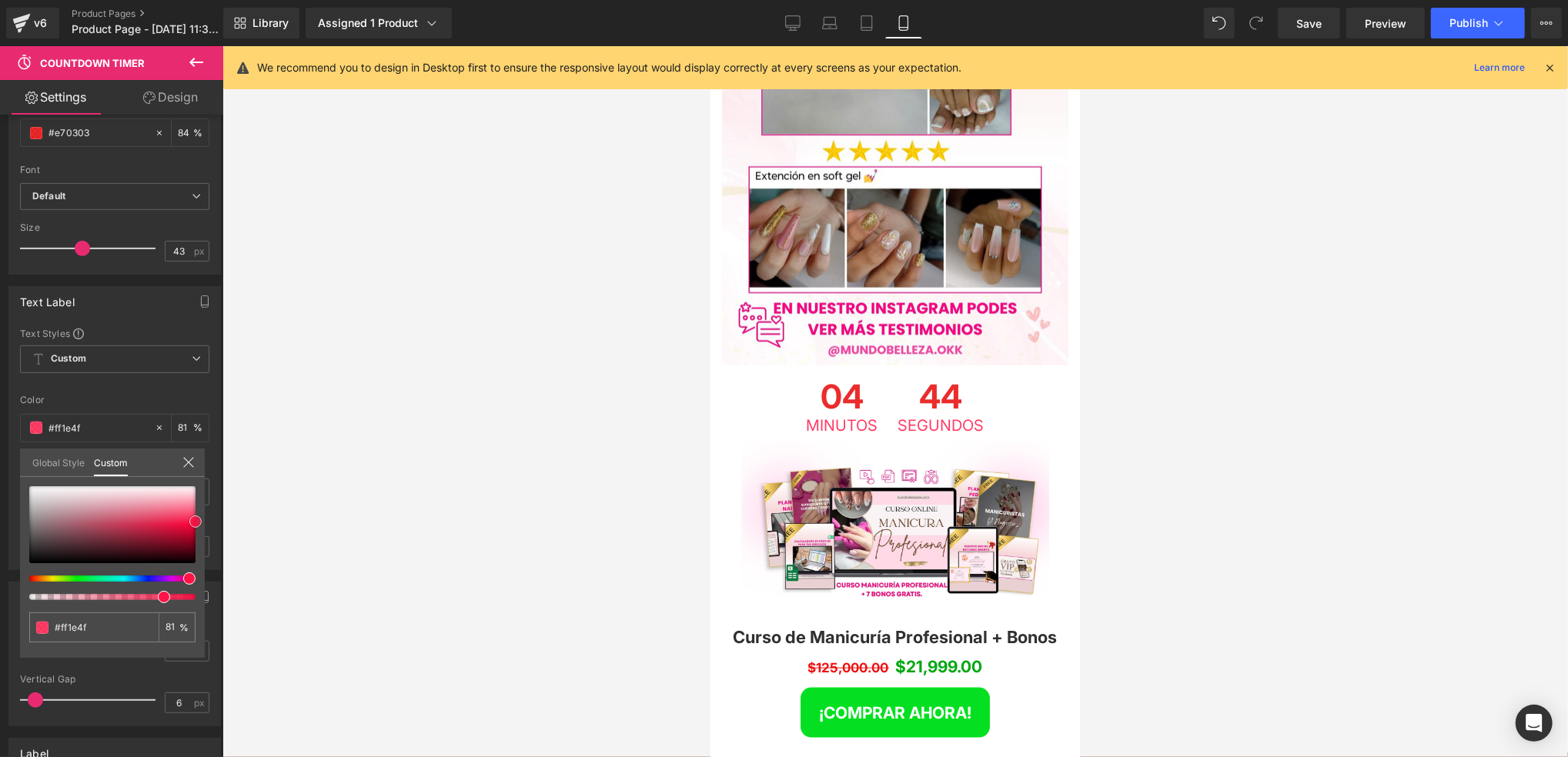
type input "#fe2353"
type input "#fd2957"
type input "#fe2d5b"
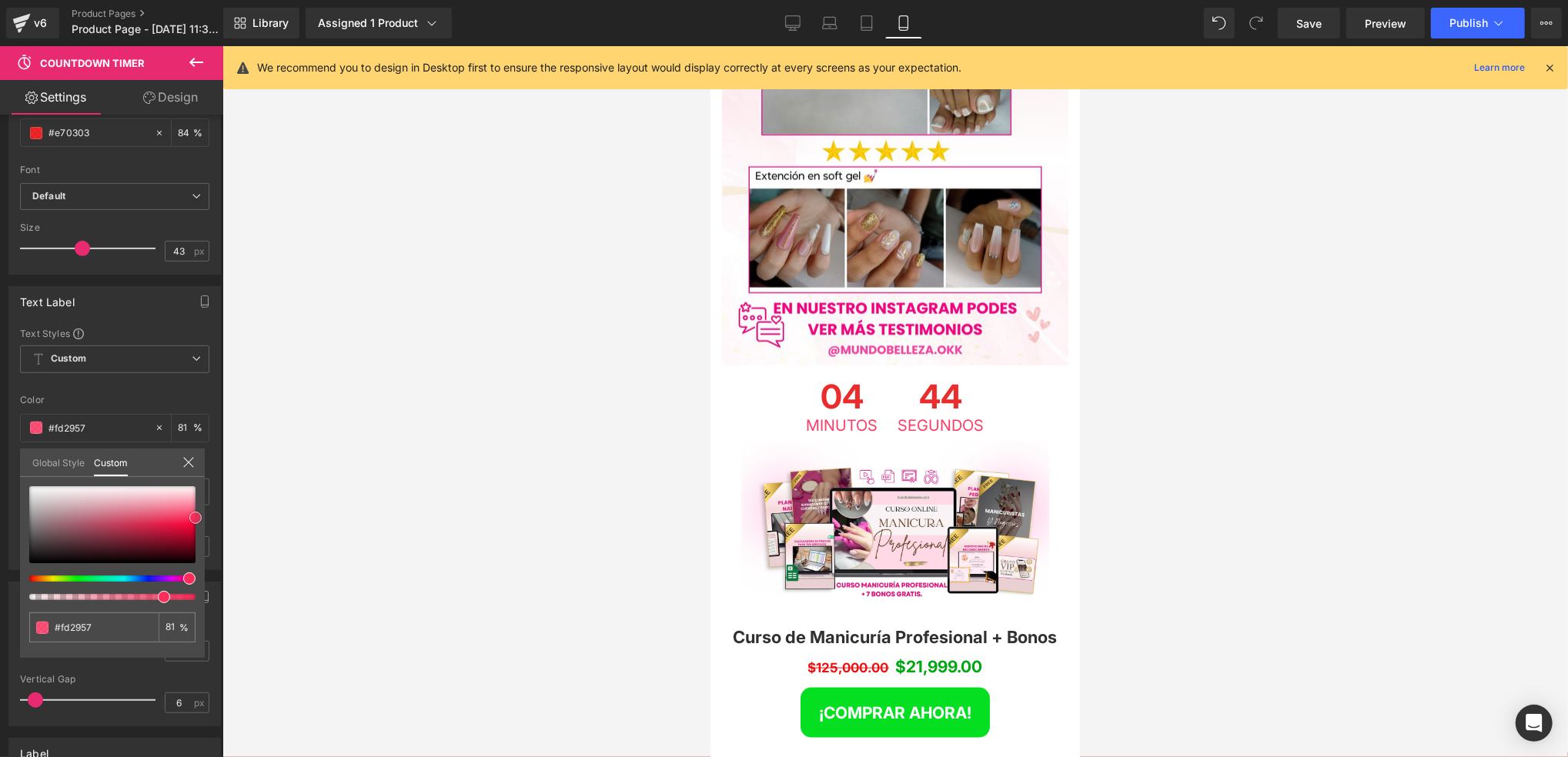
type input "#fe2d5b"
type input "#fd2957"
type input "#fd1f4f"
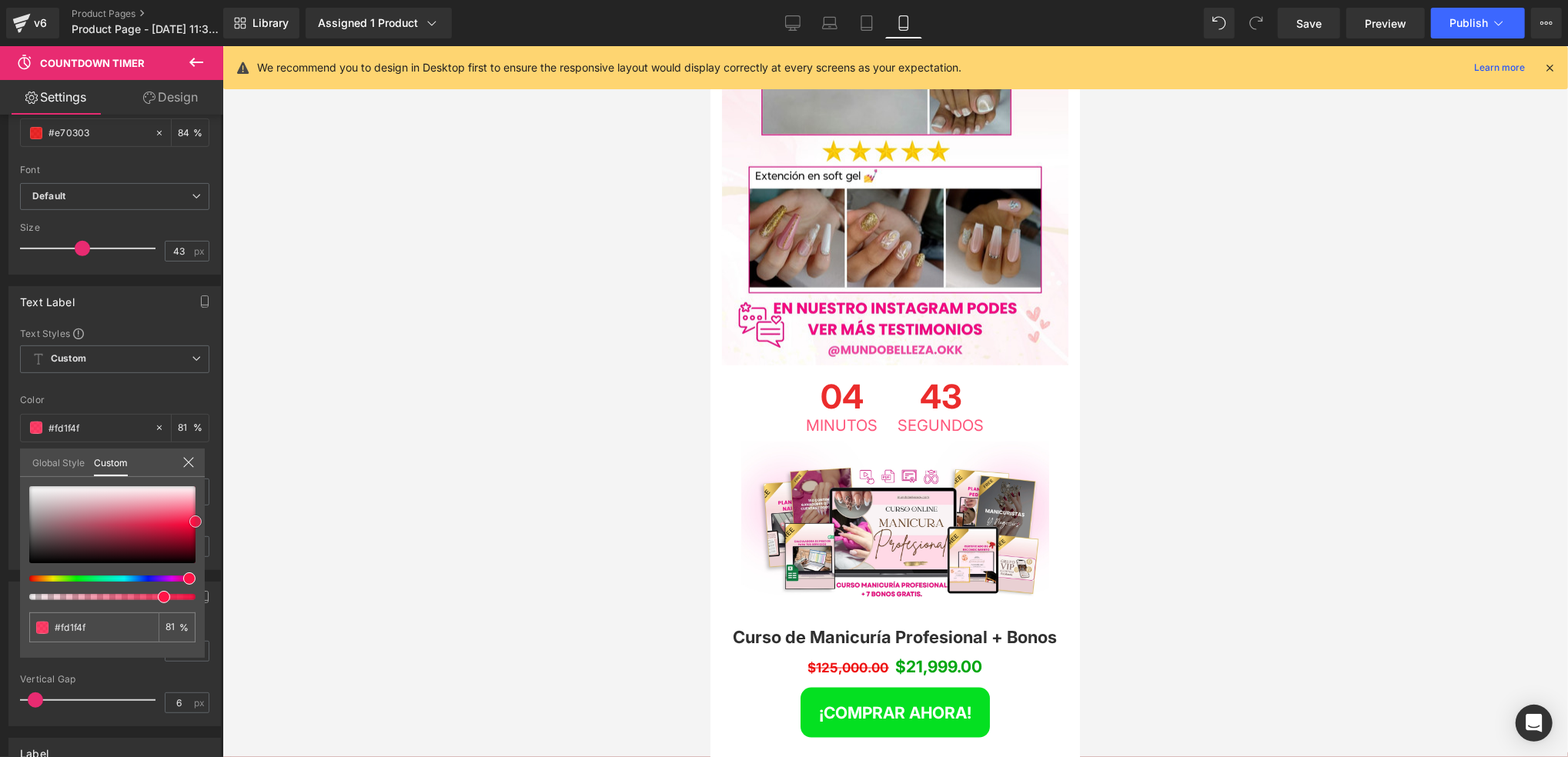
type input "#ff194b"
type input "#ff0f43"
click at [192, 520] on span at bounding box center [195, 522] width 12 height 12
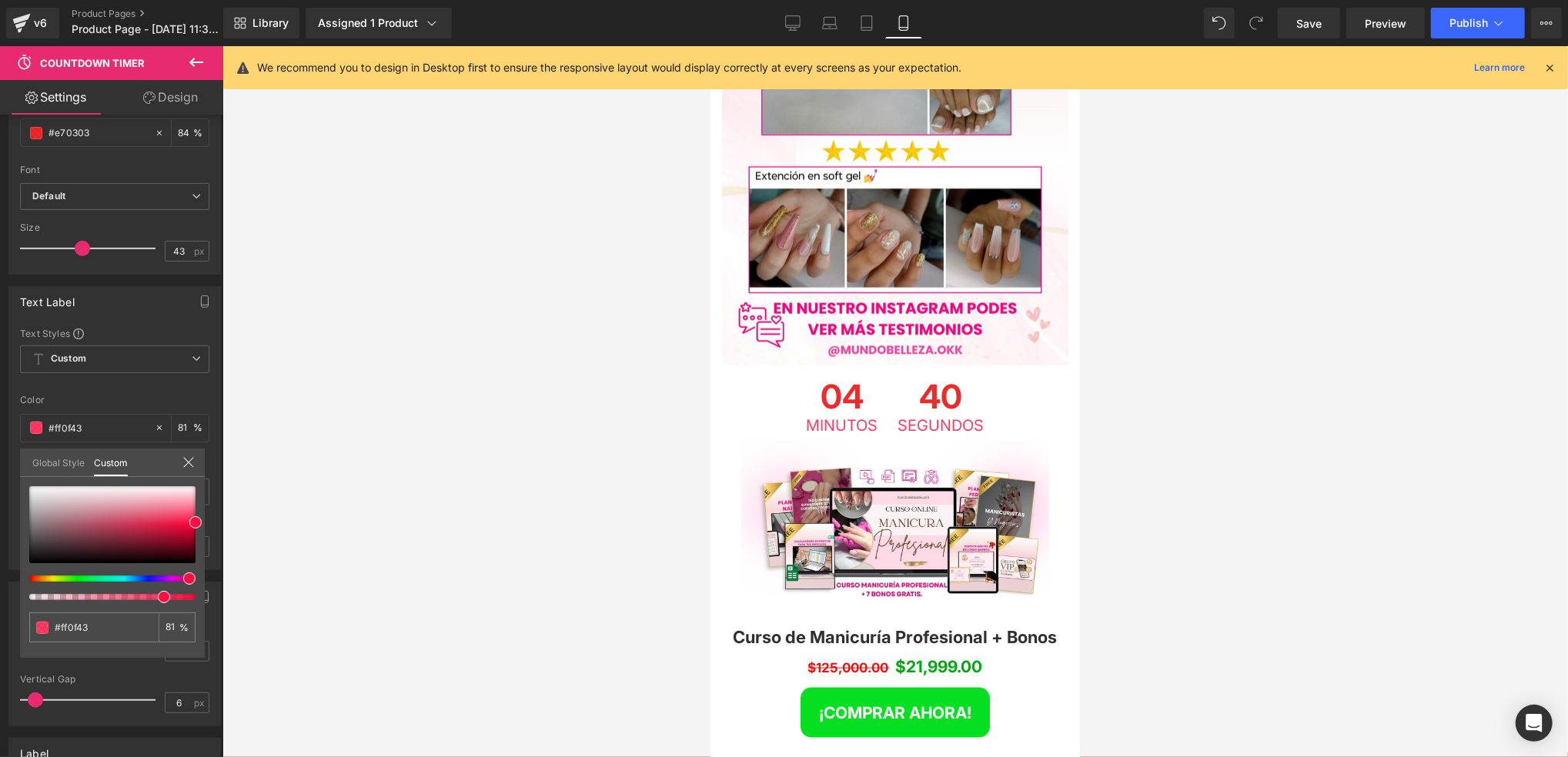
drag, startPoint x: 173, startPoint y: 600, endPoint x: 187, endPoint y: 593, distance: 15.7
click at [194, 594] on div "#ff0f43 81 %" at bounding box center [112, 572] width 185 height 172
type input "89"
type input "90"
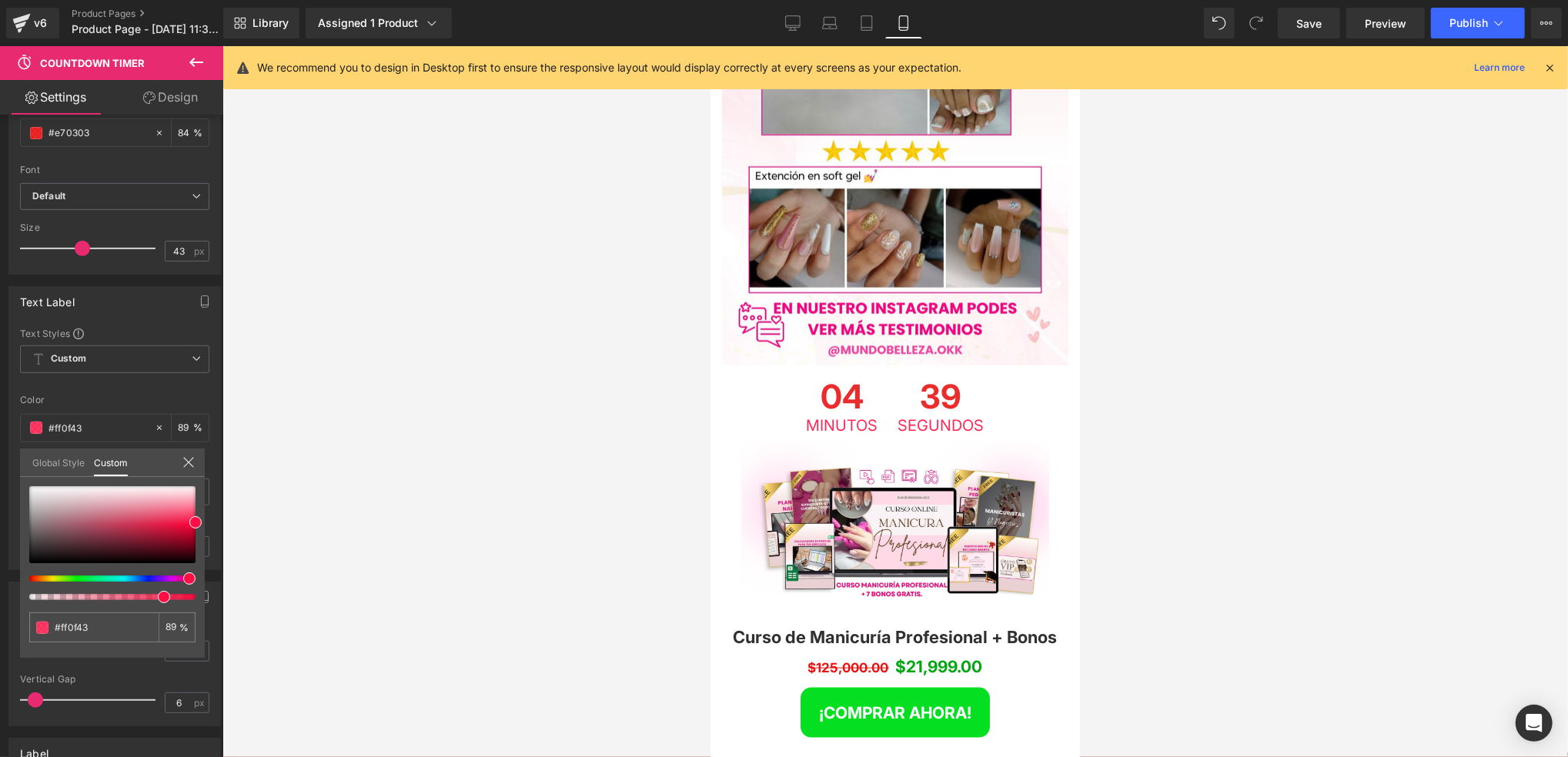
type input "90"
type input "91"
type input "93"
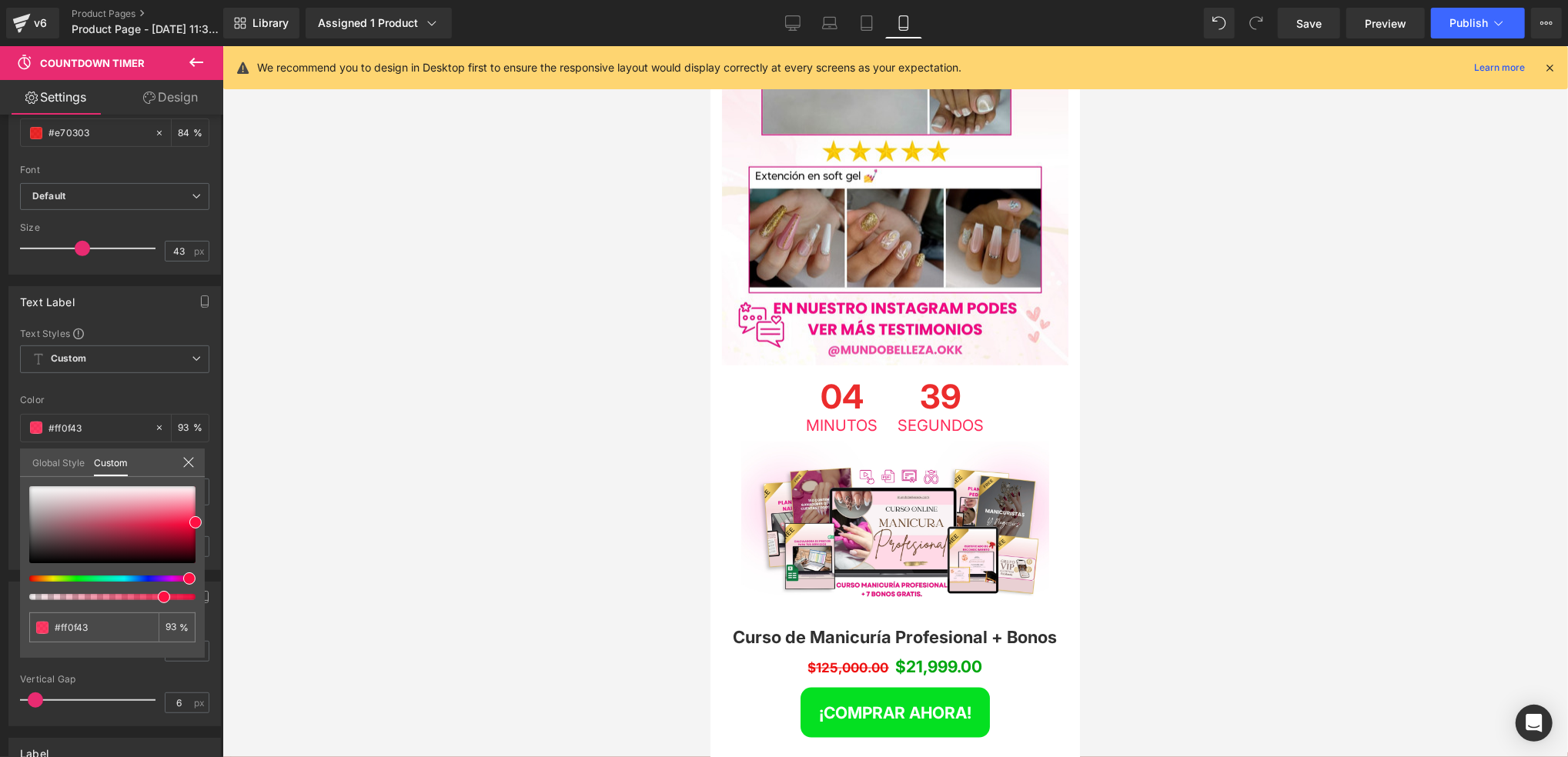
type input "94"
type input "95"
type input "96"
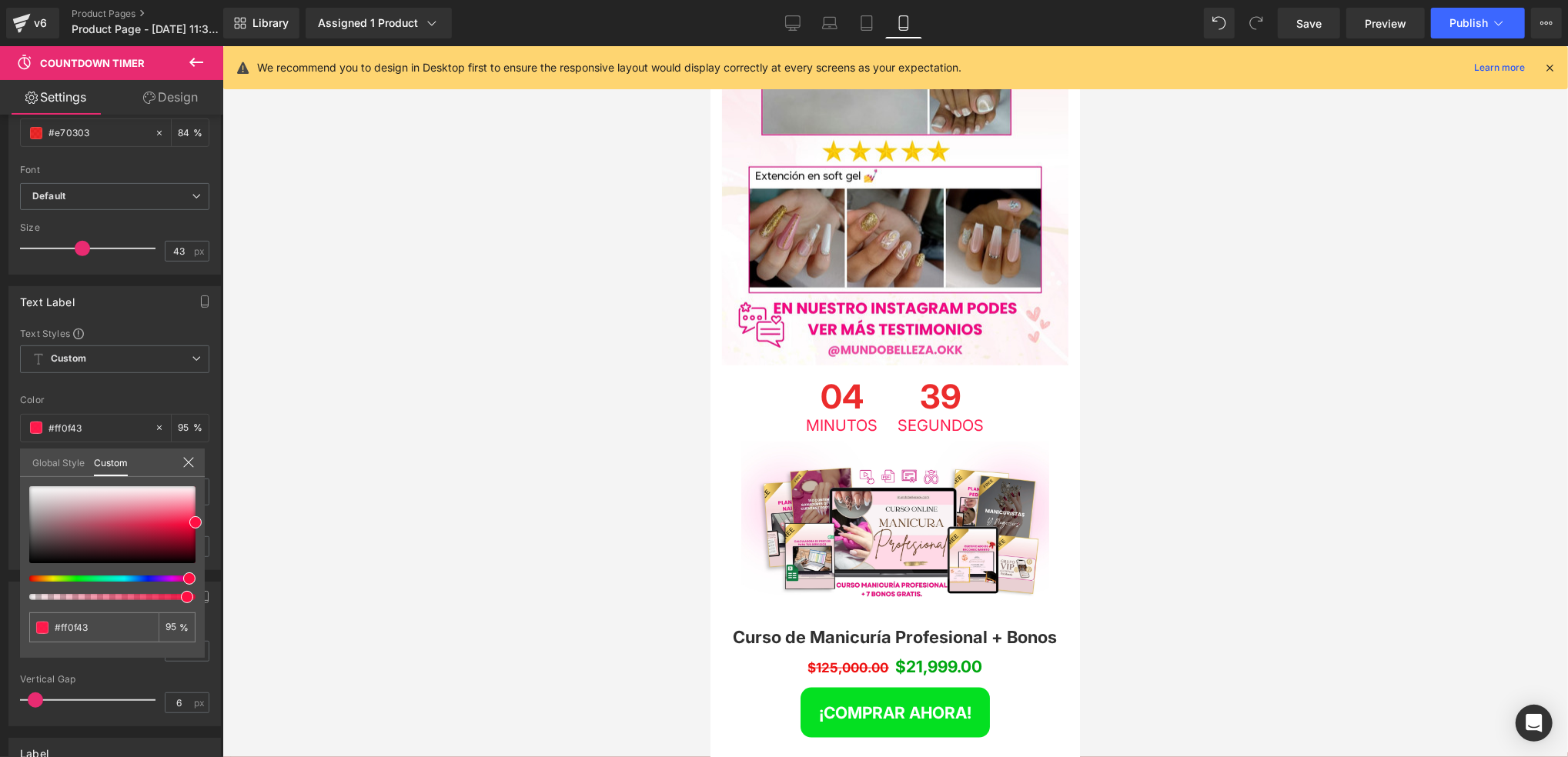
type input "96"
type input "98"
type input "100"
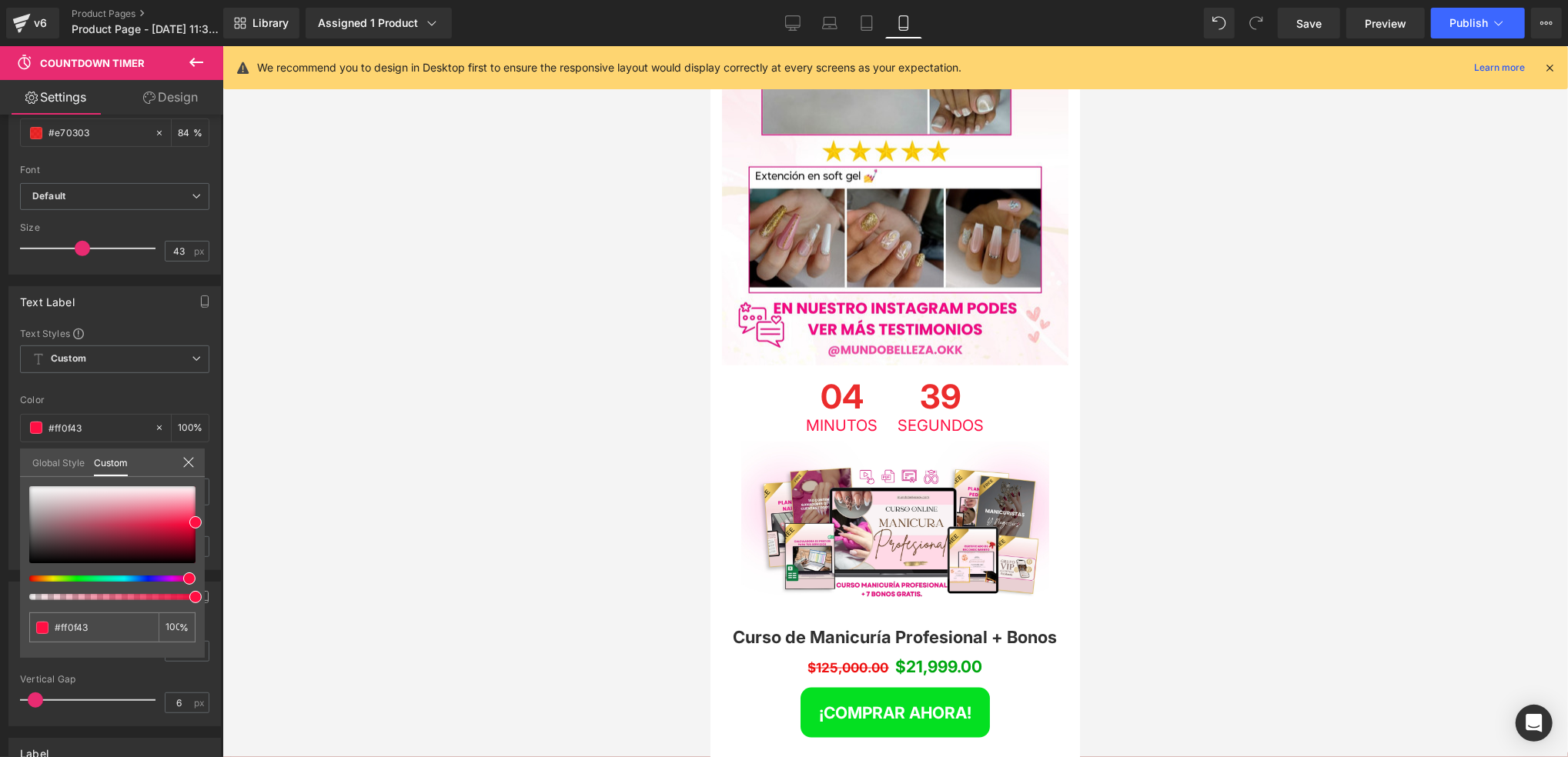
drag, startPoint x: 171, startPoint y: 595, endPoint x: 199, endPoint y: 593, distance: 28.1
click at [190, 594] on div at bounding box center [107, 597] width 166 height 7
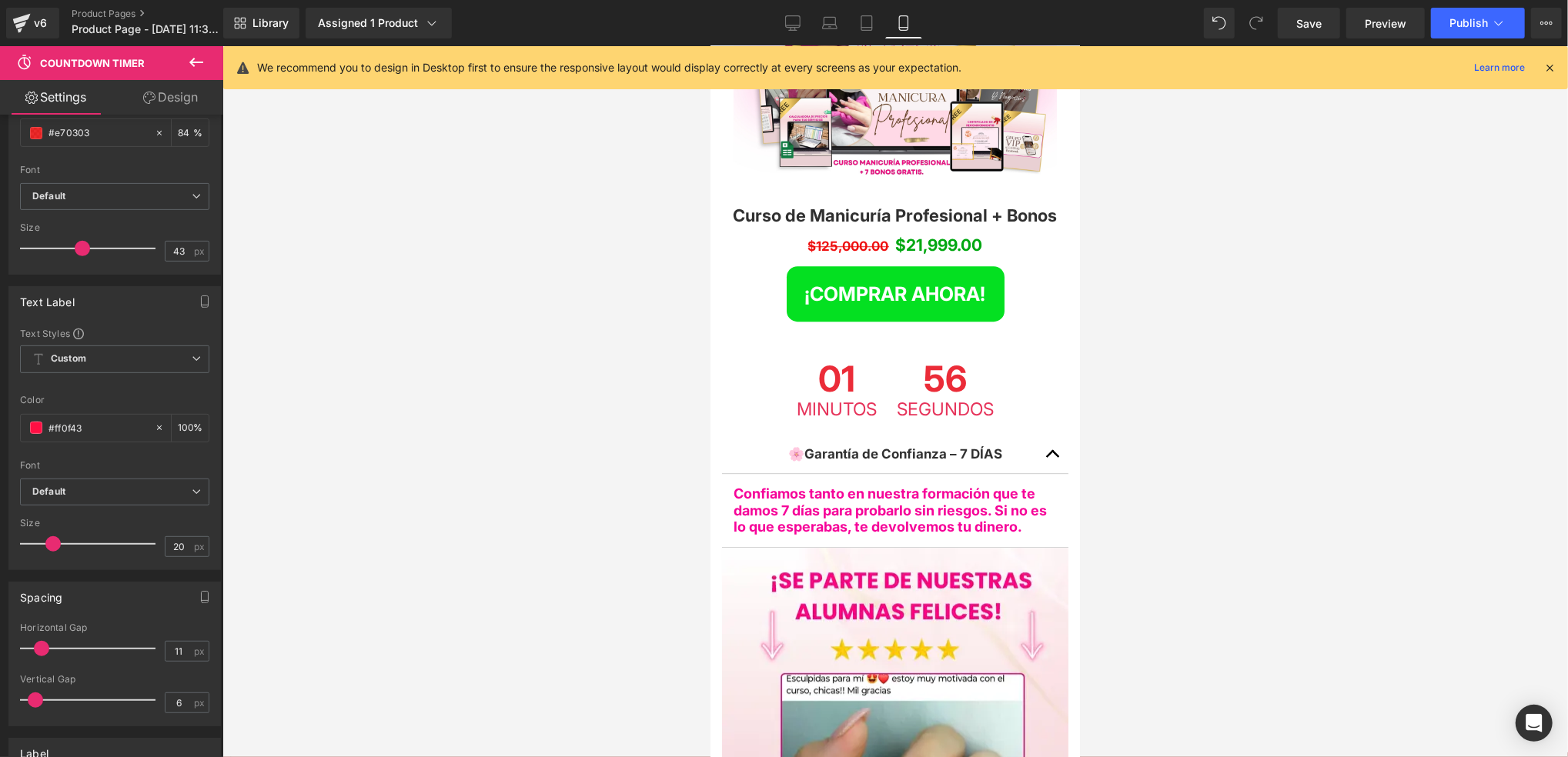
scroll to position [3078, 0]
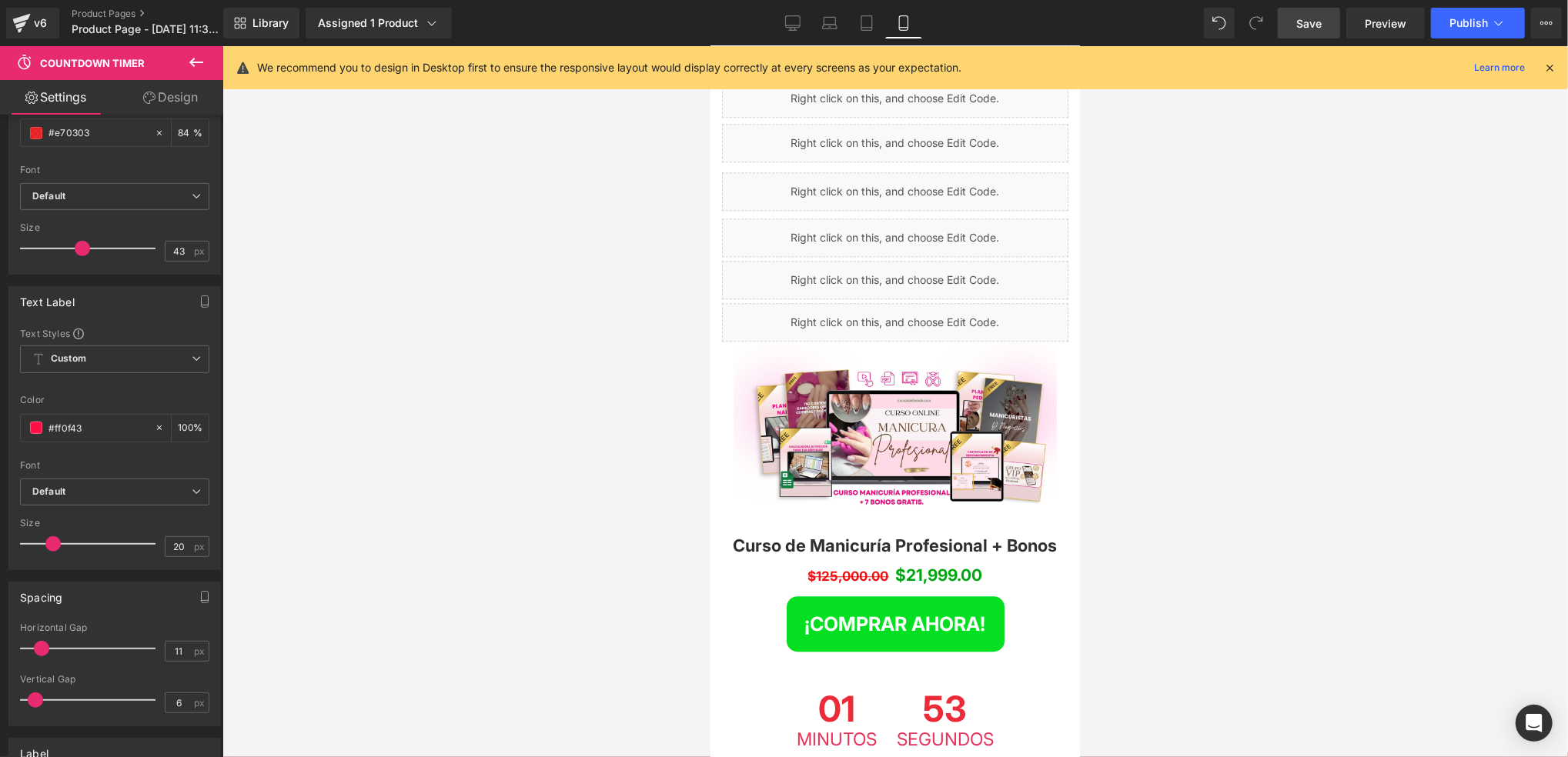
click at [1302, 26] on span "Save" at bounding box center [1308, 22] width 25 height 16
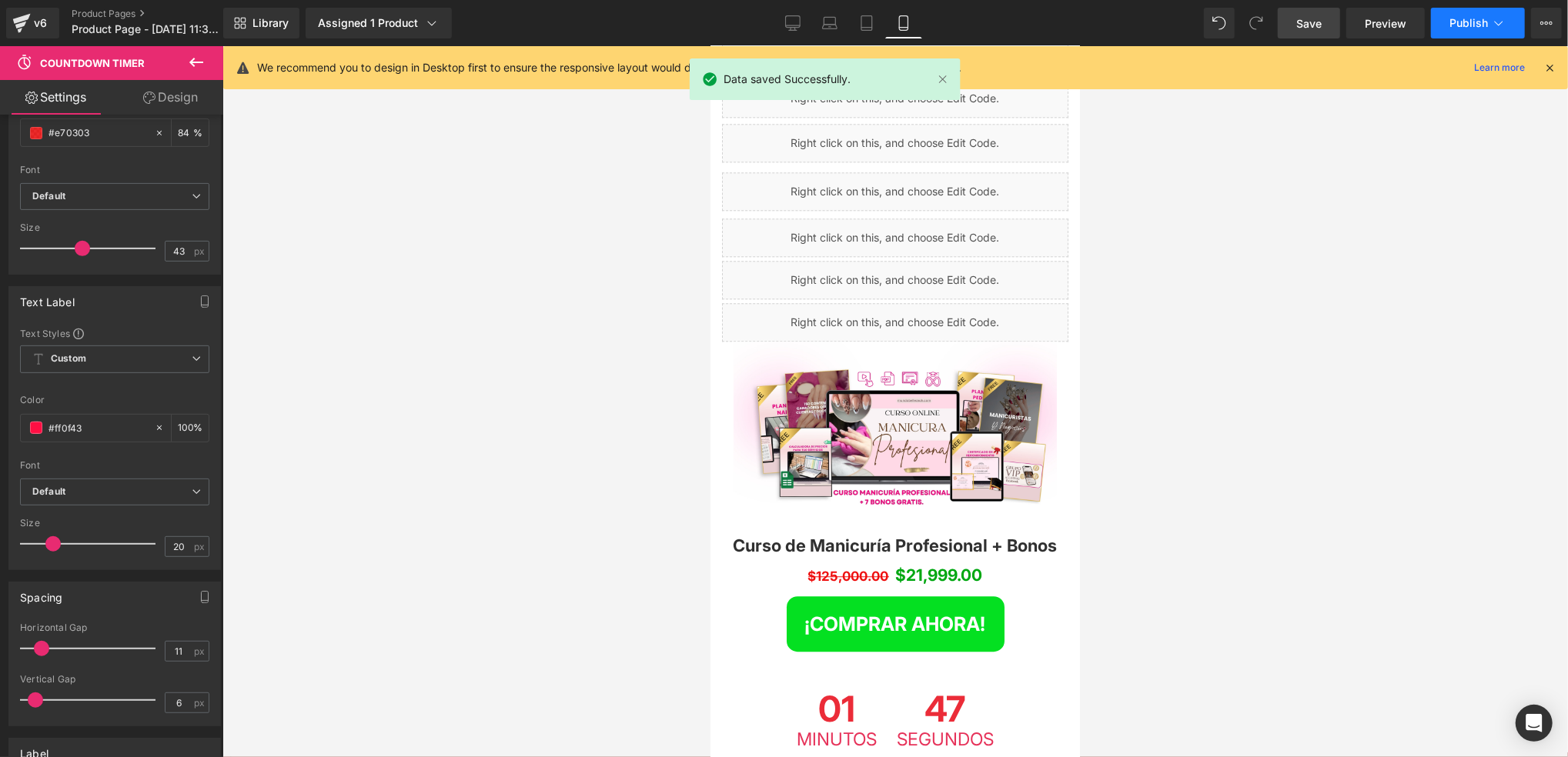
click at [1450, 27] on span "Publish" at bounding box center [1468, 22] width 38 height 12
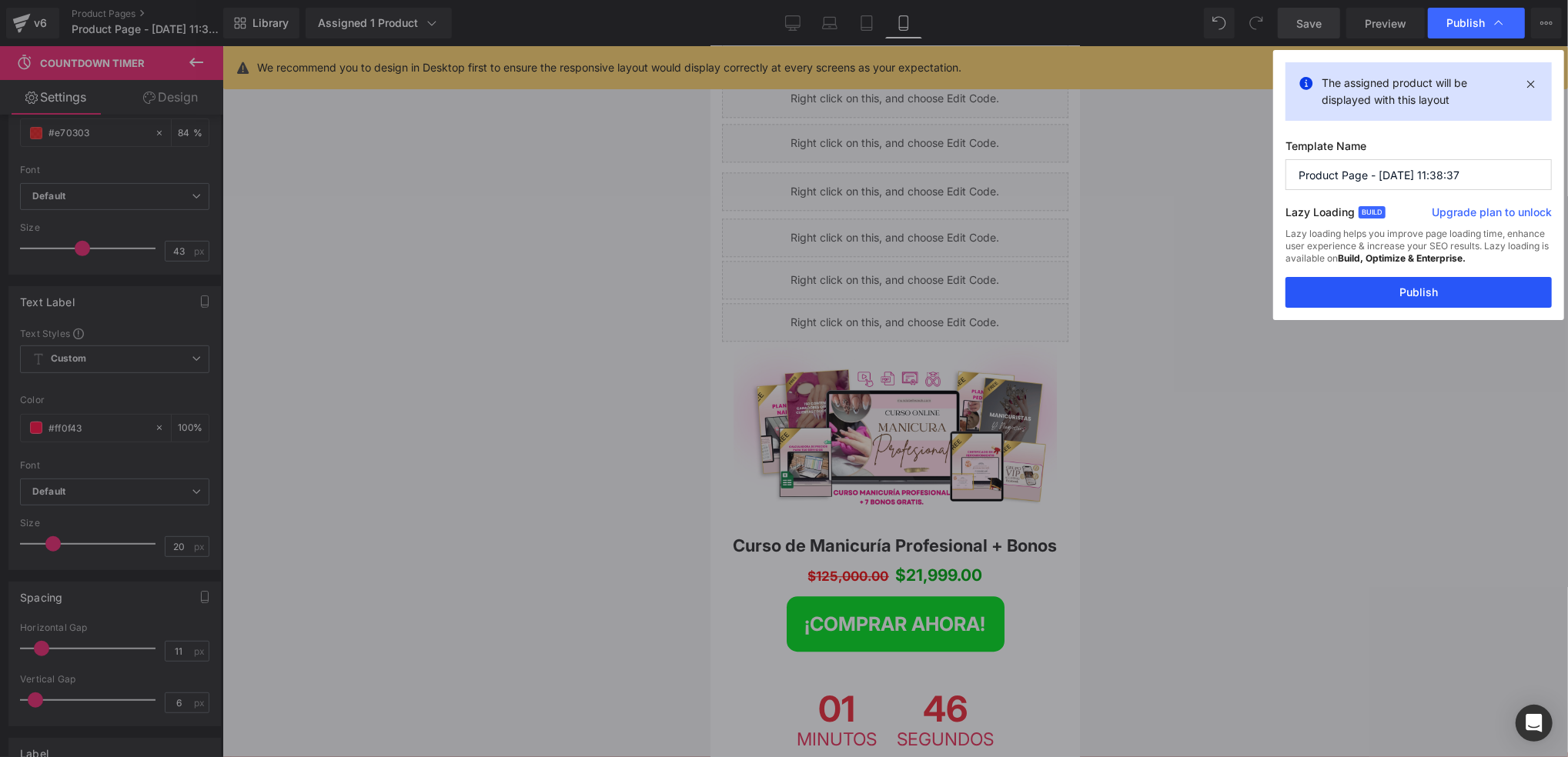
click at [1395, 293] on button "Publish" at bounding box center [1418, 292] width 266 height 31
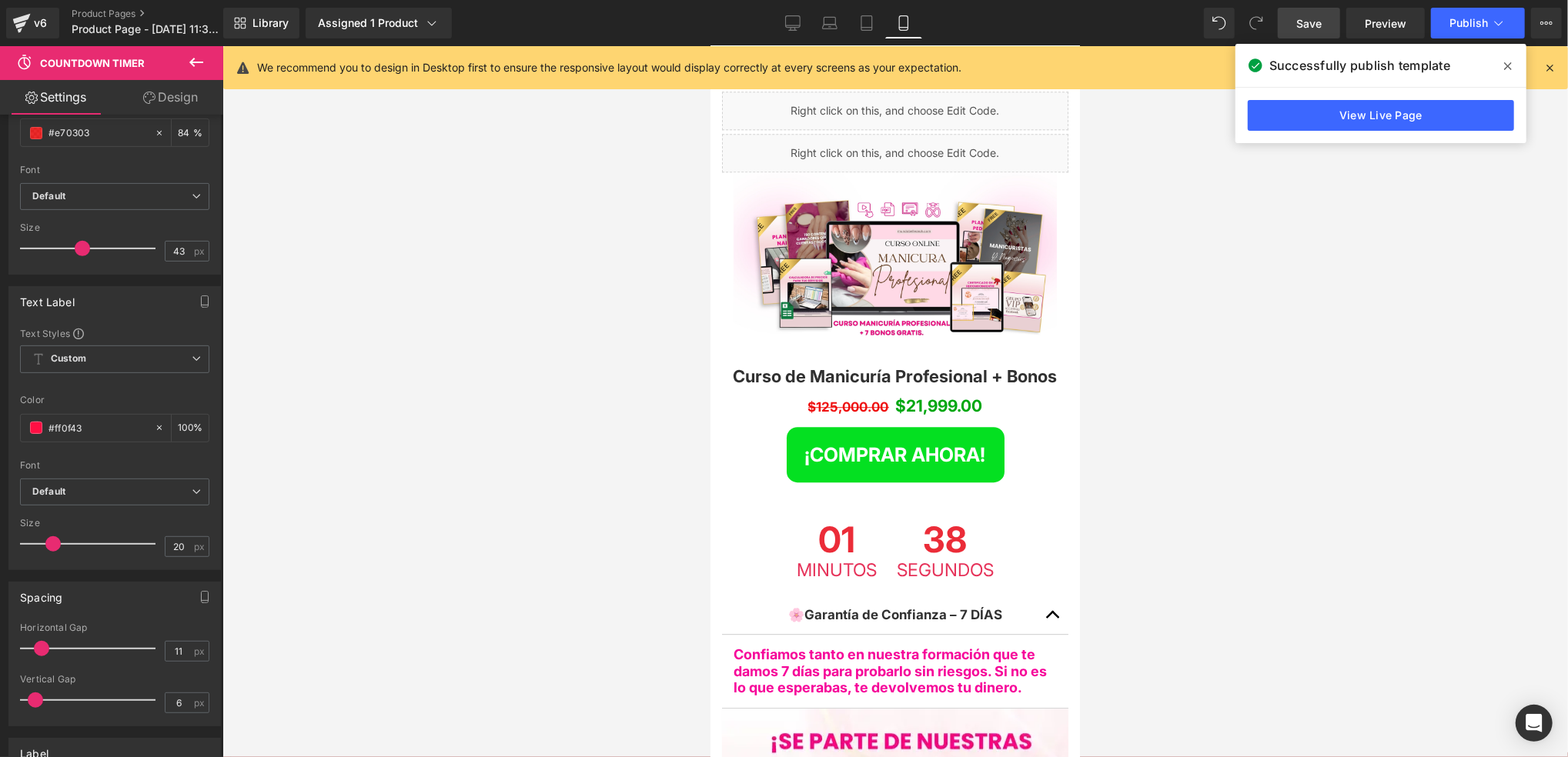
scroll to position [3283, 0]
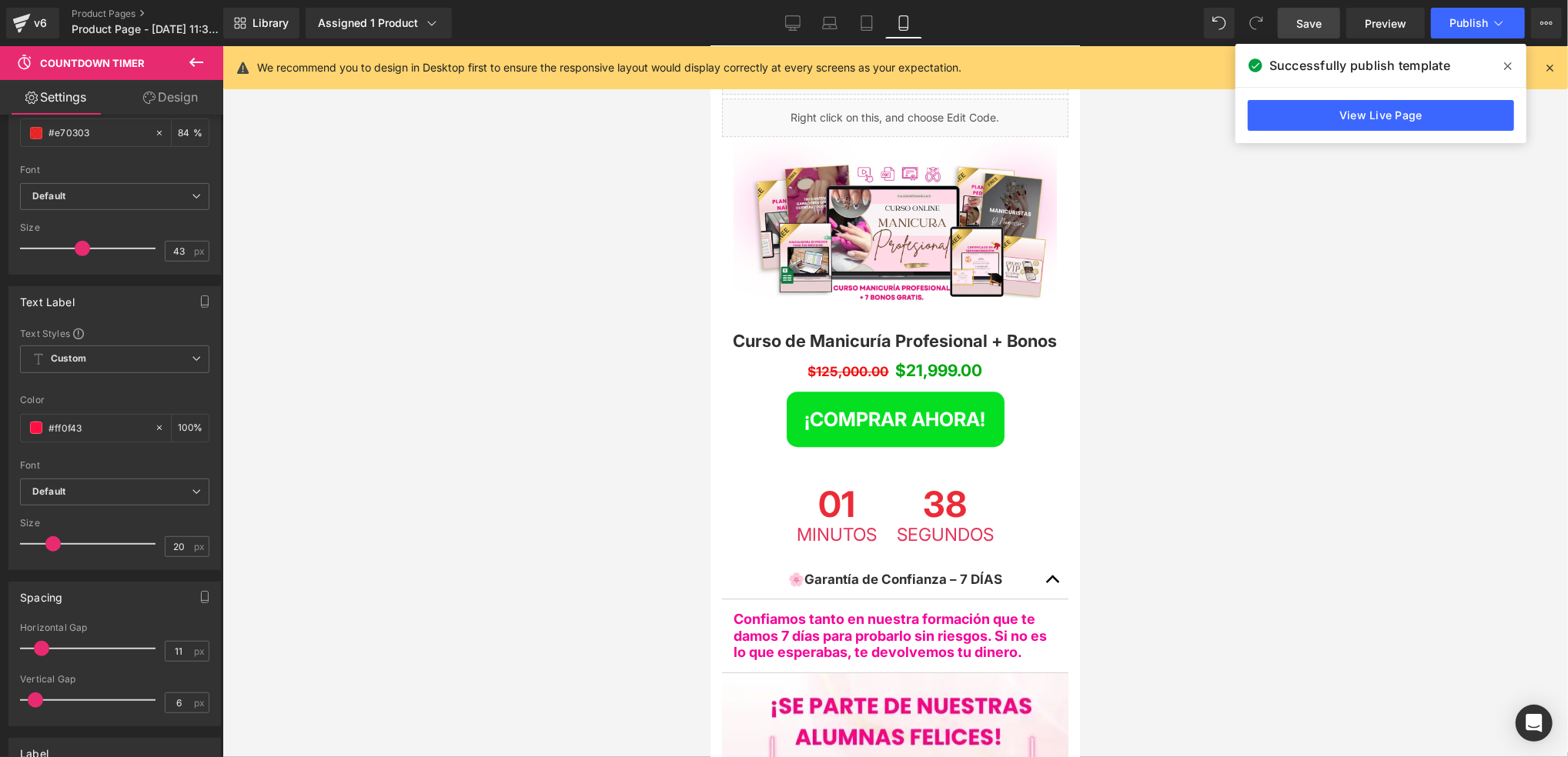
click at [941, 281] on body "Ir directamente al contenido Liquid Row Image Row Image Row Image Row Image Row…" at bounding box center [893, 475] width 369 height 7427
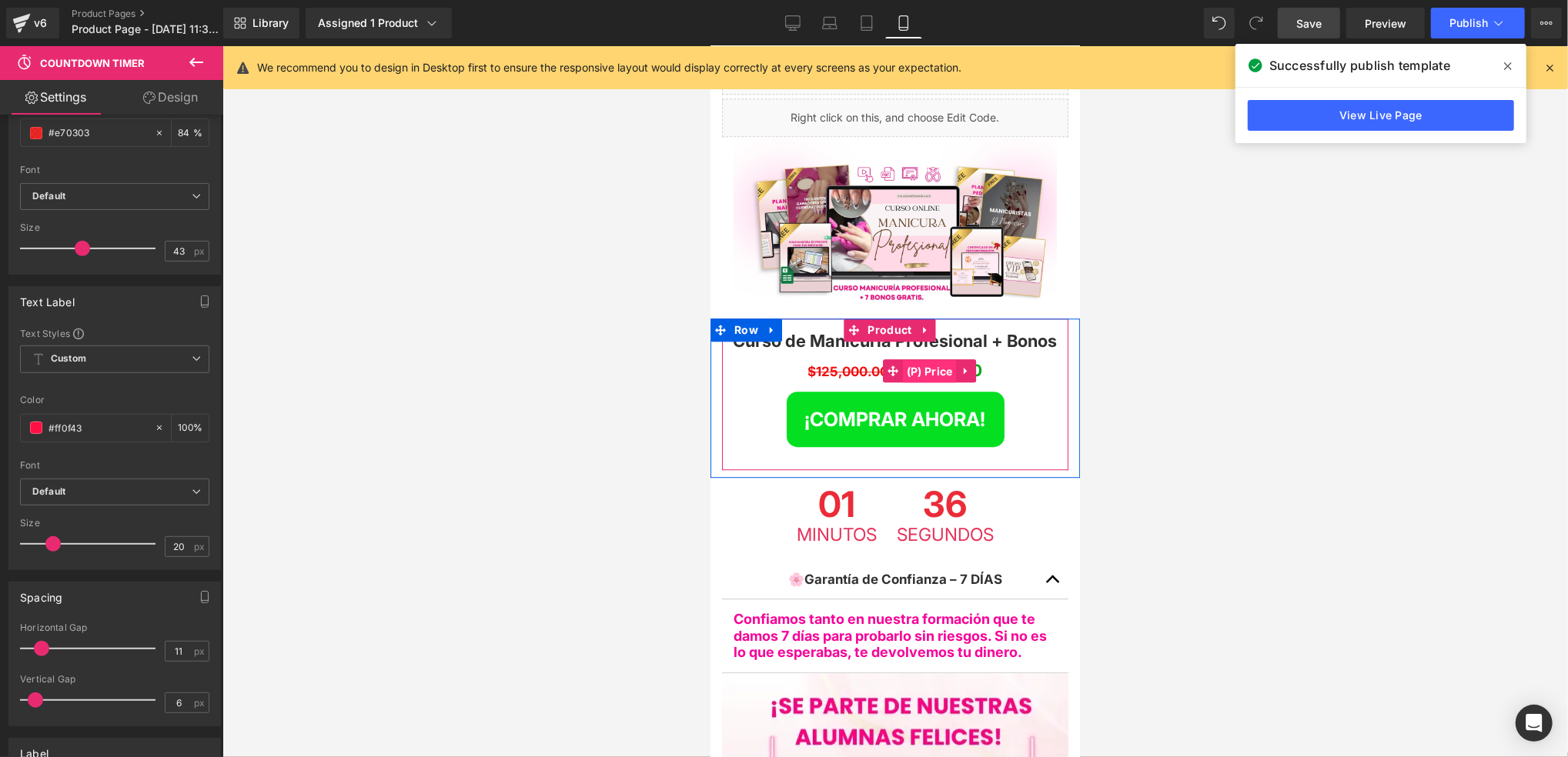
click at [943, 360] on span "(P) Price" at bounding box center [929, 371] width 54 height 23
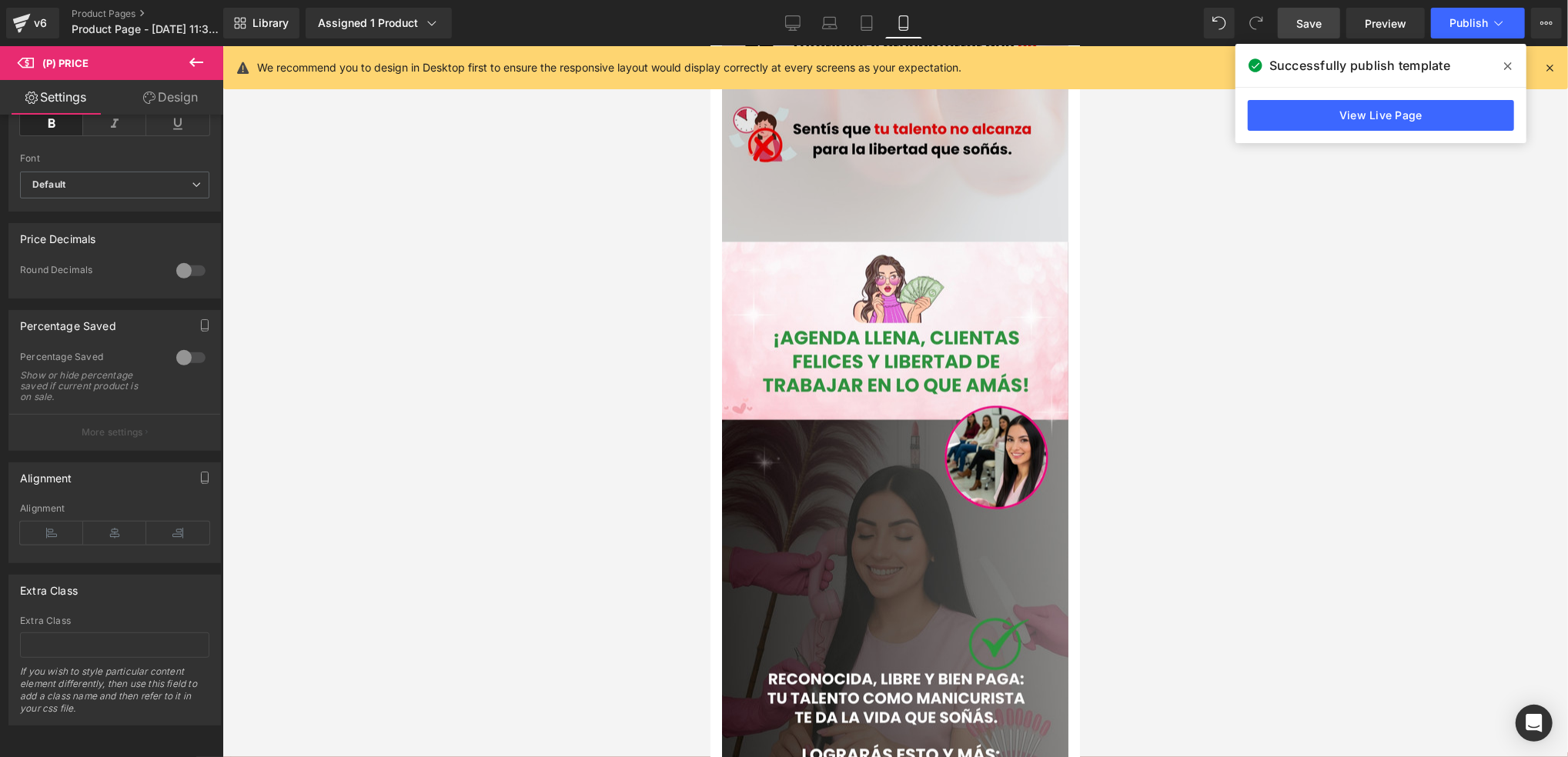
scroll to position [1436, 0]
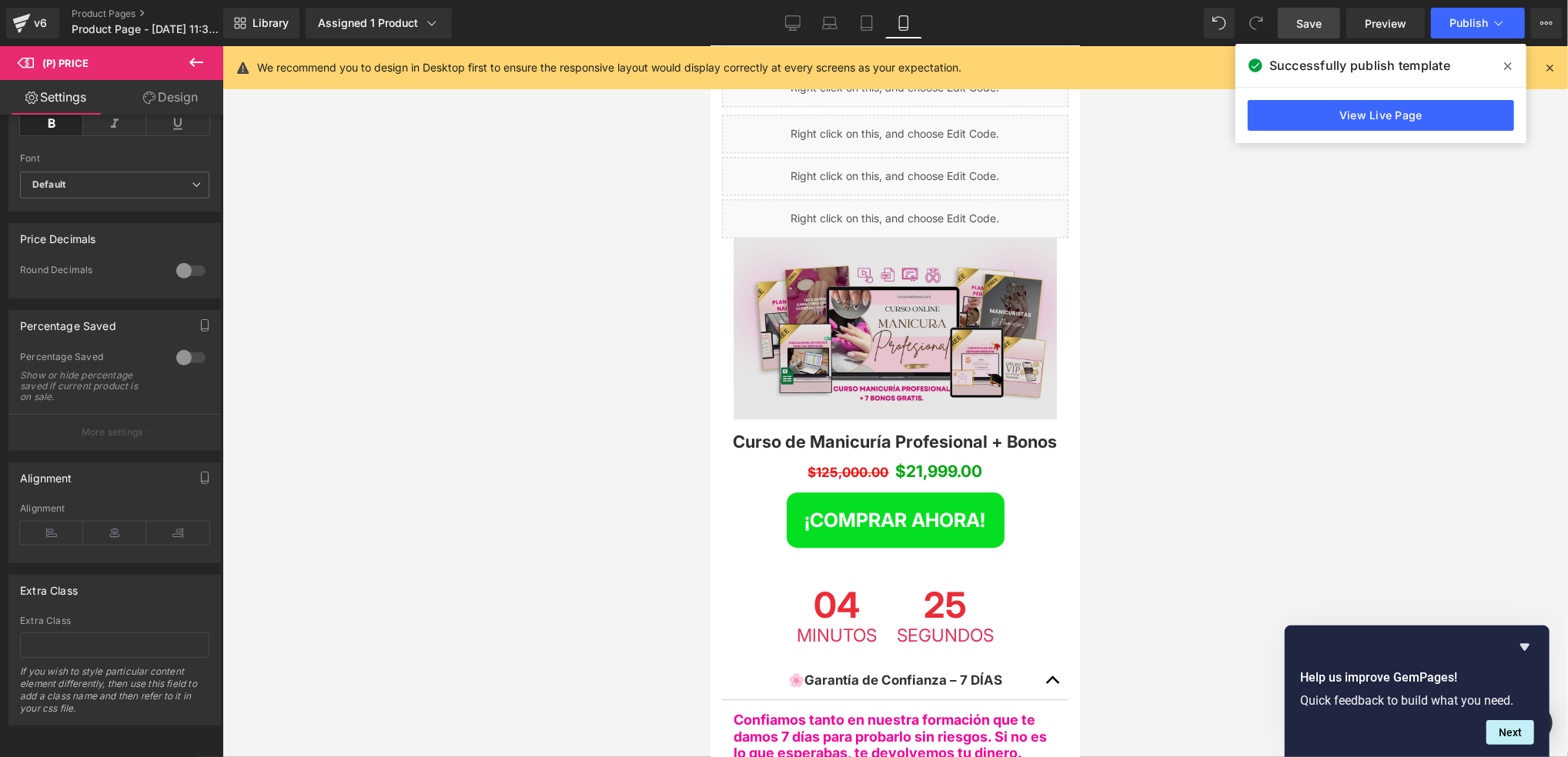
scroll to position [3078, 0]
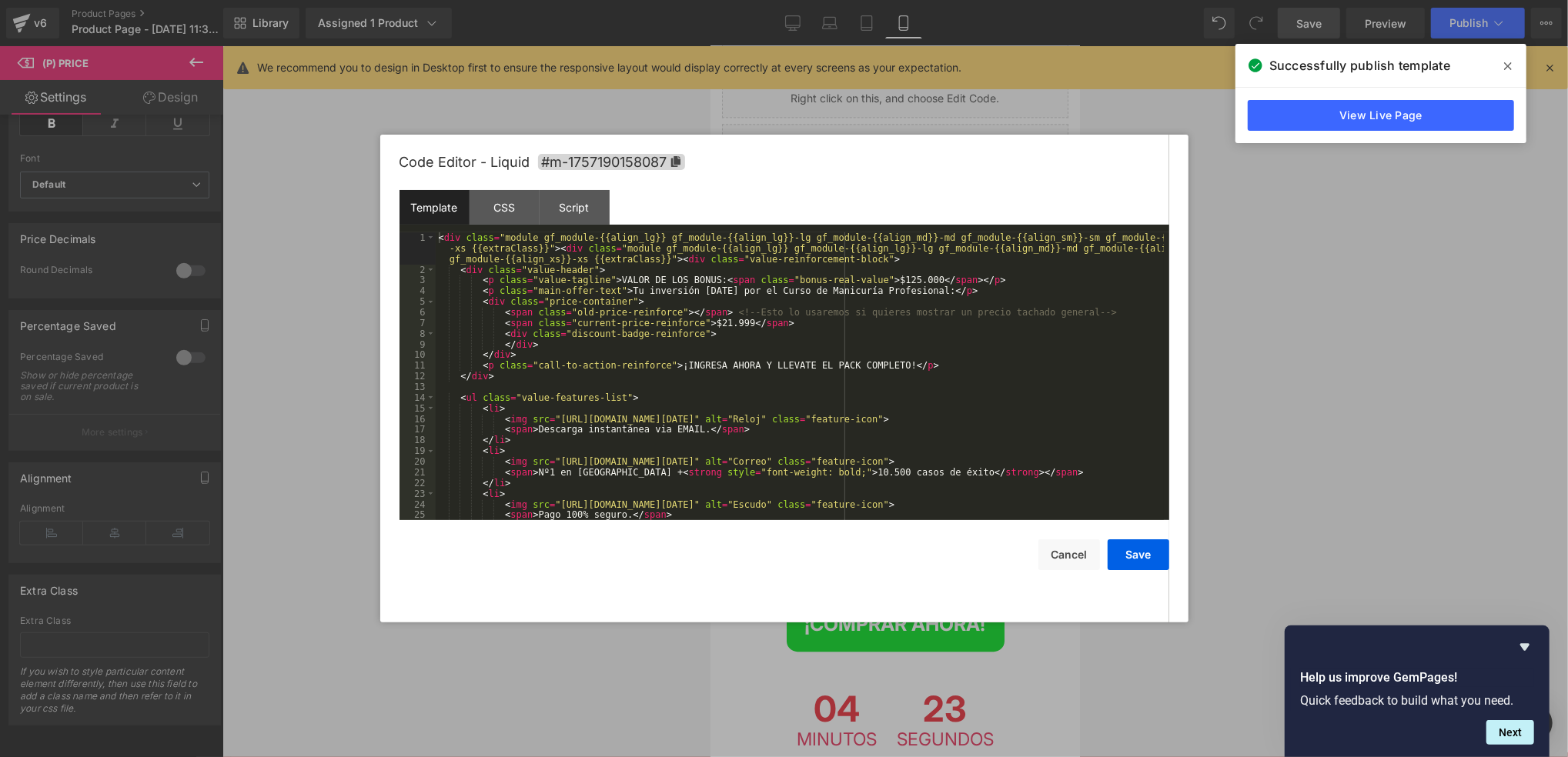
click at [905, 303] on div "Liquid" at bounding box center [894, 321] width 347 height 38
click at [728, 326] on div "< div class = "module gf_module-{{align_lg}} gf_module-{{align_lg}}-lg gf_modul…" at bounding box center [799, 398] width 728 height 331
click at [1127, 556] on button "Save" at bounding box center [1138, 554] width 62 height 31
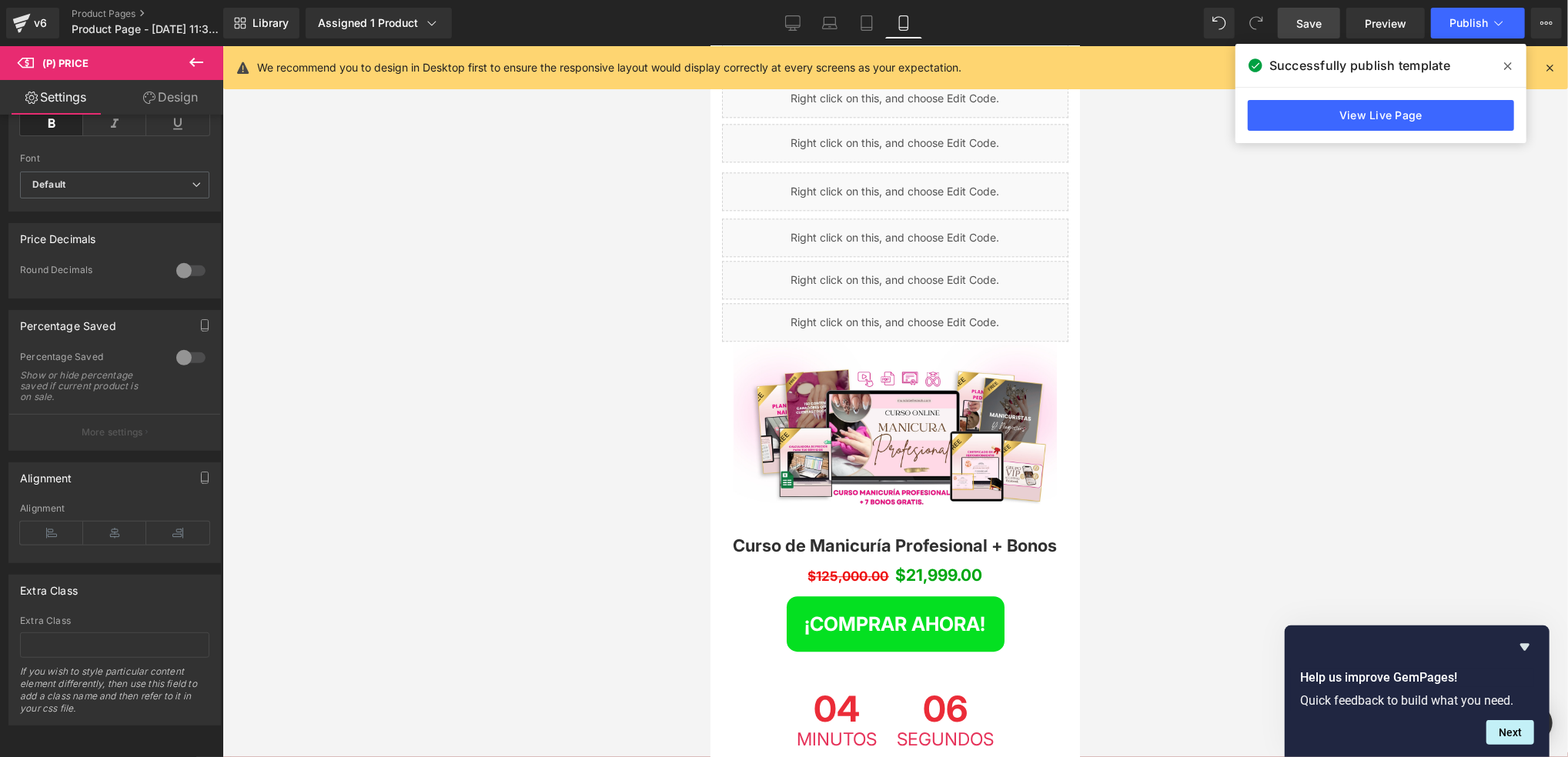
click at [1314, 13] on link "Save" at bounding box center [1308, 22] width 63 height 31
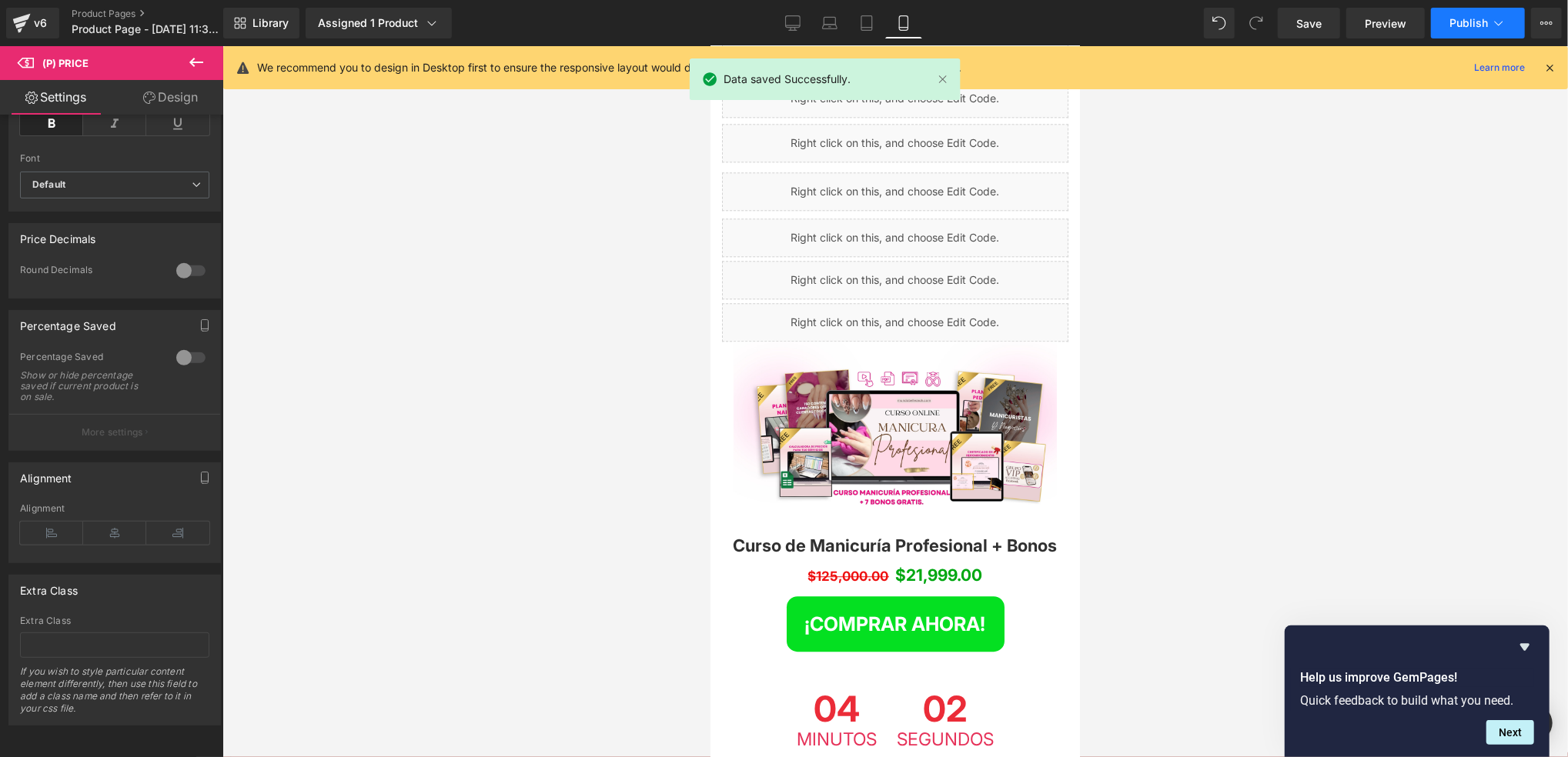
click at [1462, 21] on span "Publish" at bounding box center [1468, 22] width 38 height 12
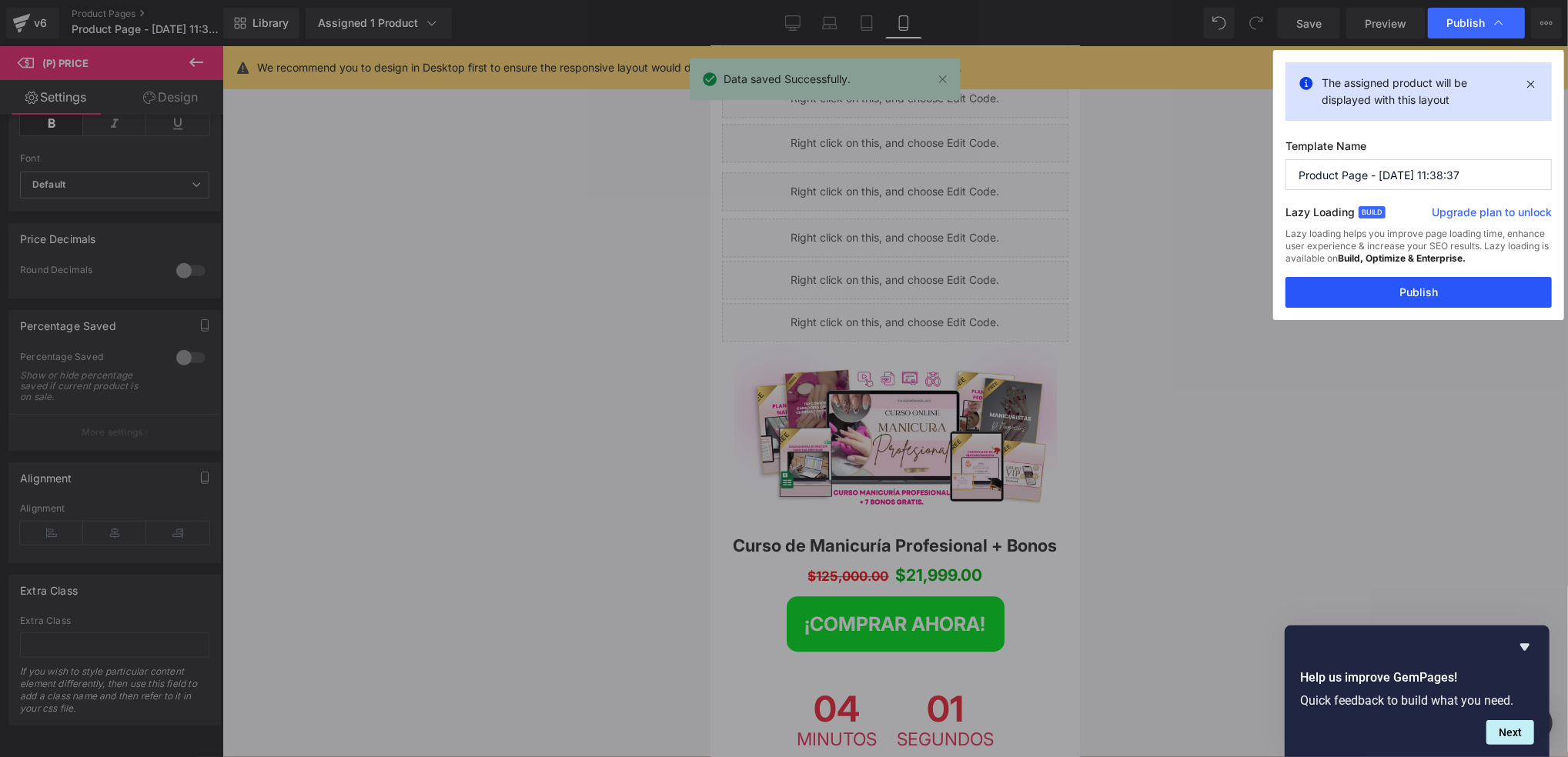
click at [1350, 292] on button "Publish" at bounding box center [1418, 292] width 266 height 31
